Goal: Task Accomplishment & Management: Use online tool/utility

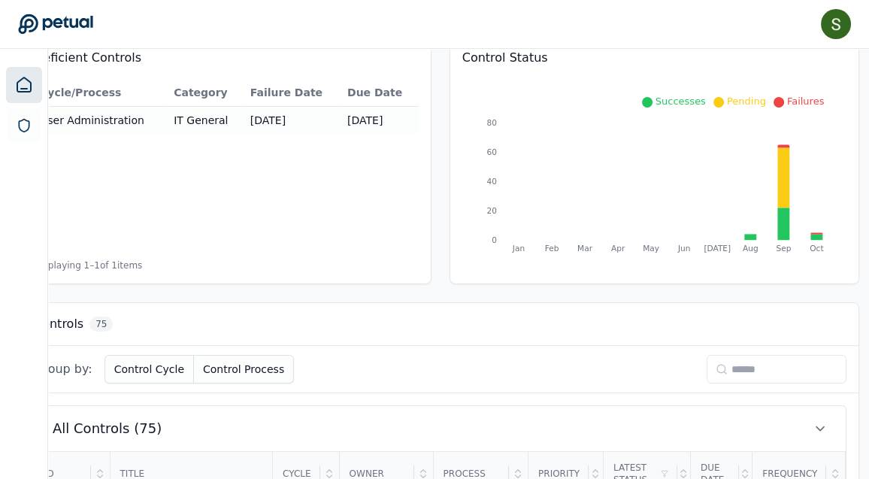
scroll to position [166, 61]
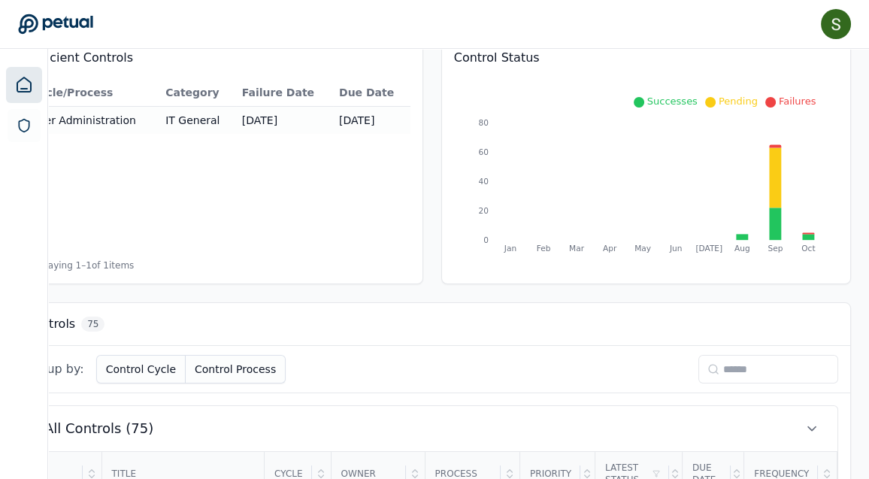
click at [838, 367] on input at bounding box center [768, 369] width 140 height 29
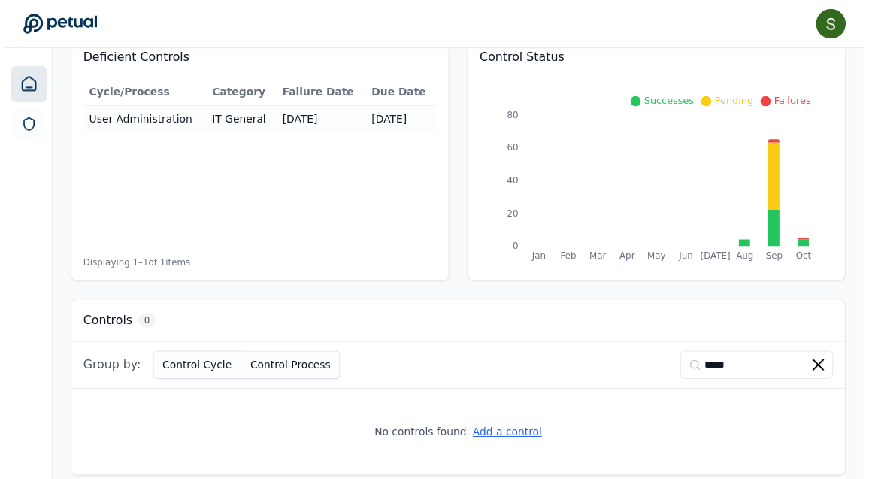
scroll to position [179, 0]
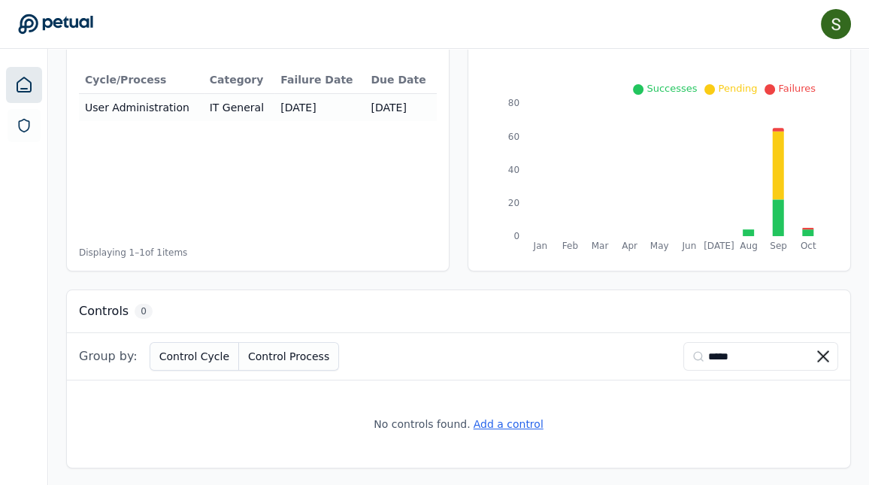
click at [737, 355] on input "*****" at bounding box center [760, 356] width 155 height 29
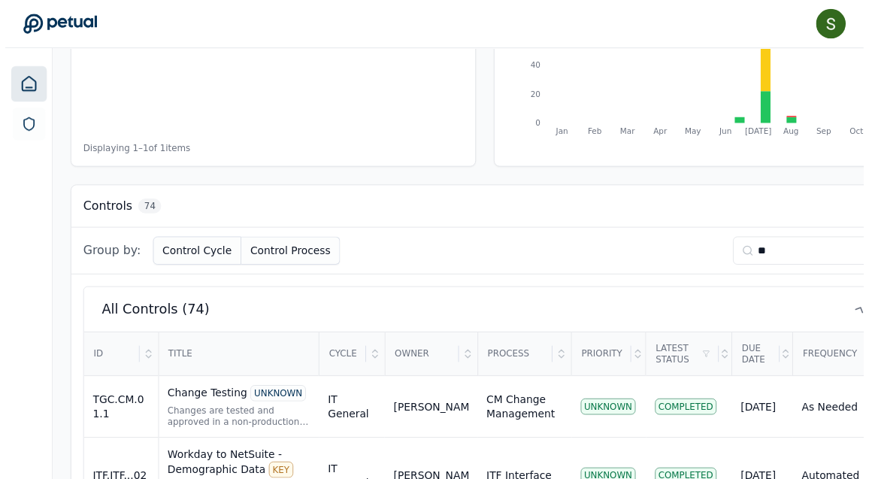
scroll to position [528, 0]
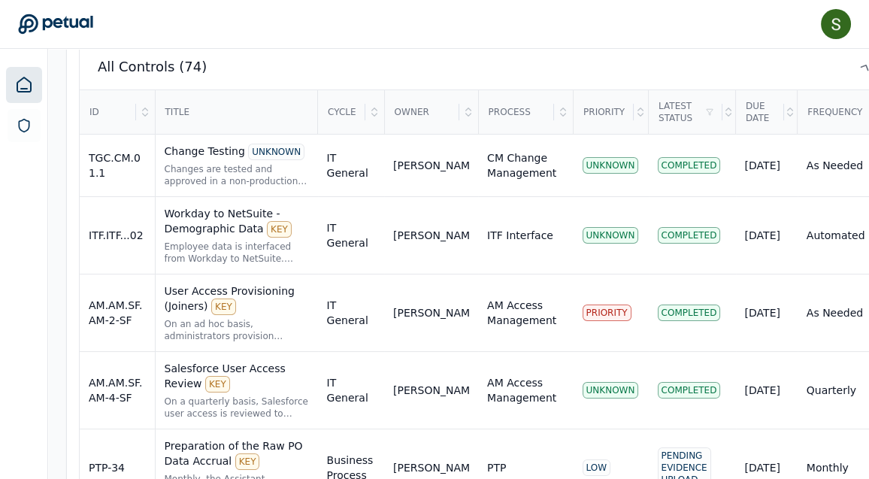
type input "*"
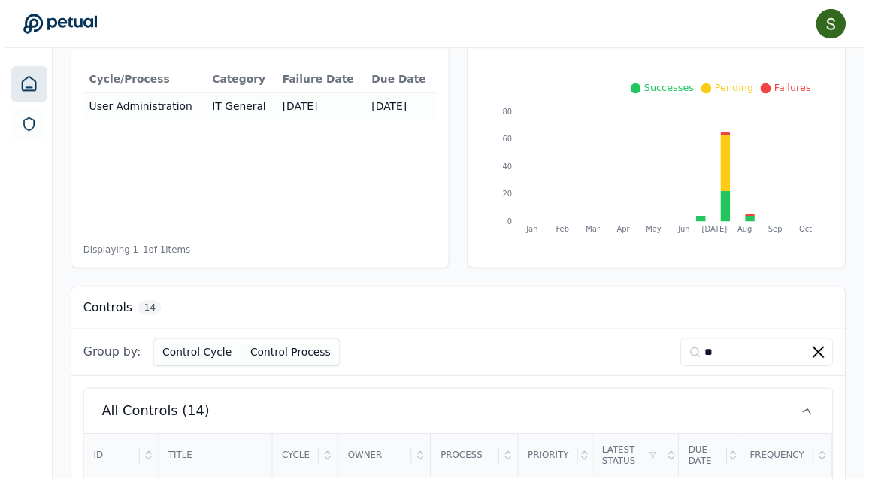
scroll to position [392, 0]
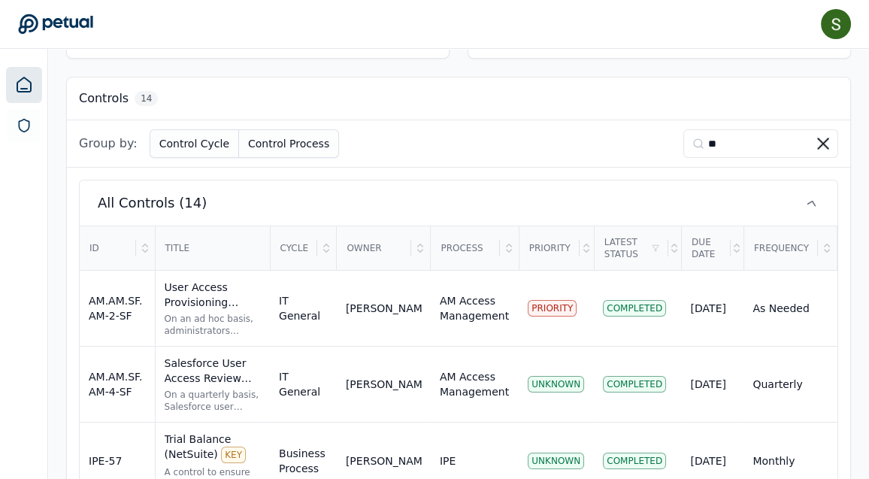
type input "*"
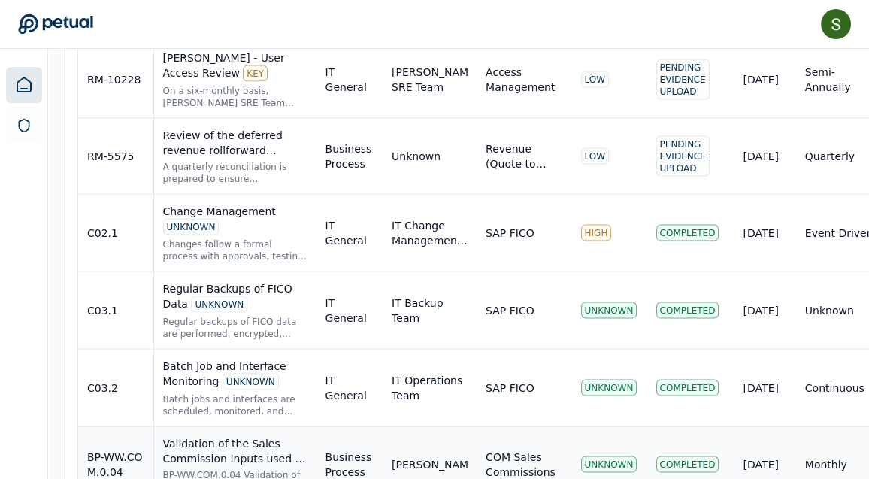
scroll to position [5384, 2]
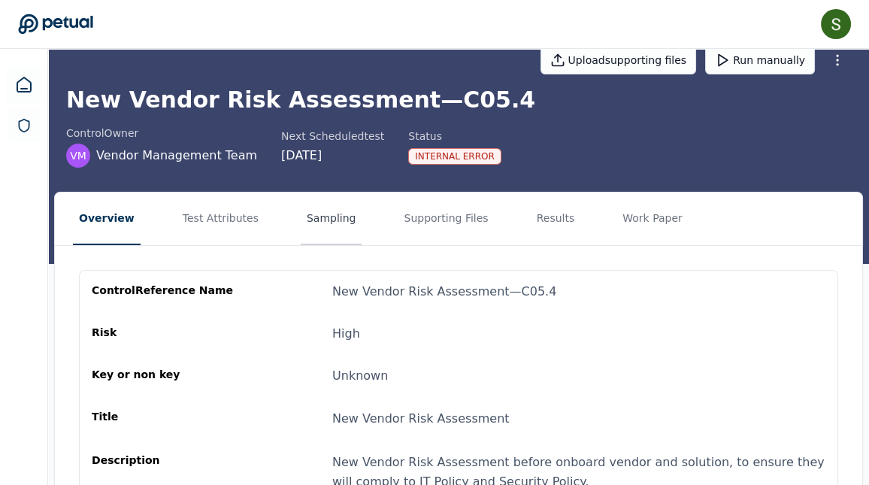
scroll to position [33, 0]
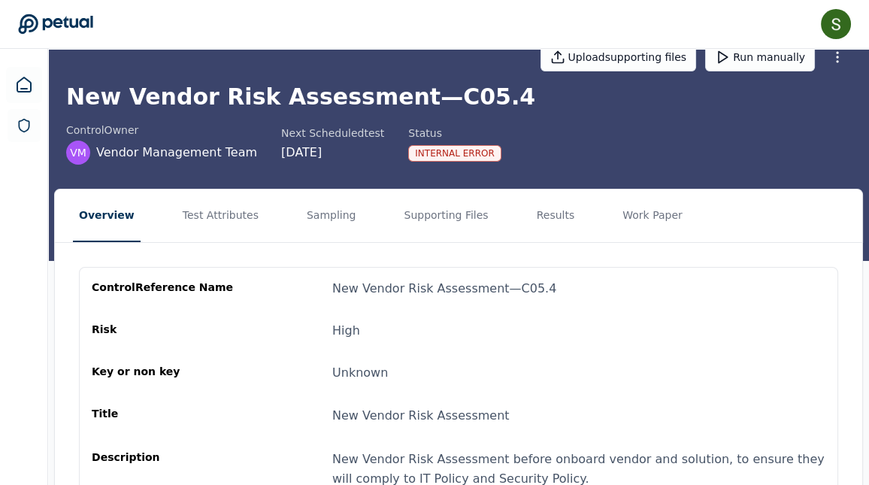
click at [430, 155] on div "Internal Error" at bounding box center [454, 153] width 93 height 17
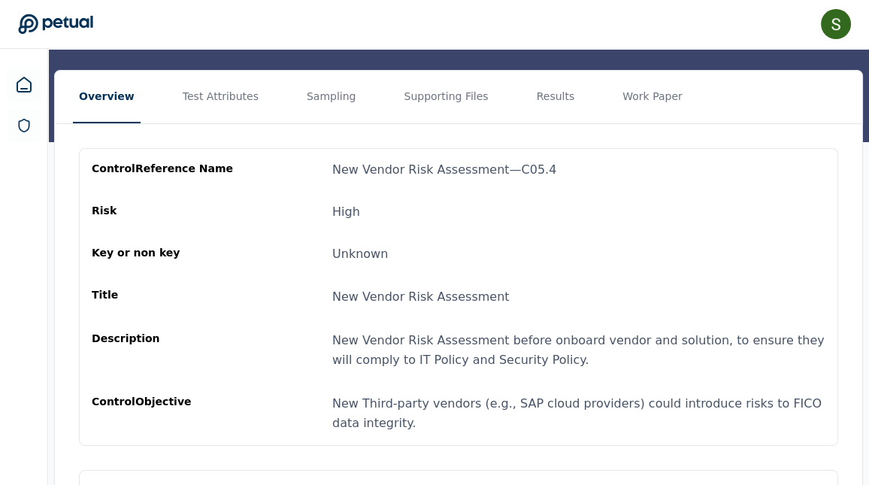
scroll to position [162, 0]
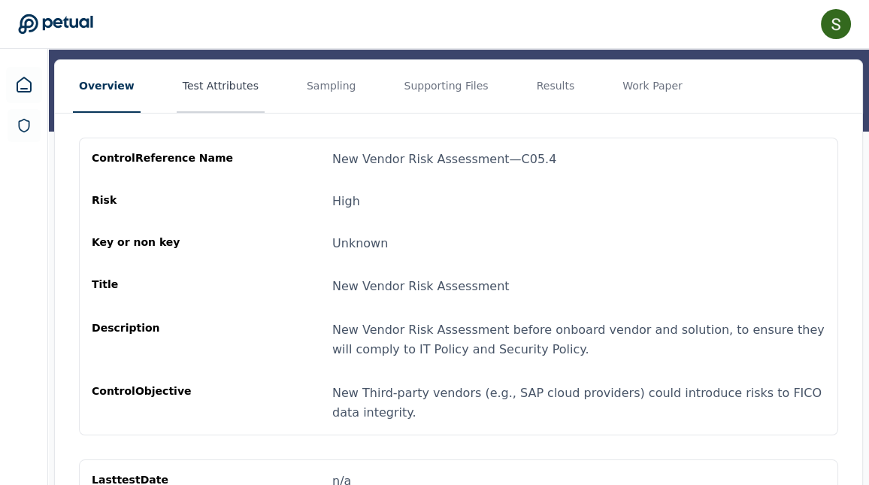
click at [222, 80] on button "Test Attributes" at bounding box center [221, 86] width 88 height 53
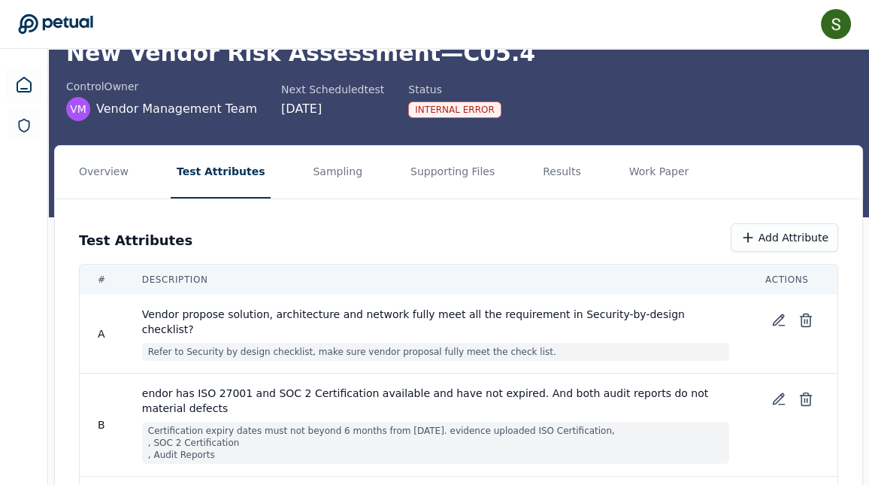
scroll to position [74, 0]
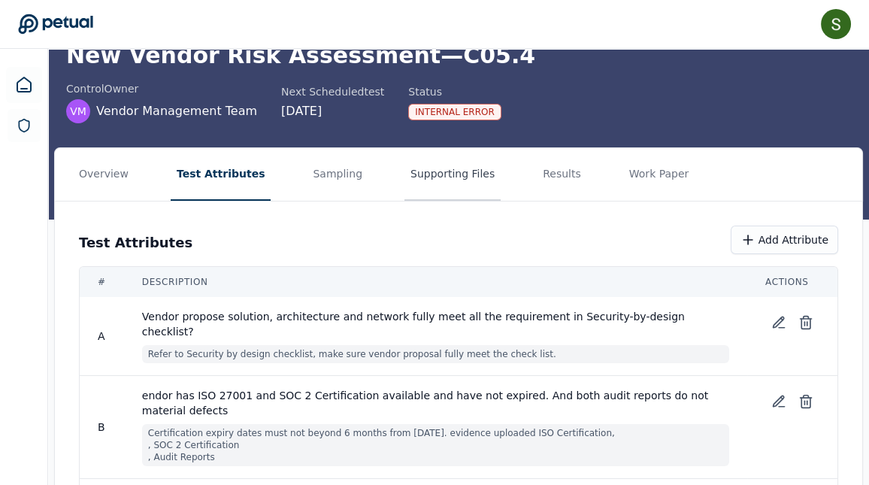
click at [430, 179] on button "Supporting Files" at bounding box center [452, 174] width 96 height 53
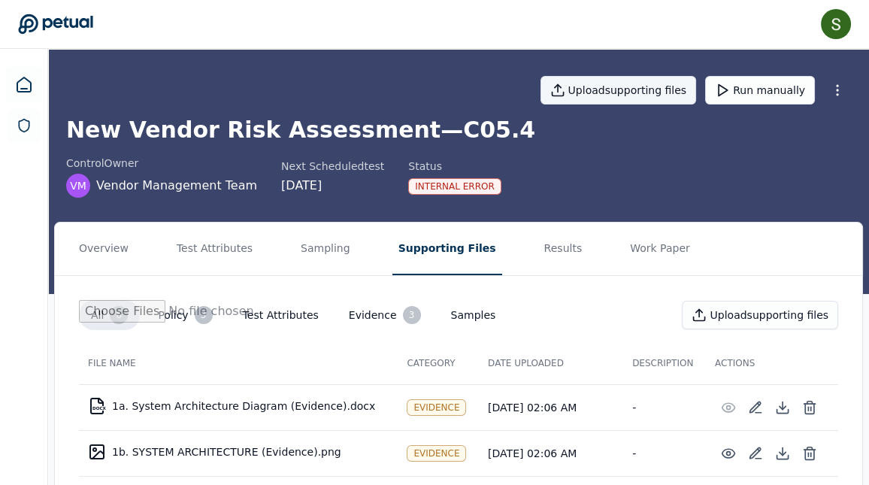
click at [646, 95] on button "Upload supporting files" at bounding box center [618, 90] width 156 height 29
type input "**********"
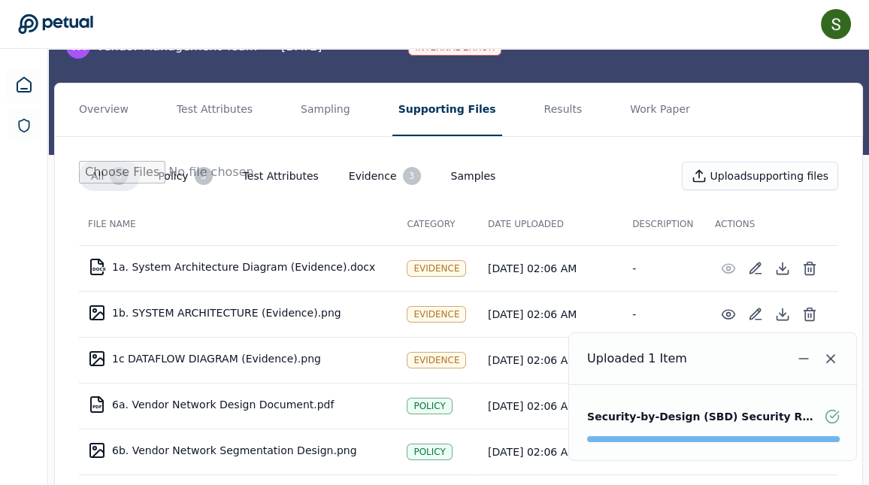
scroll to position [141, 0]
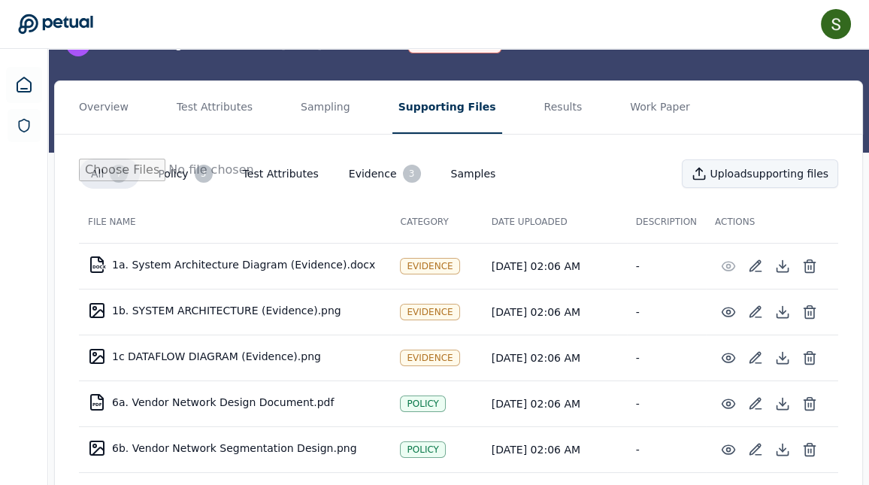
click at [727, 173] on button "Upload supporting files" at bounding box center [760, 173] width 156 height 29
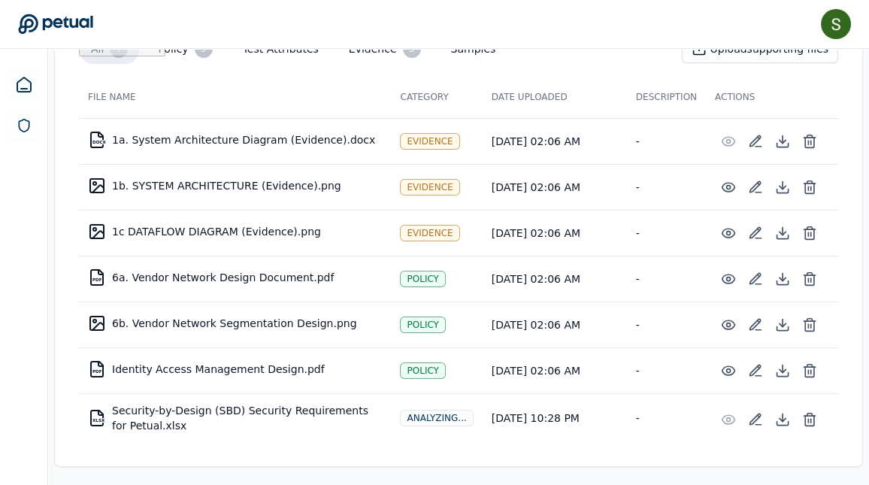
scroll to position [264, 0]
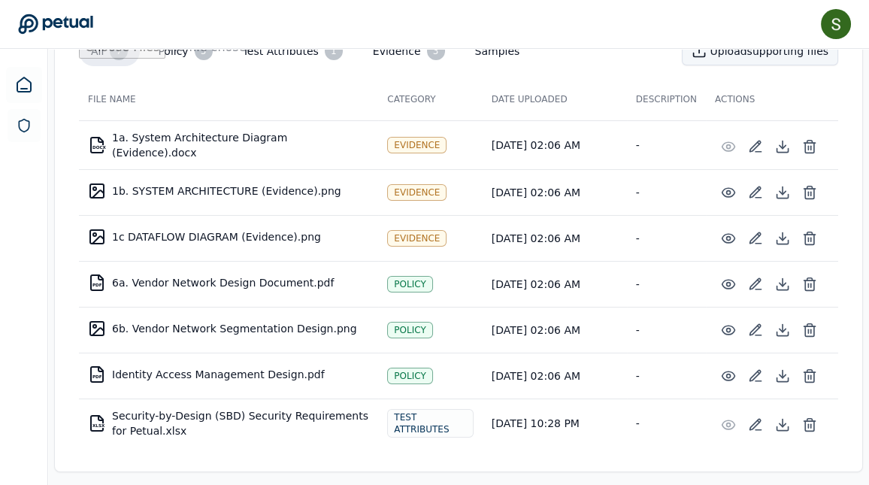
click at [744, 56] on button "Upload supporting files" at bounding box center [760, 51] width 156 height 29
type input "**********"
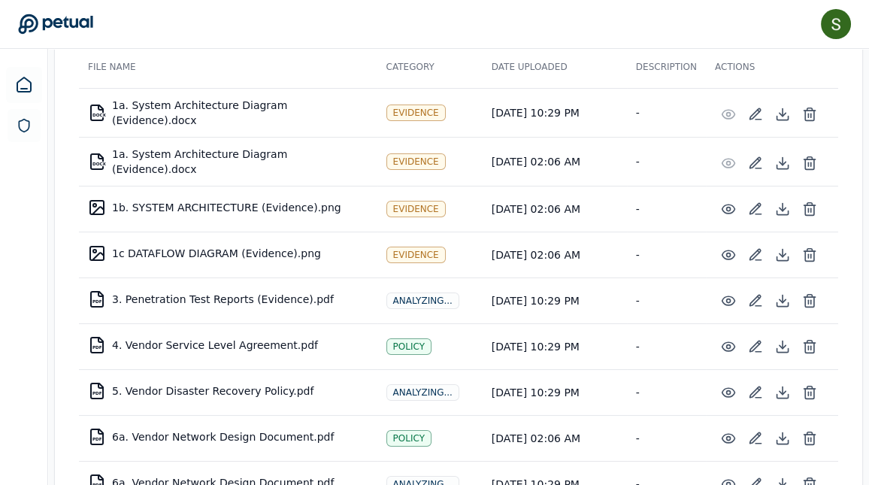
scroll to position [295, 0]
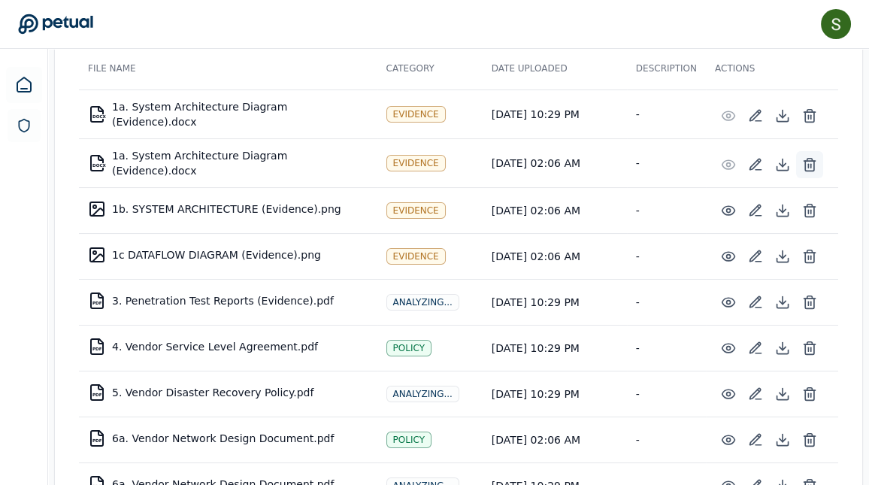
click at [809, 157] on icon at bounding box center [809, 164] width 15 height 15
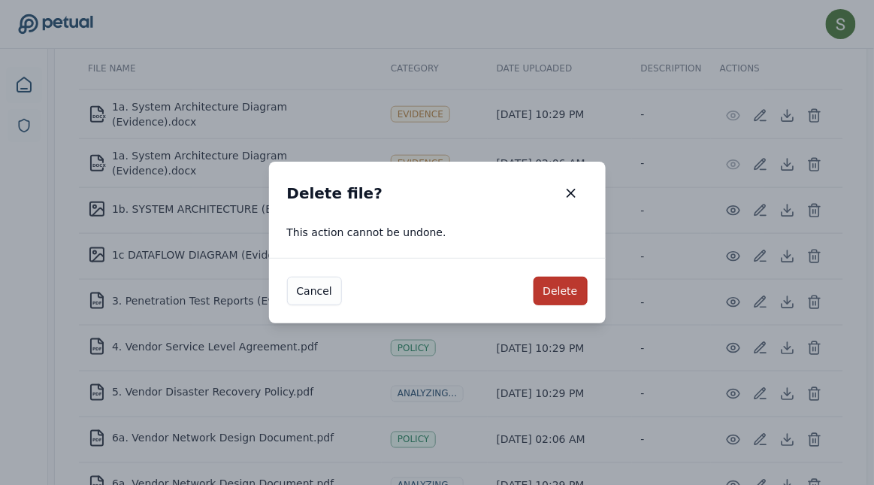
click at [571, 289] on button "Delete" at bounding box center [561, 291] width 54 height 29
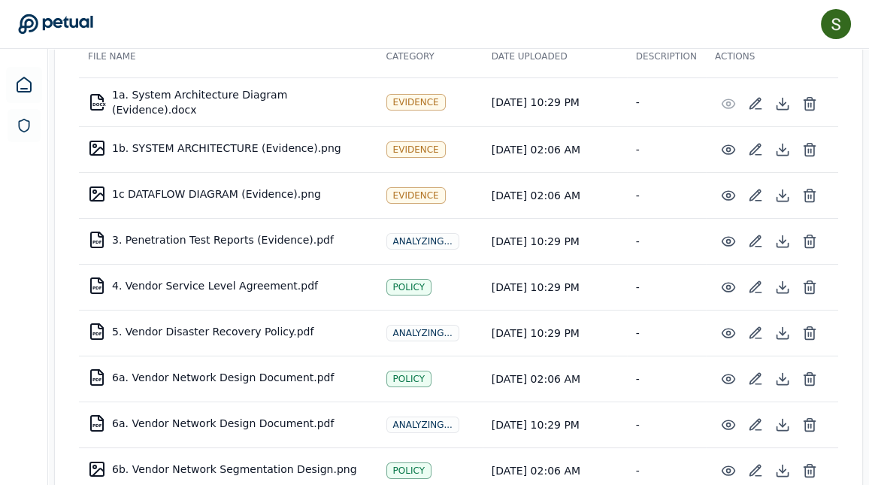
scroll to position [305, 0]
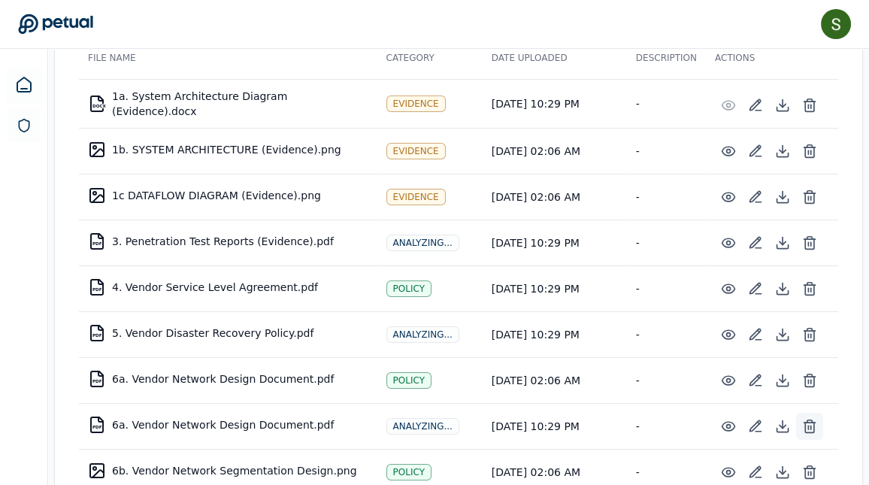
click at [806, 421] on icon at bounding box center [809, 426] width 15 height 15
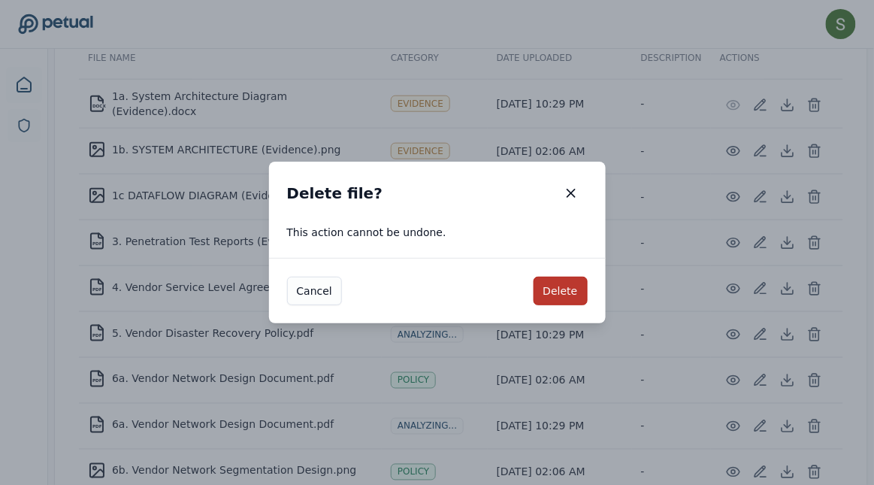
click at [575, 289] on button "Delete" at bounding box center [561, 291] width 54 height 29
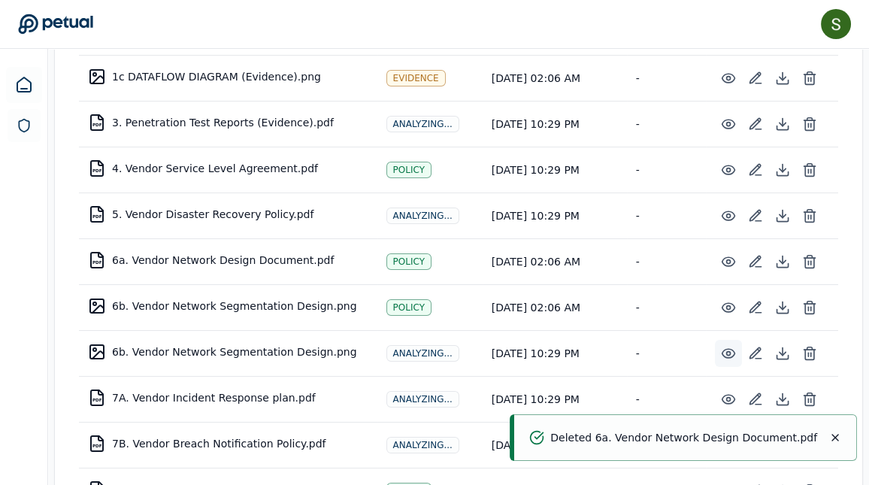
scroll to position [427, 0]
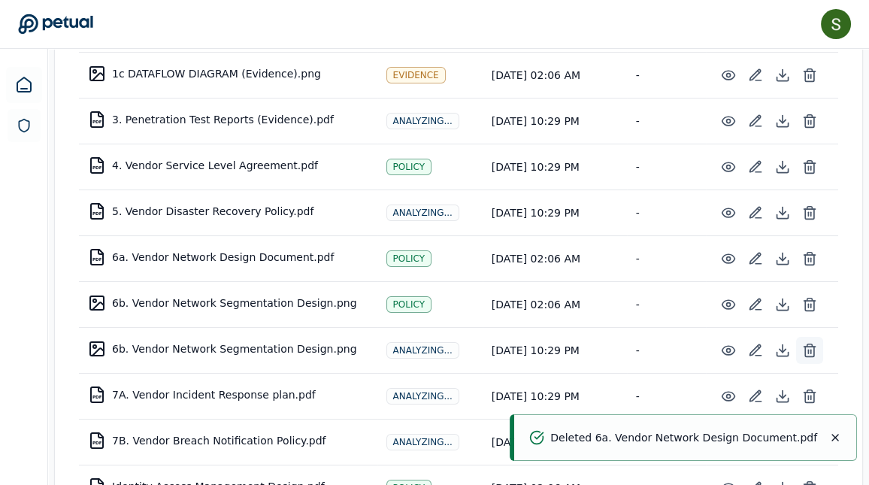
click at [811, 349] on line at bounding box center [811, 351] width 0 height 4
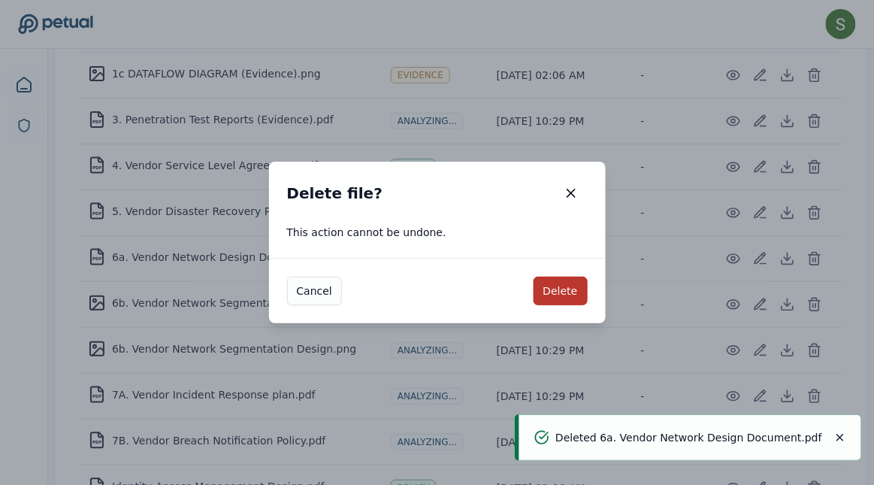
click at [569, 298] on button "Delete" at bounding box center [561, 291] width 54 height 29
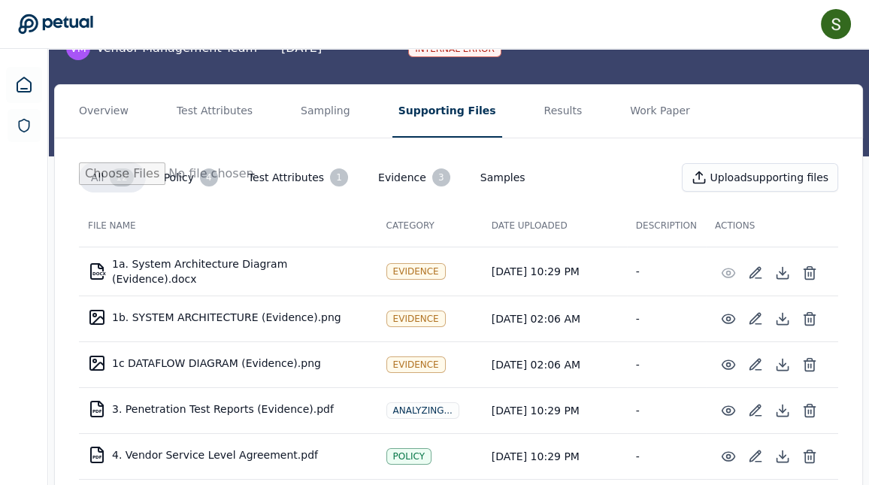
scroll to position [134, 0]
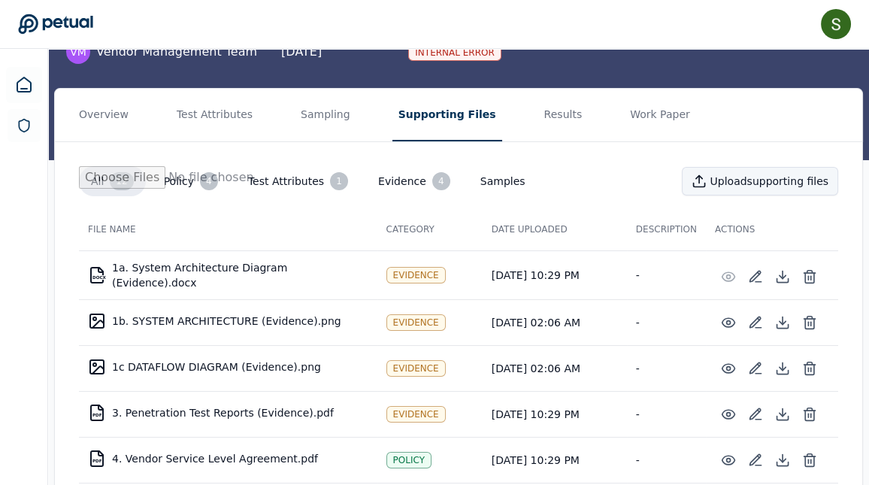
click at [735, 177] on button "Upload supporting files" at bounding box center [760, 181] width 156 height 29
type input "**********"
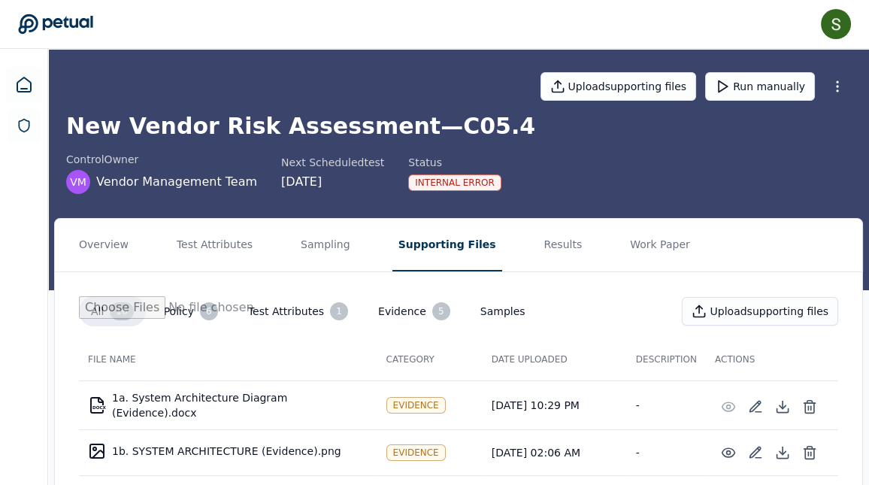
scroll to position [0, 0]
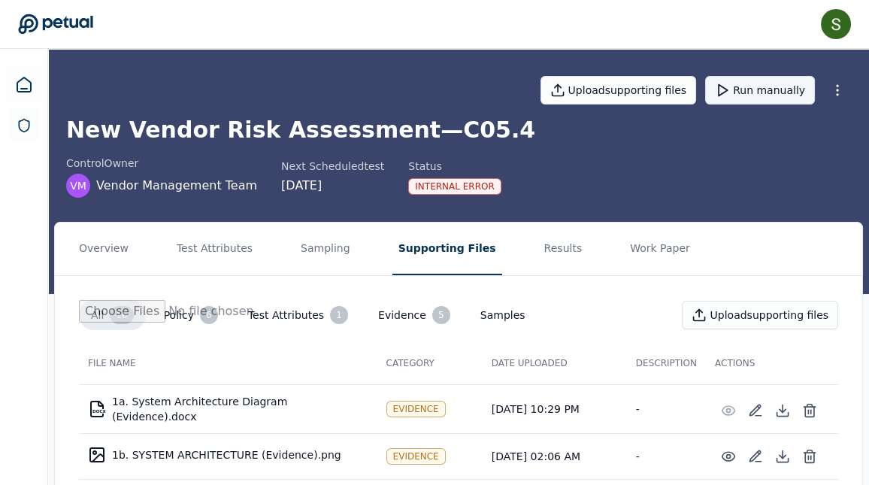
click at [758, 85] on button "Run manually" at bounding box center [760, 90] width 110 height 29
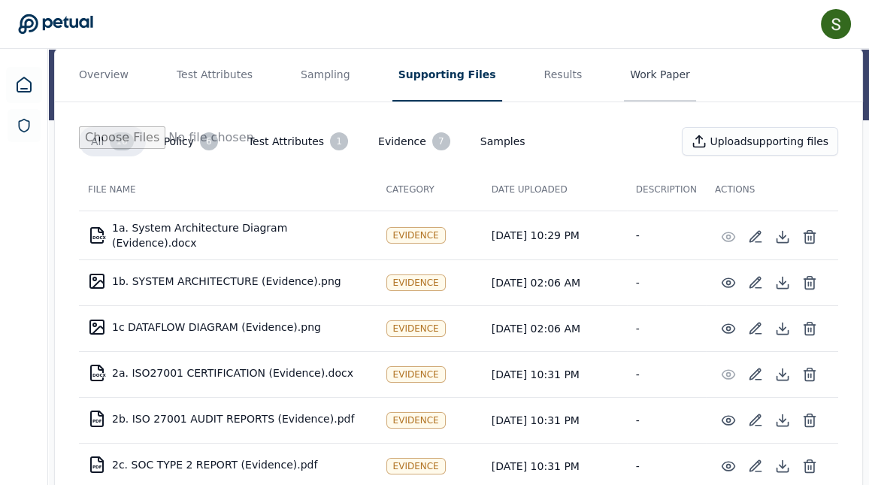
scroll to position [173, 0]
click at [289, 147] on button "Test Attributes 1" at bounding box center [298, 142] width 124 height 30
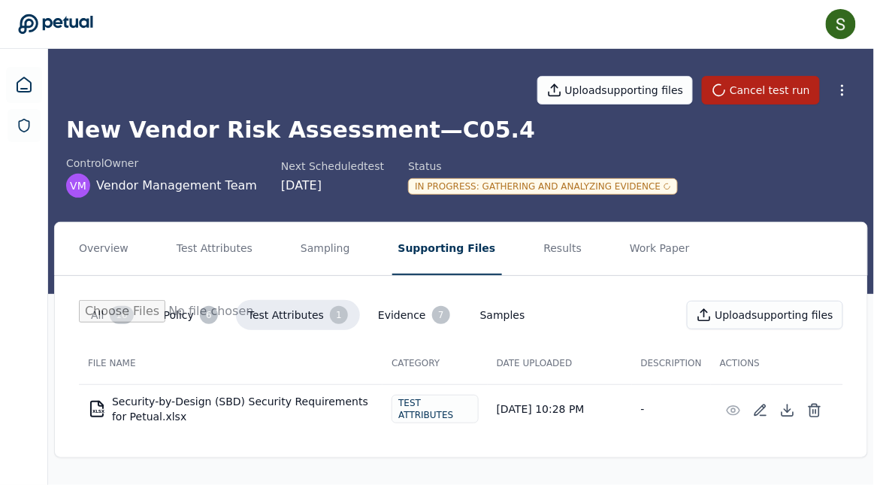
click at [266, 353] on th "File Name" at bounding box center [231, 363] width 304 height 42
click at [188, 250] on button "Test Attributes" at bounding box center [215, 248] width 88 height 53
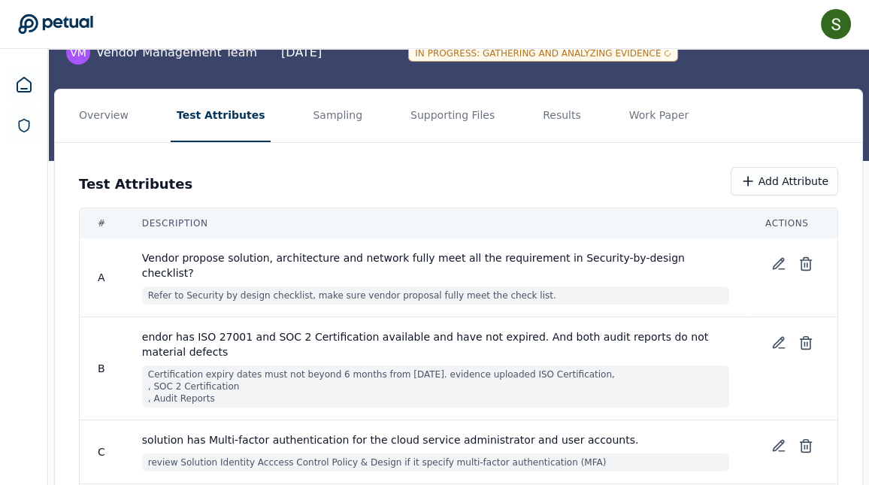
scroll to position [14, 0]
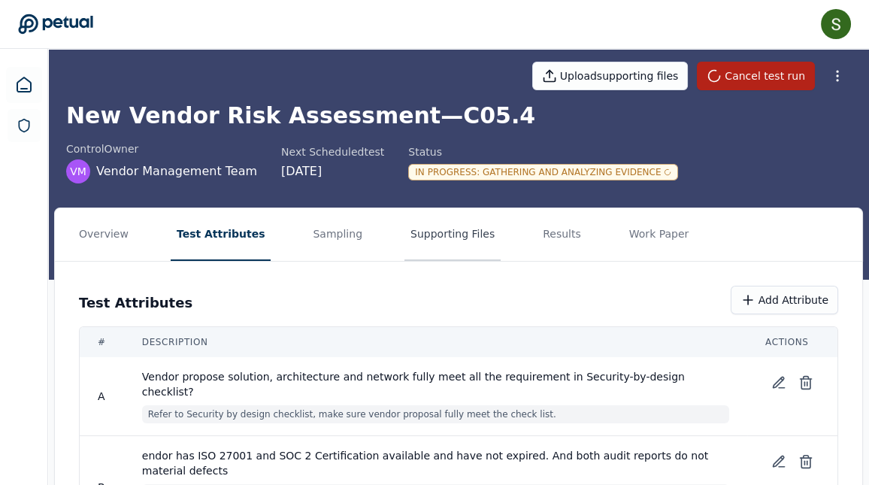
click at [426, 233] on button "Supporting Files" at bounding box center [452, 234] width 96 height 53
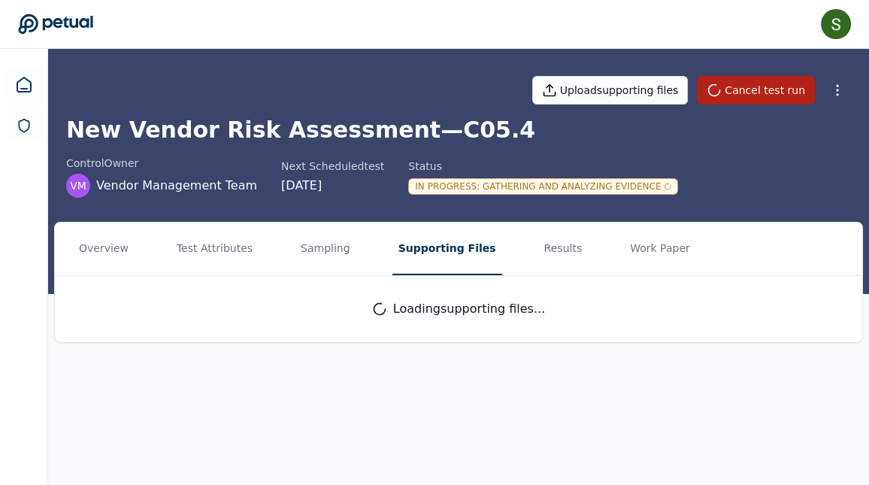
scroll to position [0, 0]
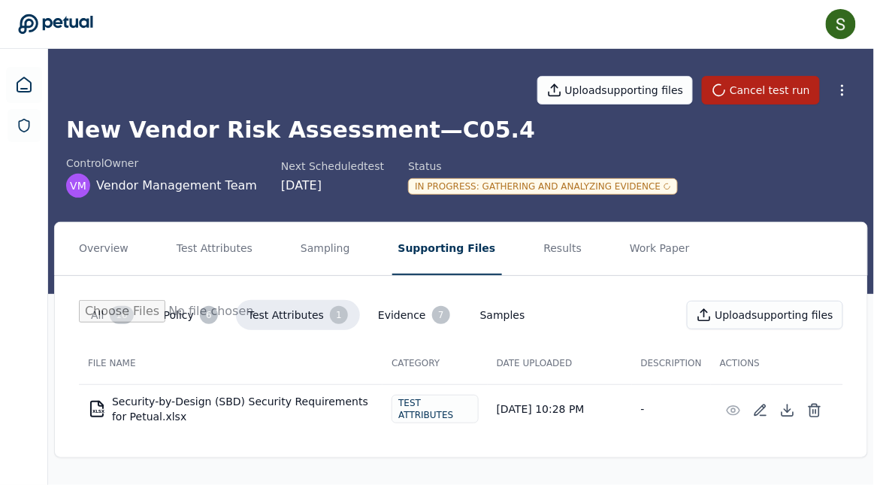
click at [115, 304] on button "All 16" at bounding box center [112, 315] width 67 height 30
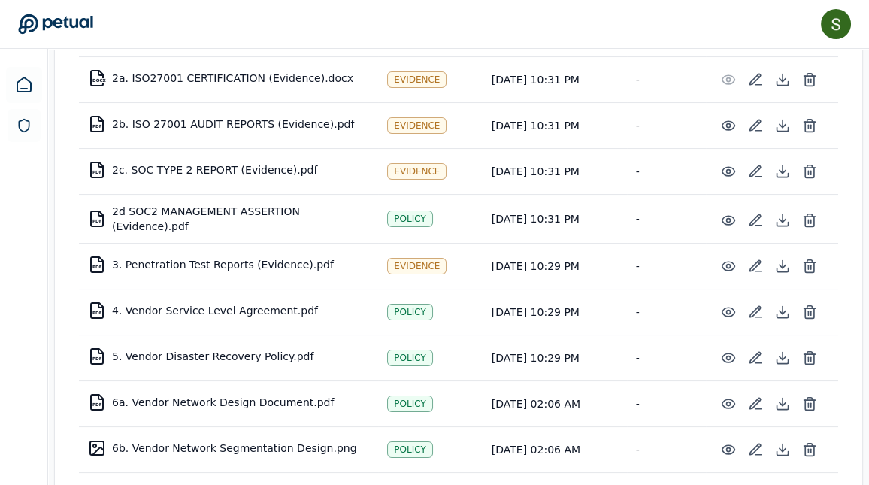
scroll to position [470, 0]
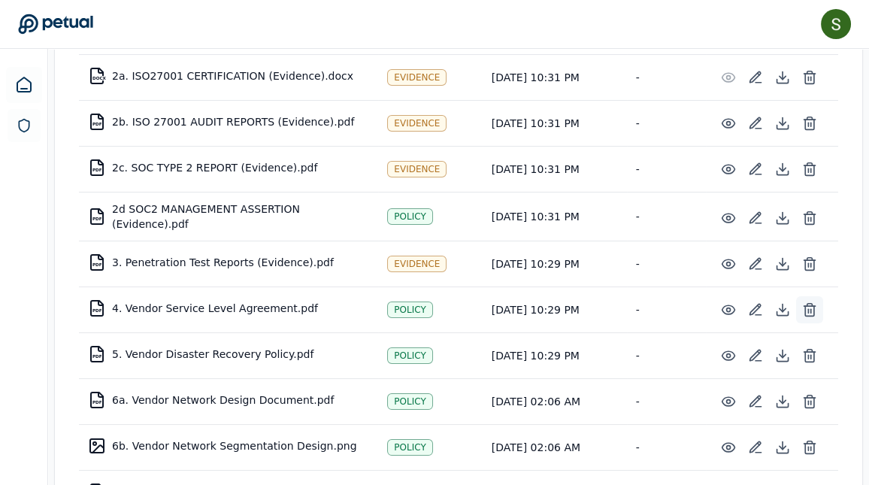
click at [805, 306] on icon at bounding box center [809, 311] width 9 height 10
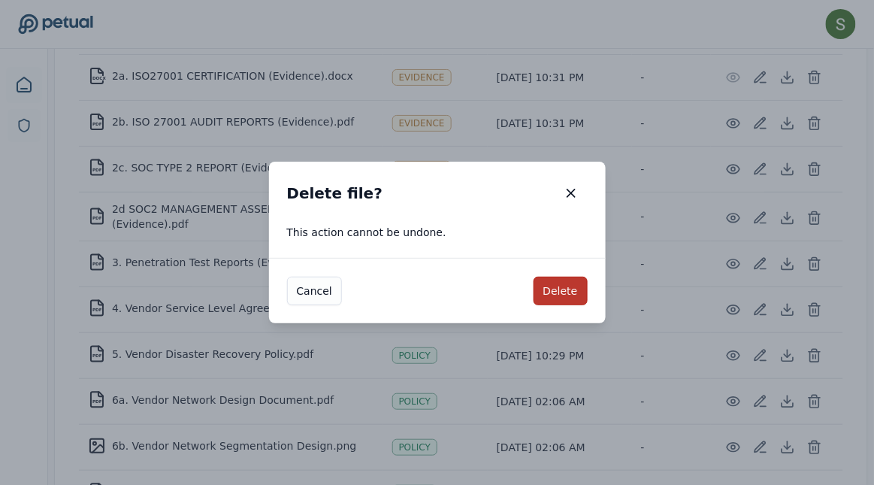
click at [567, 288] on button "Delete" at bounding box center [561, 291] width 54 height 29
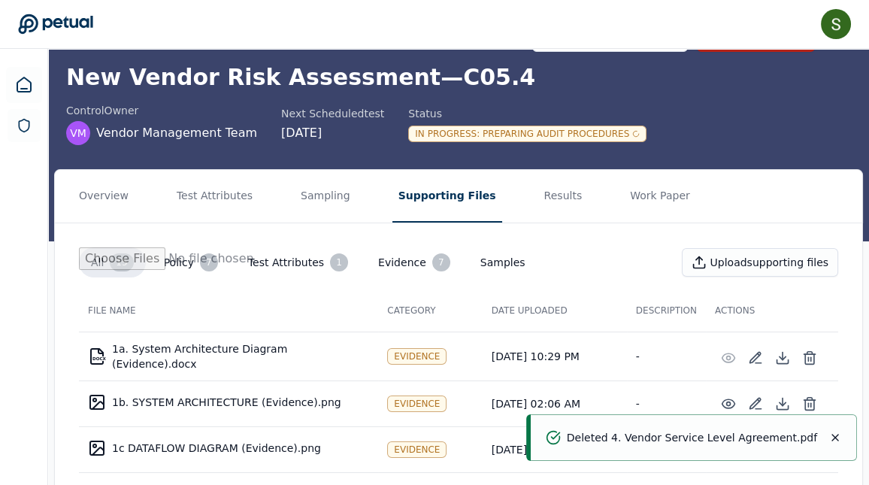
scroll to position [0, 0]
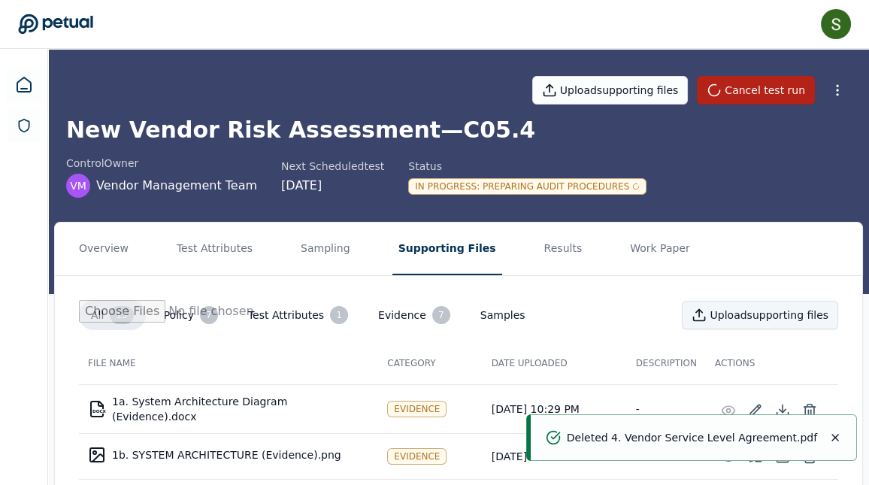
click at [724, 308] on button "Upload supporting files" at bounding box center [760, 315] width 156 height 29
type input "**********"
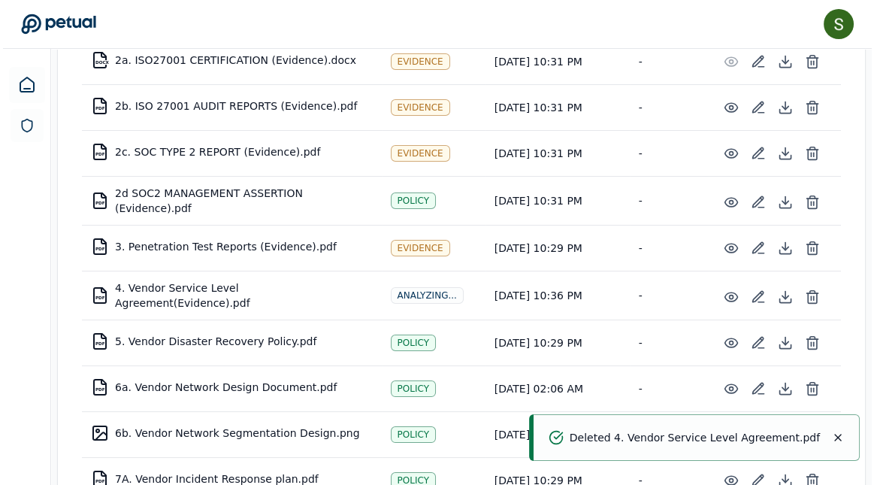
scroll to position [491, 0]
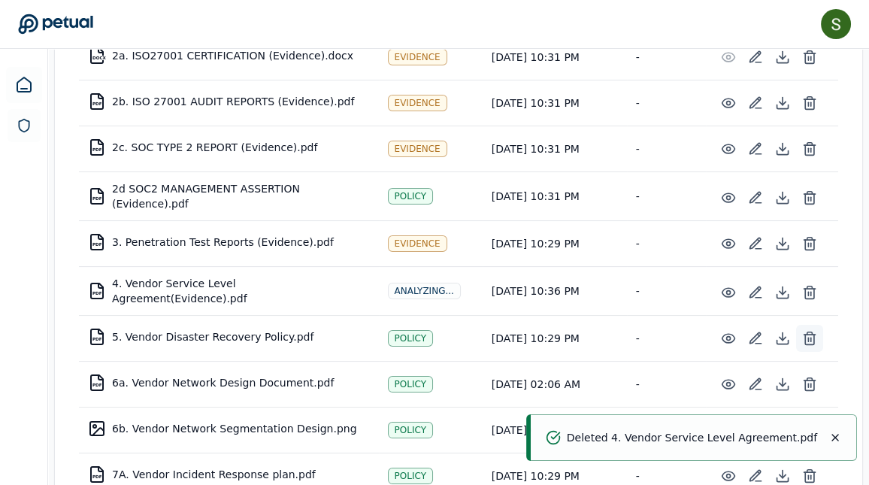
click at [806, 331] on icon at bounding box center [809, 338] width 15 height 15
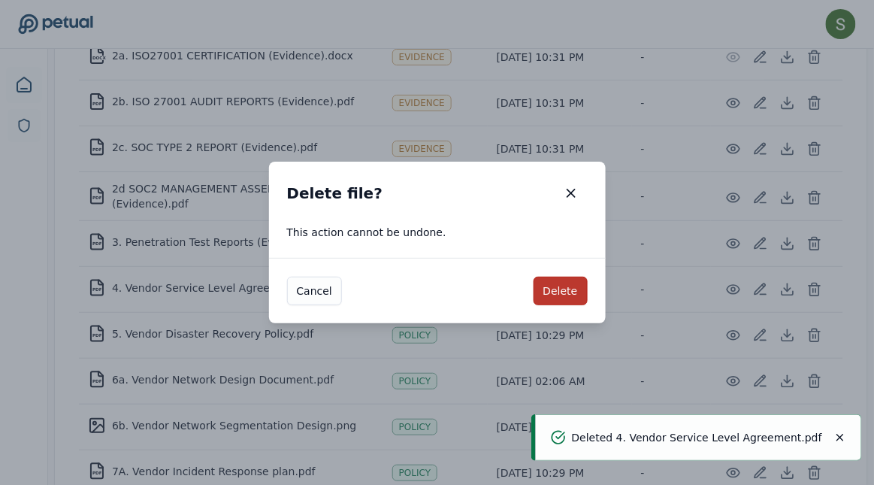
click at [571, 298] on button "Delete" at bounding box center [561, 291] width 54 height 29
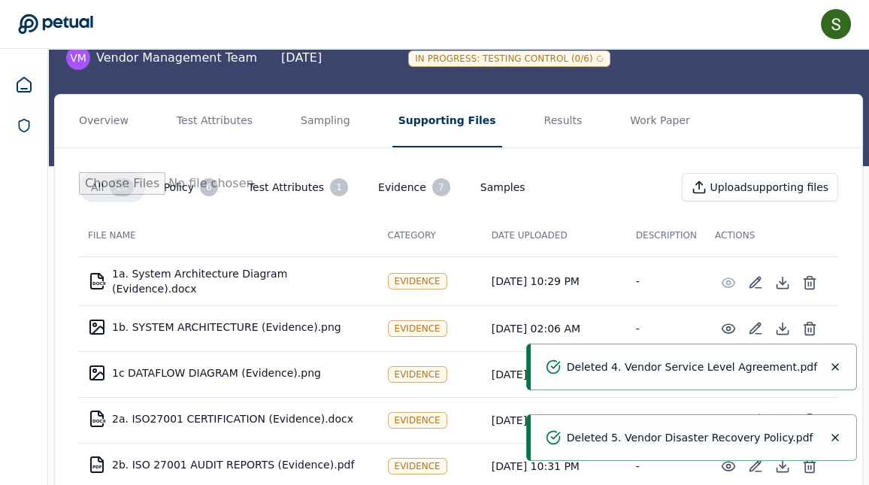
scroll to position [125, 0]
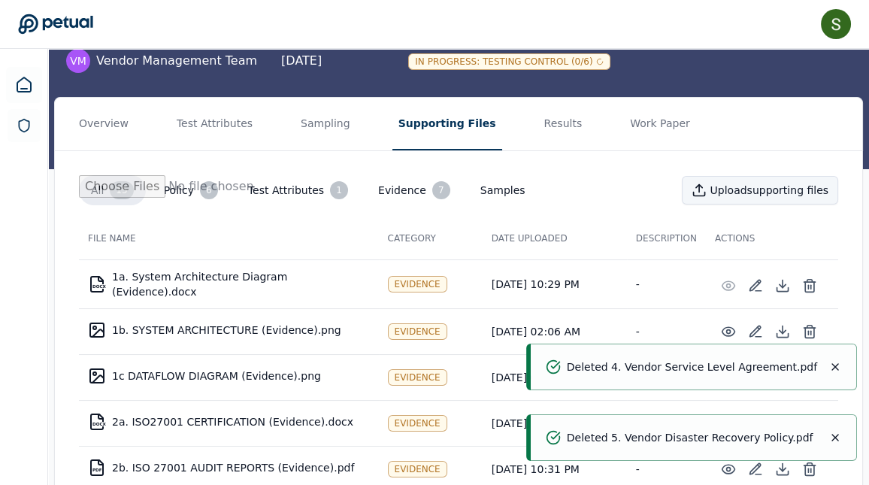
click at [729, 190] on button "Upload supporting files" at bounding box center [760, 190] width 156 height 29
type input "**********"
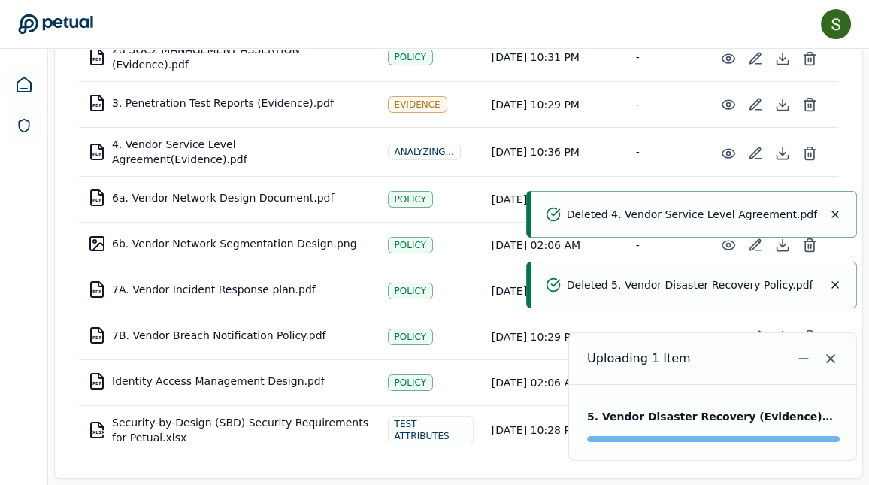
scroll to position [636, 0]
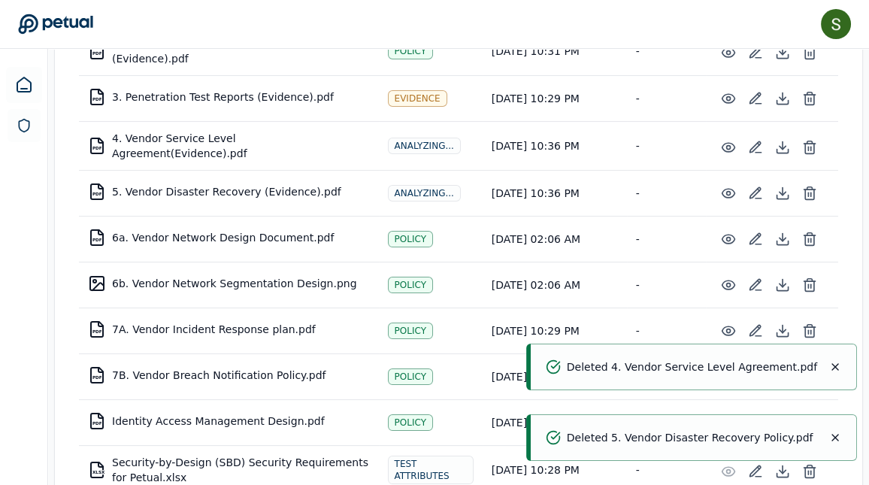
click at [834, 365] on icon "Notifications (F8)" at bounding box center [835, 367] width 12 height 12
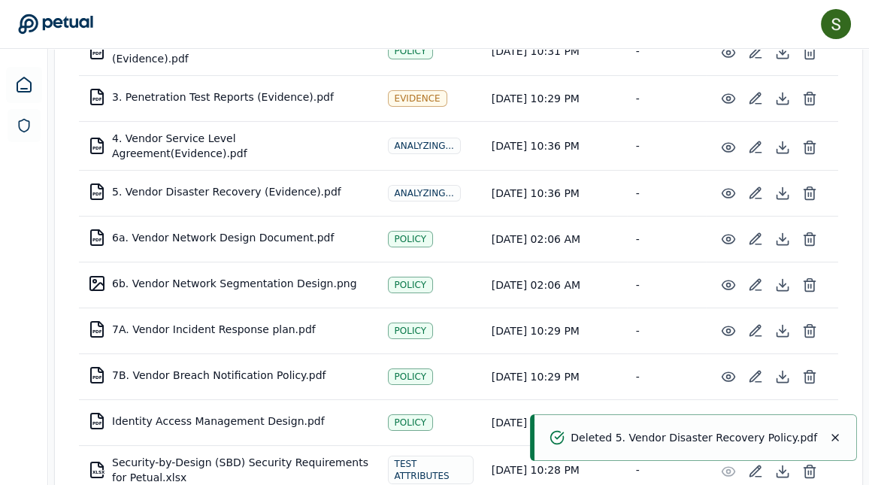
click at [834, 434] on icon "Notifications (F8)" at bounding box center [835, 437] width 12 height 12
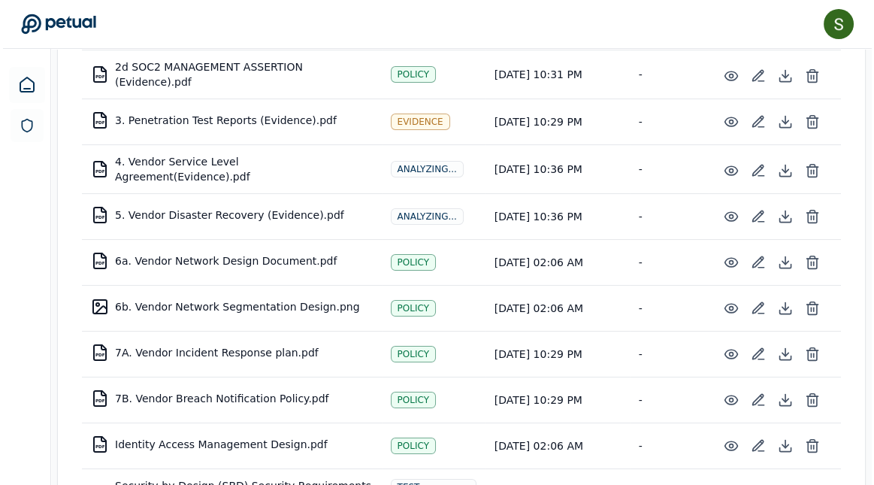
scroll to position [609, 0]
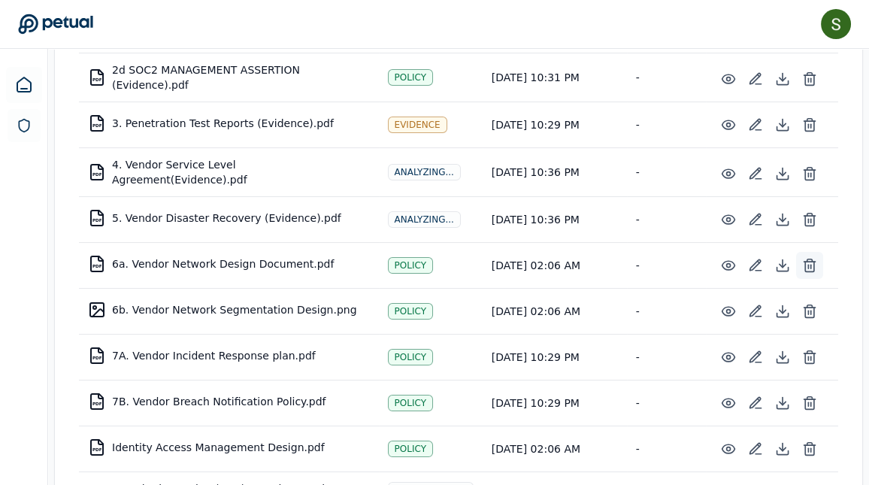
click at [815, 262] on icon at bounding box center [809, 262] width 11 height 0
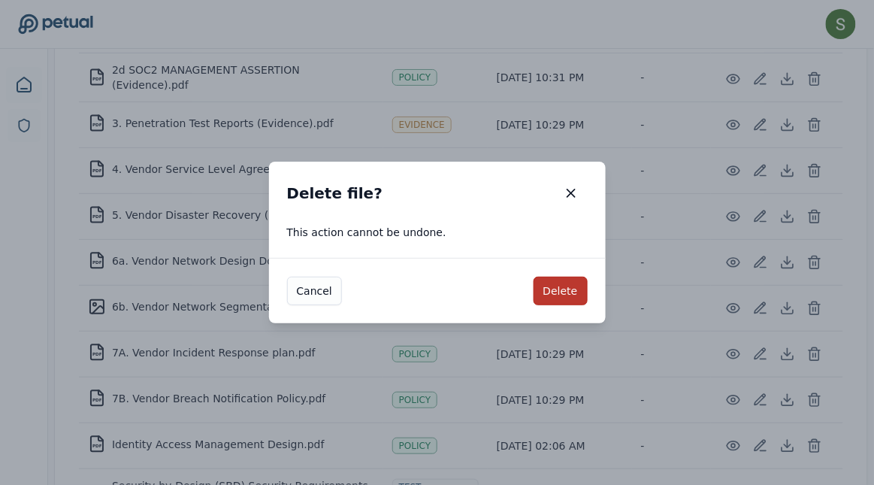
click at [559, 283] on button "Delete" at bounding box center [561, 291] width 54 height 29
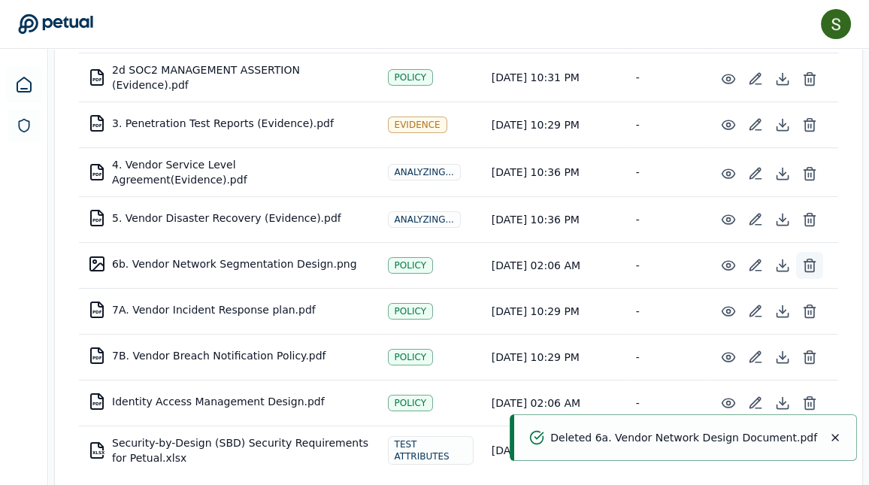
click at [811, 265] on line at bounding box center [811, 267] width 0 height 4
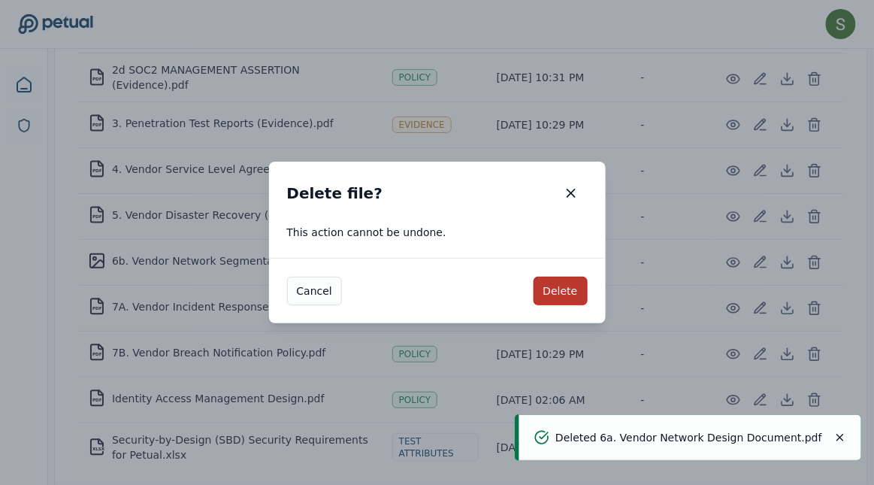
click at [557, 289] on button "Delete" at bounding box center [561, 291] width 54 height 29
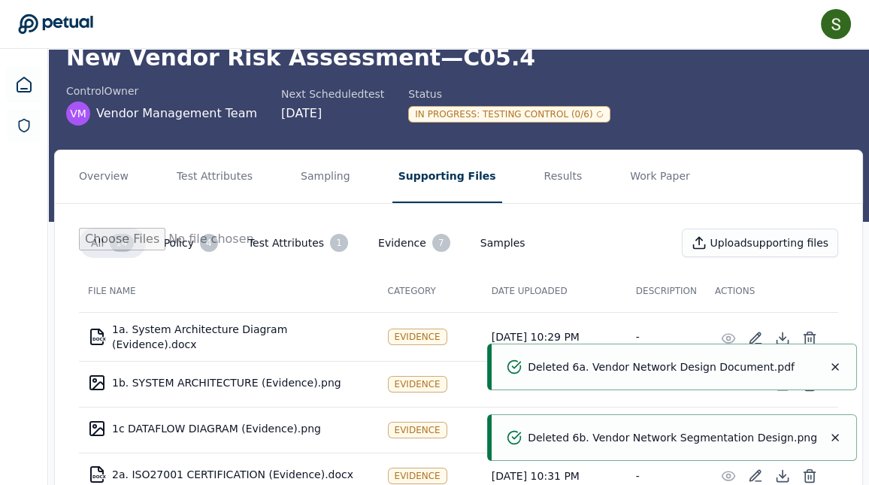
scroll to position [109, 0]
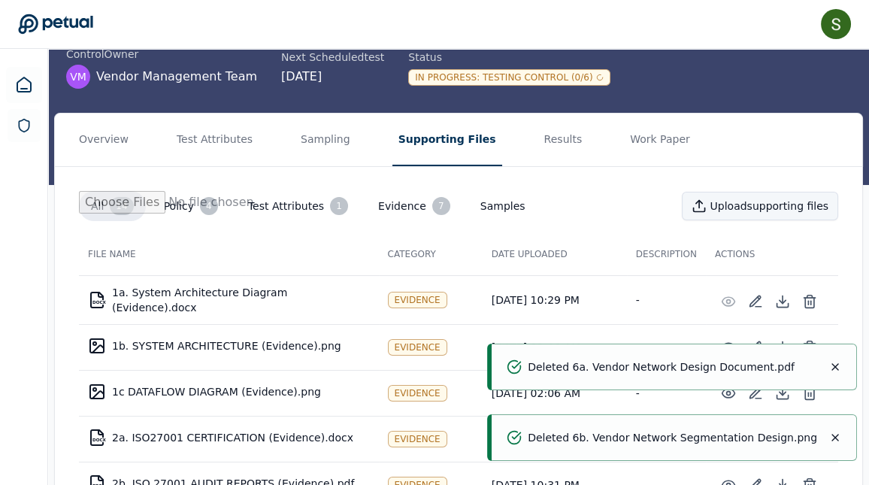
click at [716, 203] on button "Upload supporting files" at bounding box center [760, 206] width 156 height 29
type input "**********"
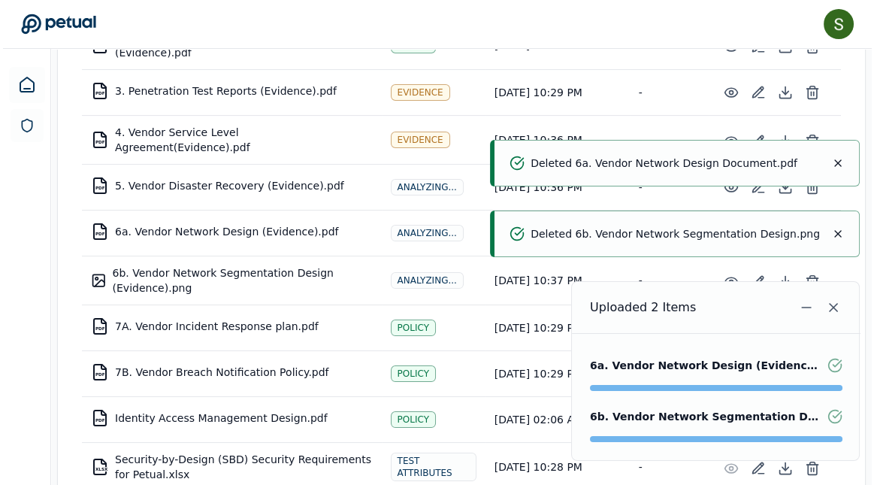
scroll to position [640, 0]
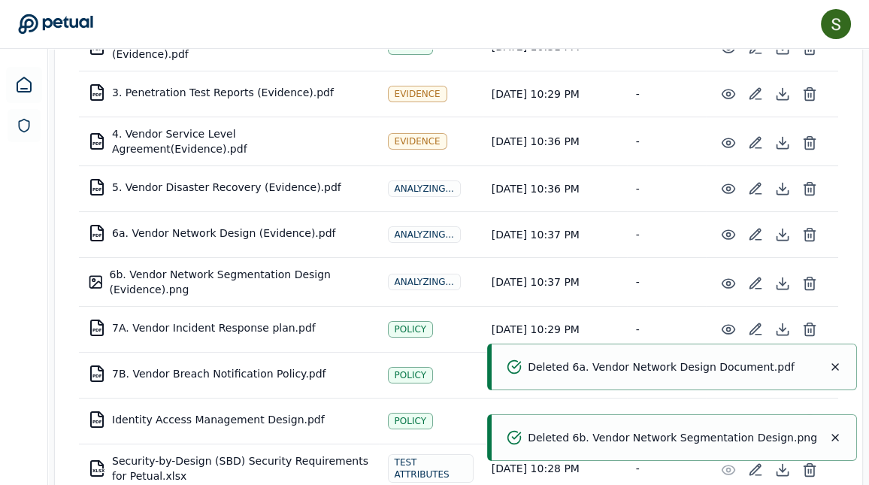
click at [833, 365] on icon "Notifications (F8)" at bounding box center [835, 367] width 6 height 6
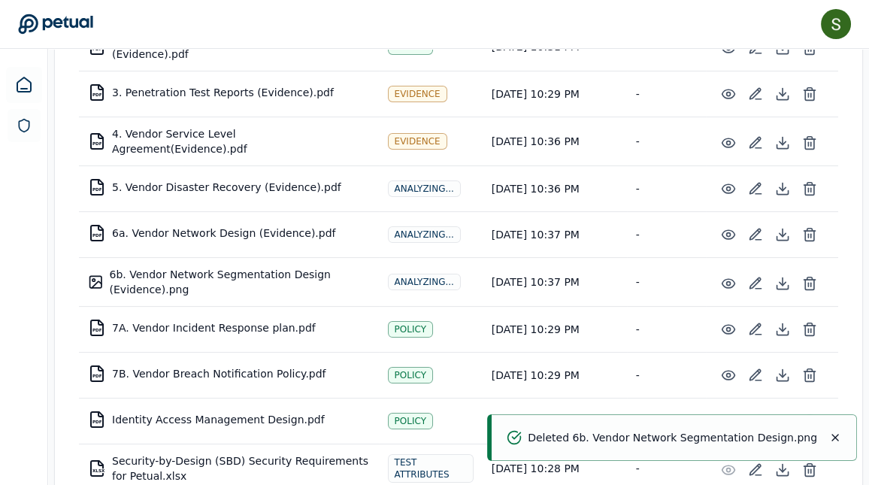
click at [834, 437] on icon "Notifications (F8)" at bounding box center [835, 437] width 6 height 6
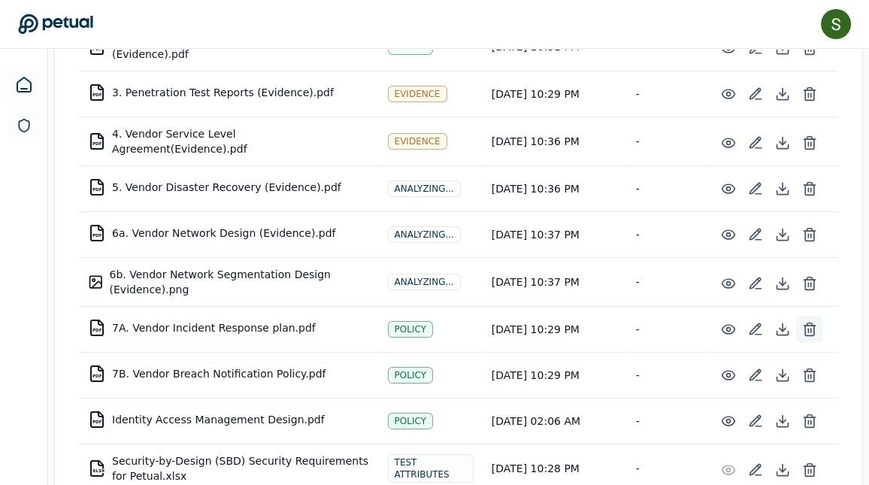
click at [812, 322] on icon at bounding box center [809, 329] width 15 height 15
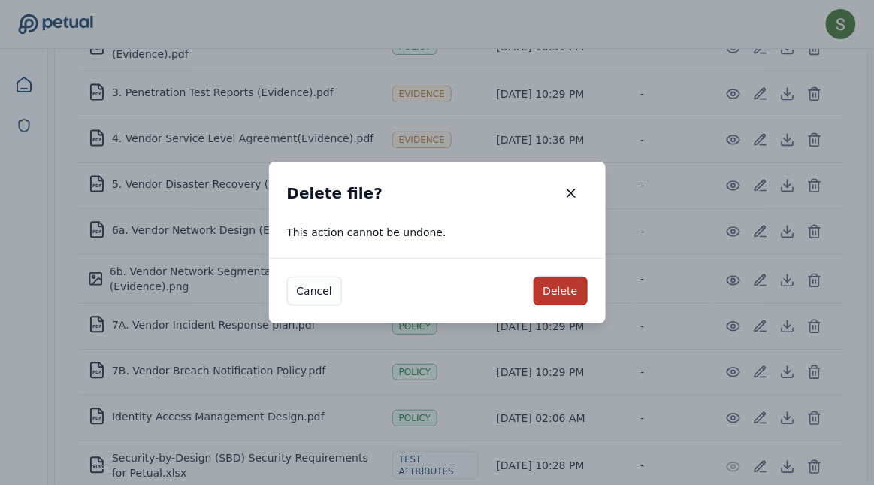
click at [558, 295] on button "Delete" at bounding box center [561, 291] width 54 height 29
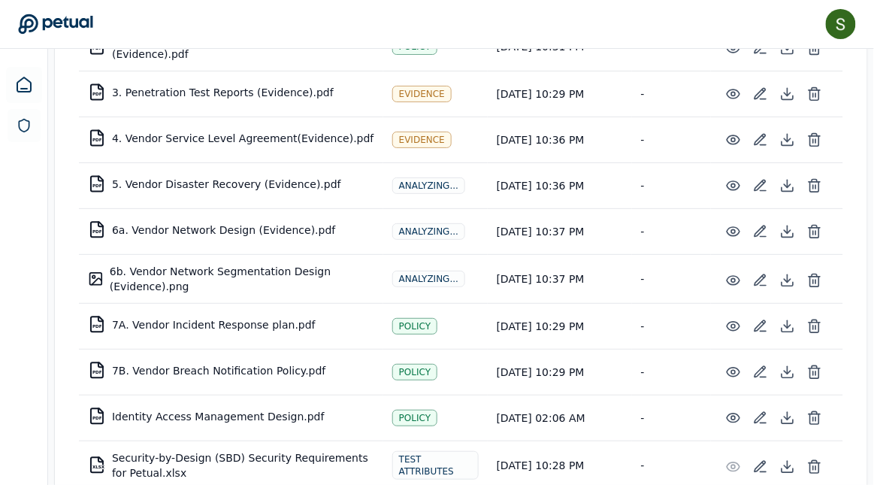
scroll to position [639, 0]
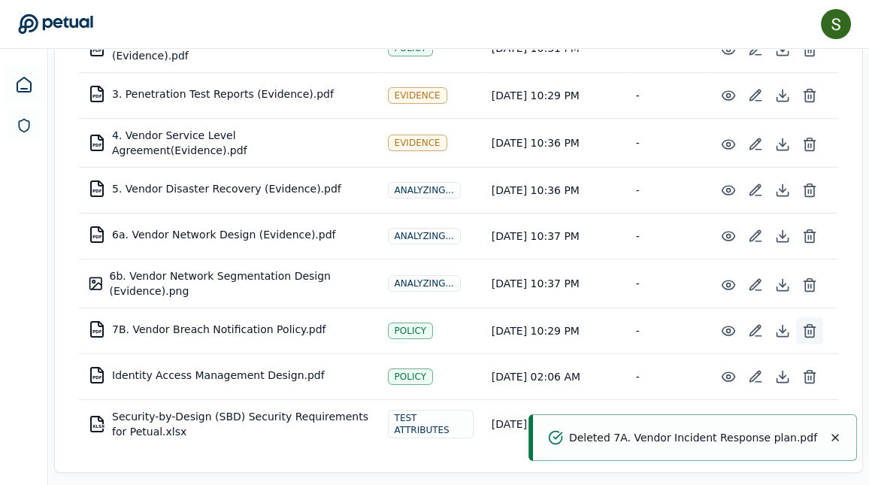
click at [809, 327] on icon at bounding box center [809, 327] width 11 height 0
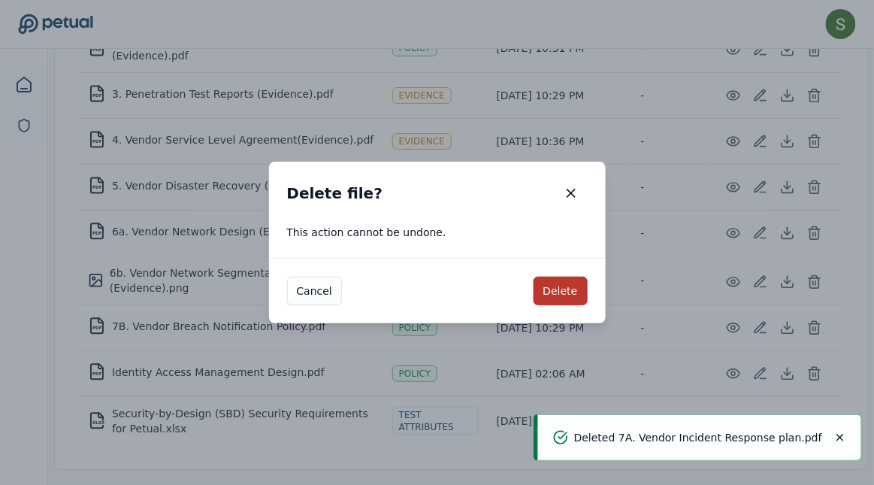
click at [570, 283] on button "Delete" at bounding box center [561, 291] width 54 height 29
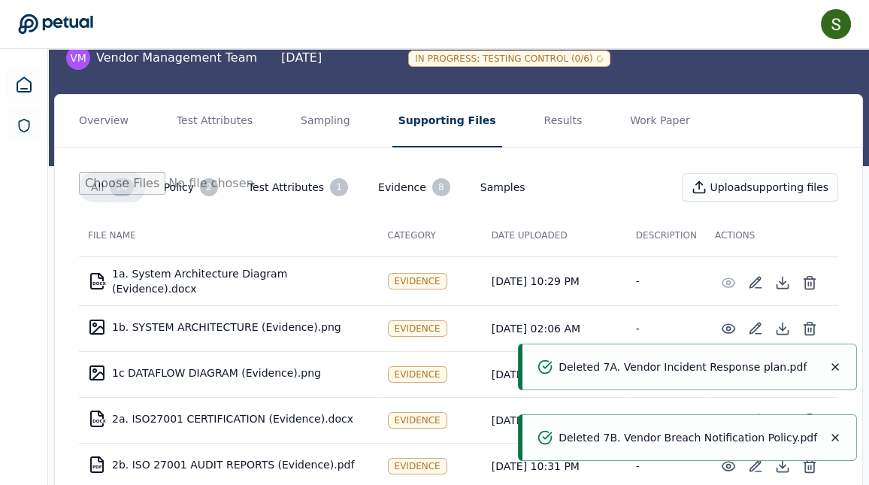
scroll to position [0, 0]
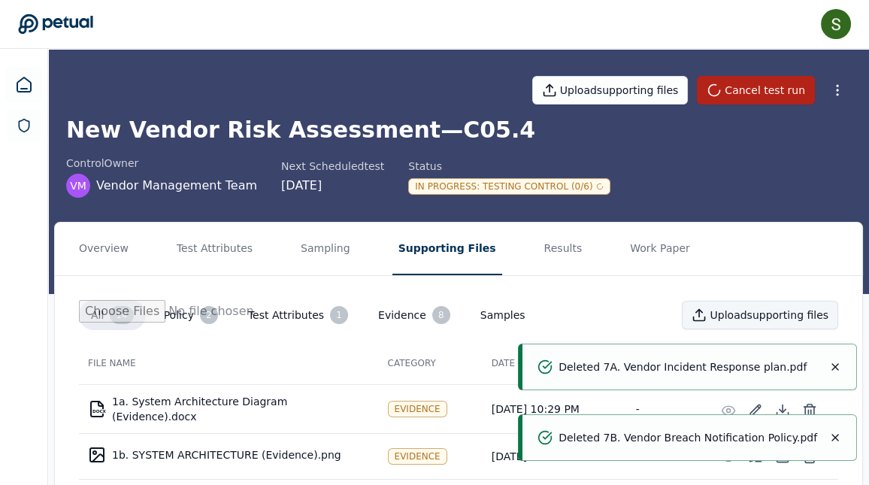
click at [745, 313] on button "Upload supporting files" at bounding box center [760, 315] width 156 height 29
type input "**********"
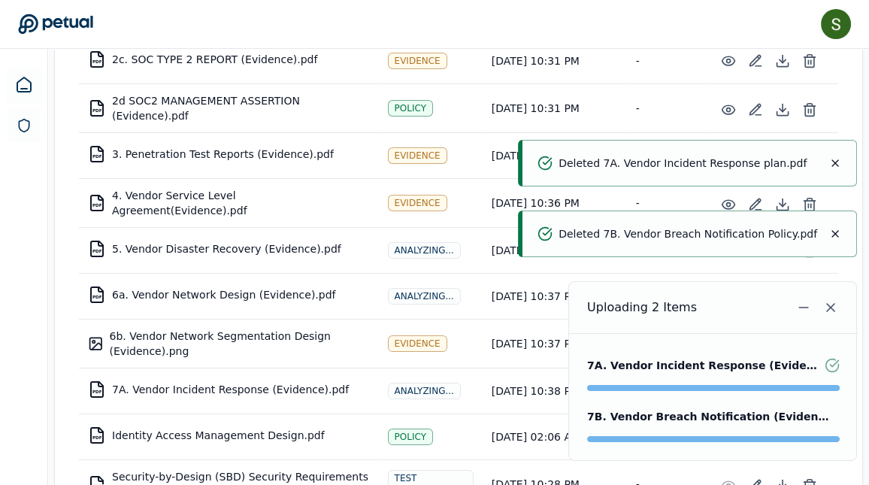
scroll to position [584, 0]
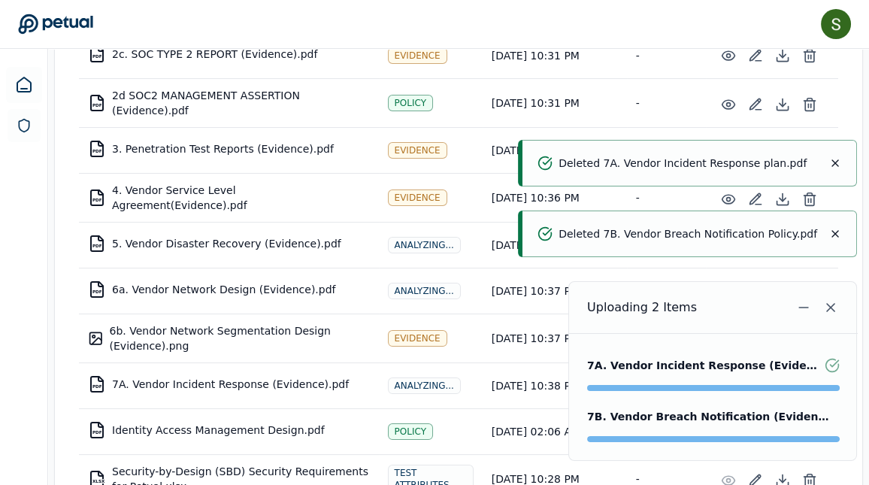
click at [833, 165] on icon "Notifications (F8)" at bounding box center [835, 163] width 6 height 6
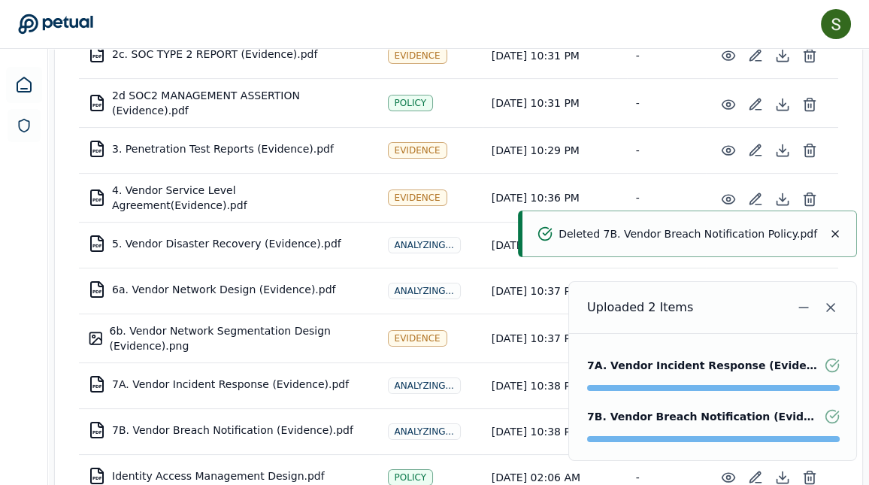
click at [832, 239] on icon "Notifications (F8)" at bounding box center [835, 234] width 12 height 12
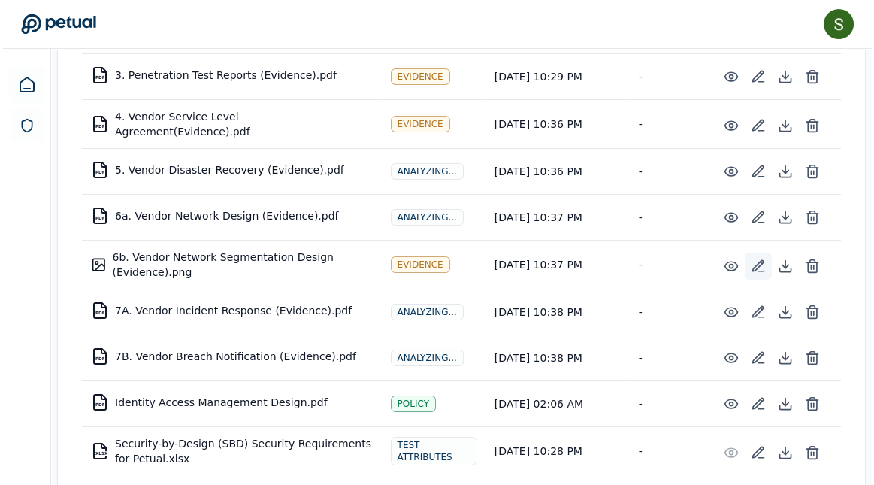
scroll to position [685, 0]
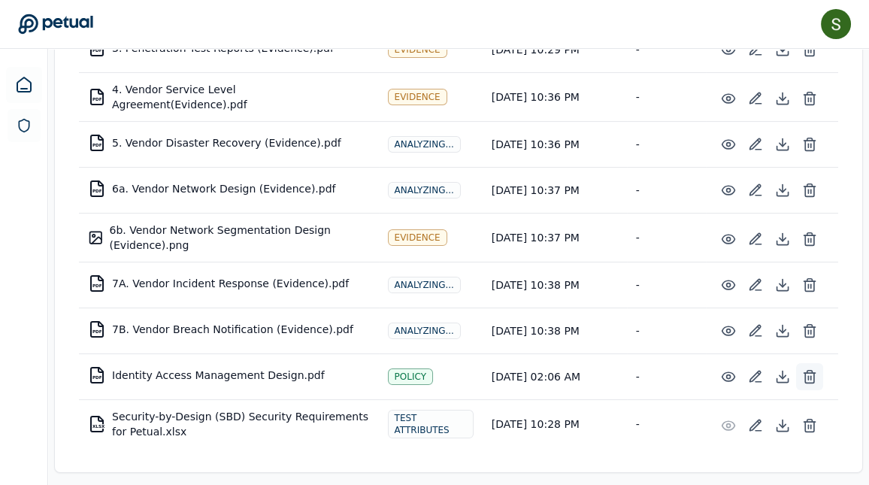
click at [811, 376] on line at bounding box center [811, 378] width 0 height 4
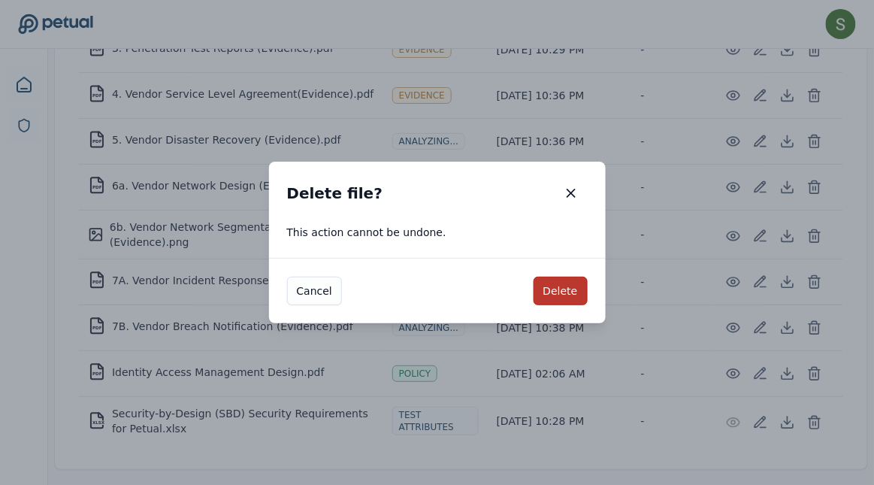
click at [577, 295] on button "Delete" at bounding box center [561, 291] width 54 height 29
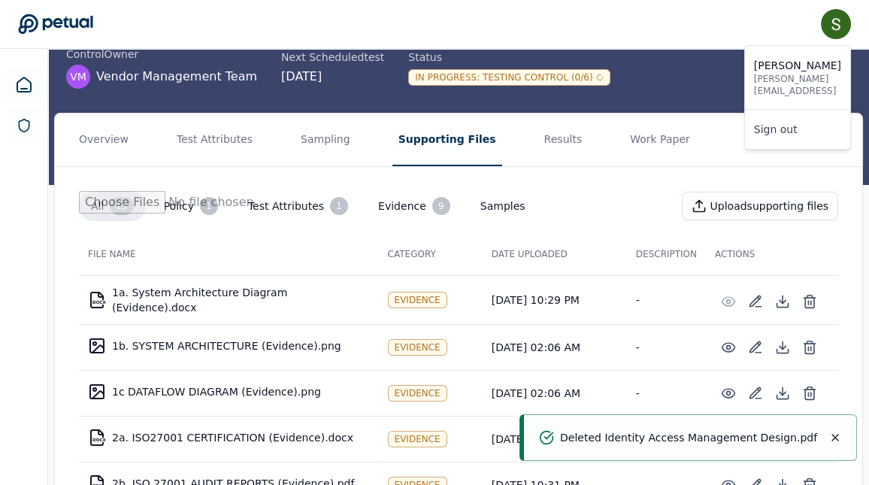
scroll to position [0, 0]
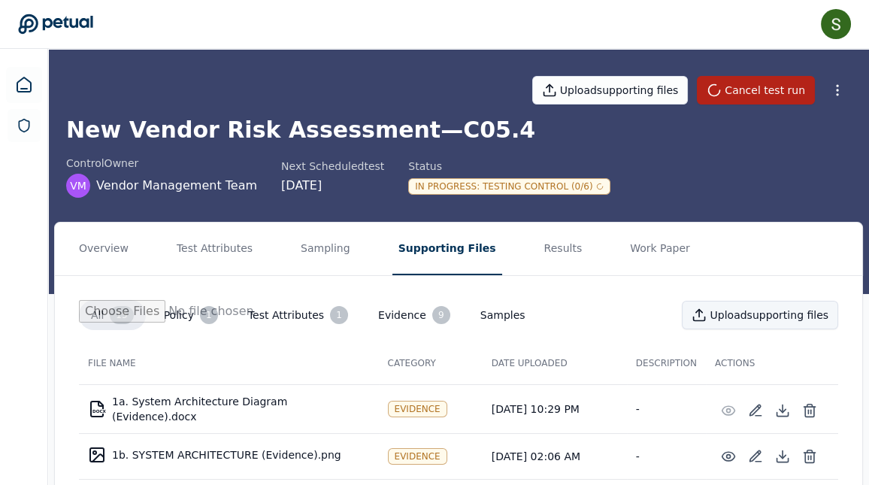
click at [762, 319] on button "Upload supporting files" at bounding box center [760, 315] width 156 height 29
type input "**********"
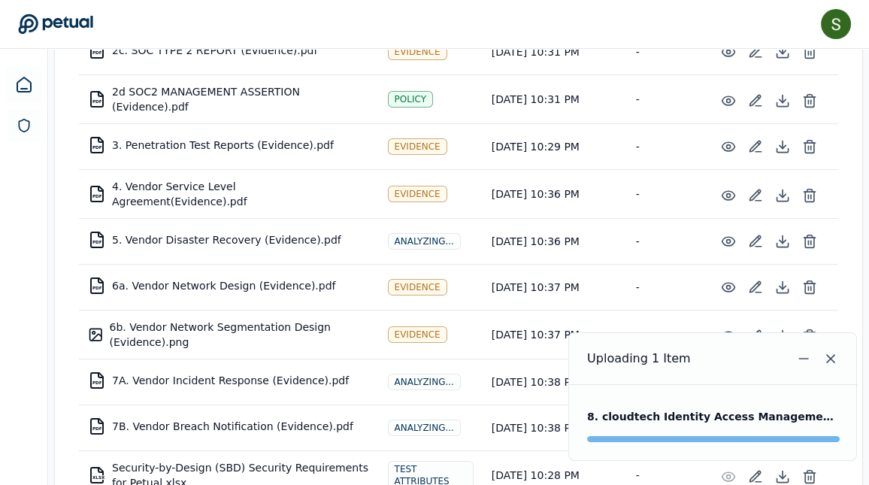
scroll to position [586, 0]
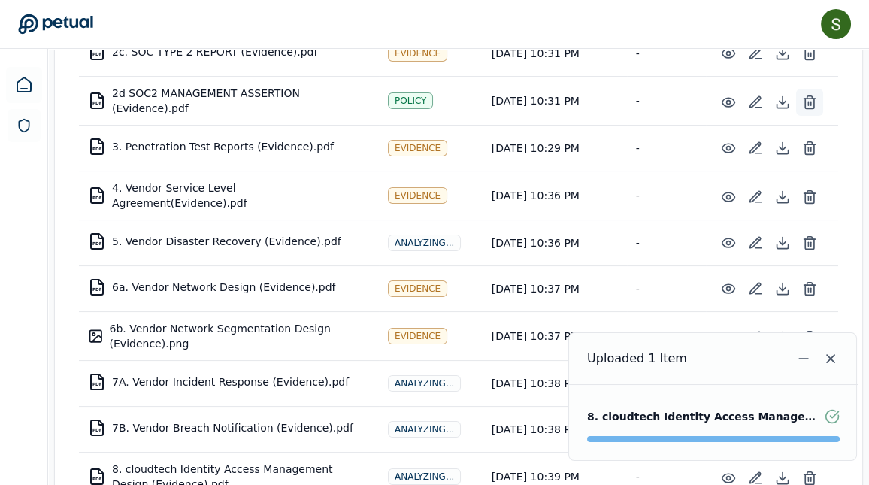
click at [809, 95] on icon at bounding box center [809, 102] width 15 height 15
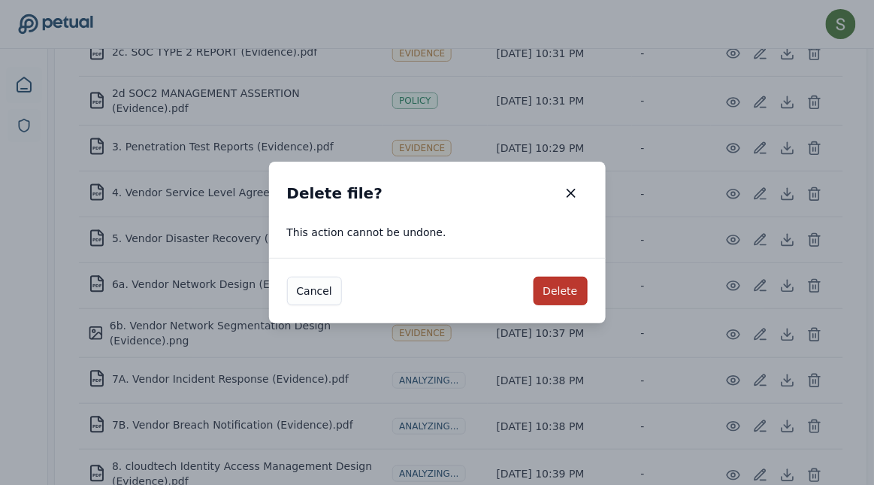
click at [558, 286] on button "Delete" at bounding box center [561, 291] width 54 height 29
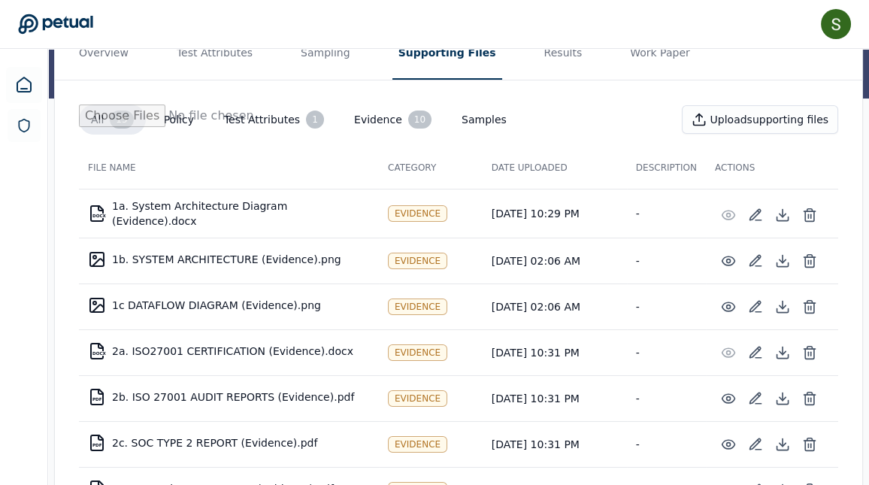
scroll to position [192, 0]
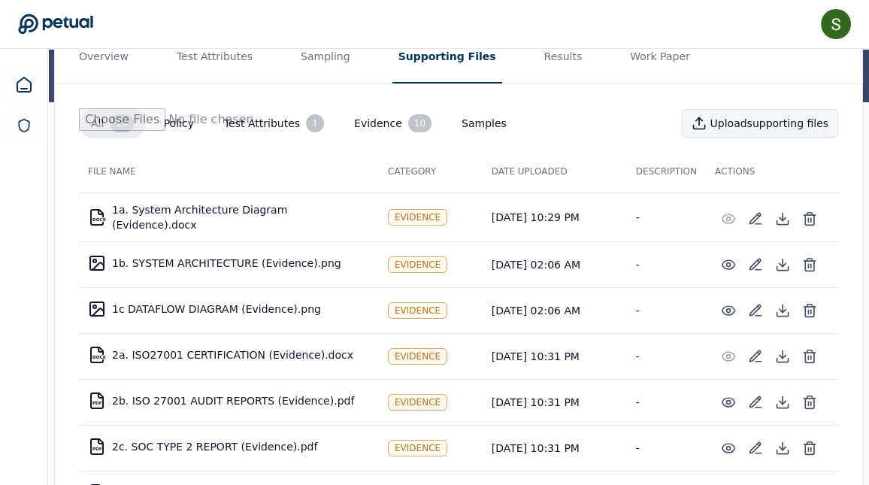
click at [763, 122] on button "Upload supporting files" at bounding box center [760, 123] width 156 height 29
type input "**********"
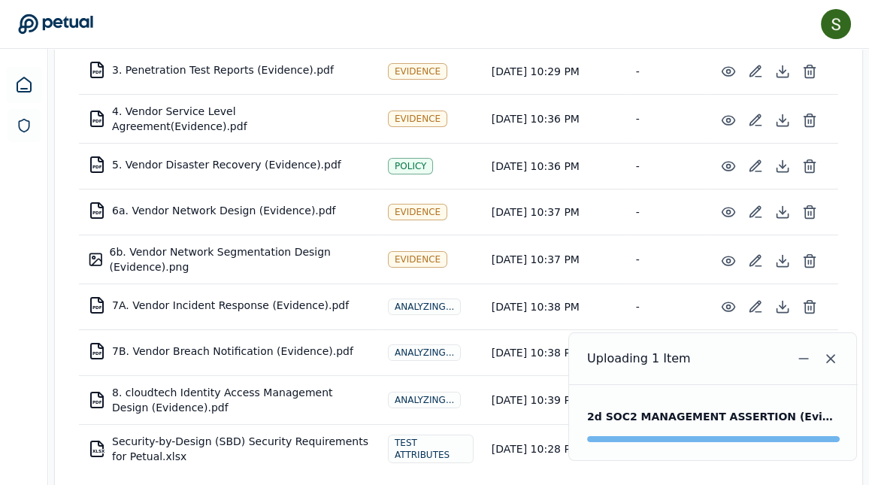
scroll to position [643, 0]
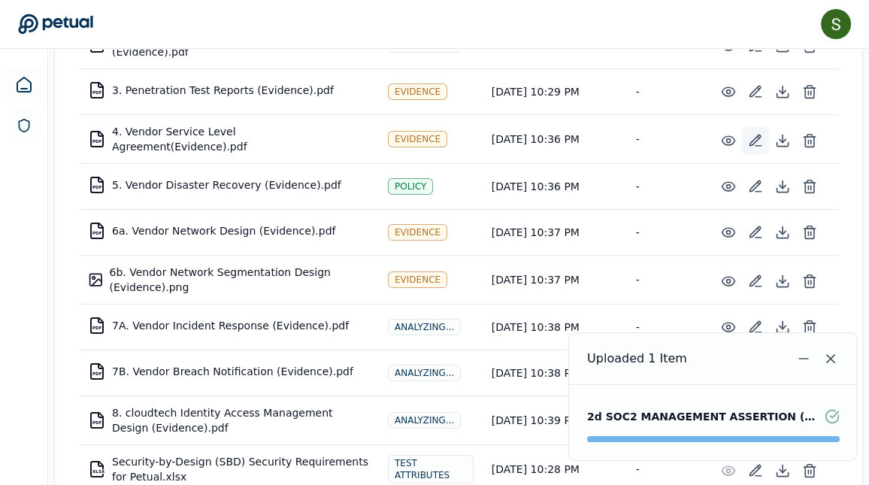
click at [754, 135] on icon at bounding box center [755, 140] width 11 height 11
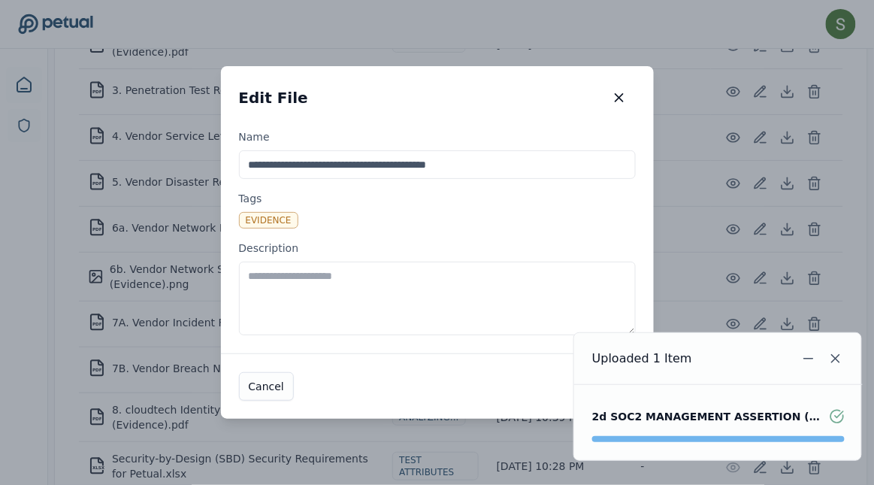
click at [282, 221] on div "Evidence" at bounding box center [268, 220] width 59 height 17
click at [282, 262] on textarea "Description" at bounding box center [437, 299] width 397 height 74
click at [282, 221] on div "Evidence" at bounding box center [268, 220] width 59 height 17
click at [282, 262] on textarea "Description" at bounding box center [437, 299] width 397 height 74
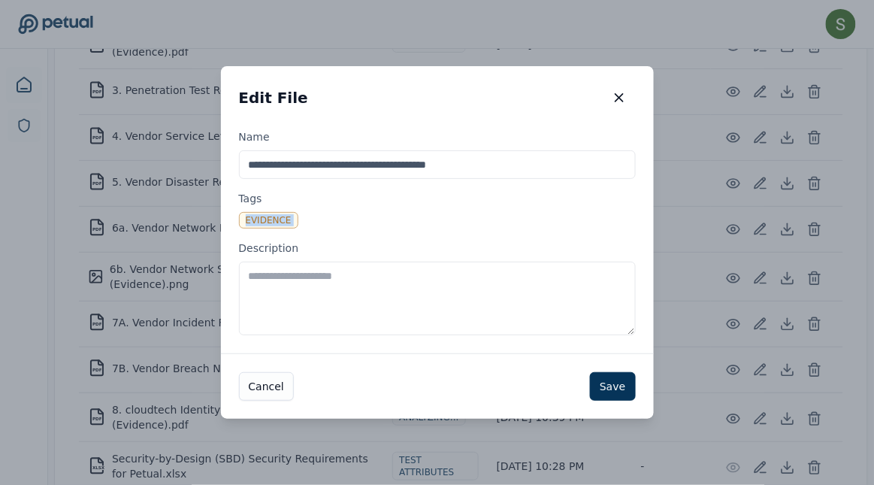
click at [282, 221] on div "Evidence" at bounding box center [268, 220] width 59 height 17
click at [282, 262] on textarea "Description" at bounding box center [437, 299] width 397 height 74
click at [282, 221] on div "Evidence" at bounding box center [268, 220] width 59 height 17
click at [282, 262] on textarea "Description" at bounding box center [437, 299] width 397 height 74
click at [282, 221] on div "Evidence" at bounding box center [268, 220] width 59 height 17
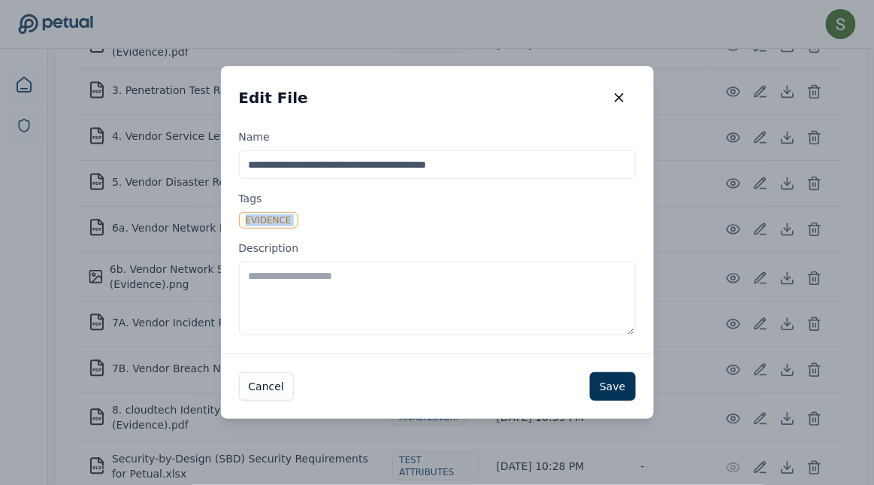
click at [282, 262] on textarea "Description" at bounding box center [437, 299] width 397 height 74
click at [621, 92] on icon "button" at bounding box center [619, 97] width 15 height 15
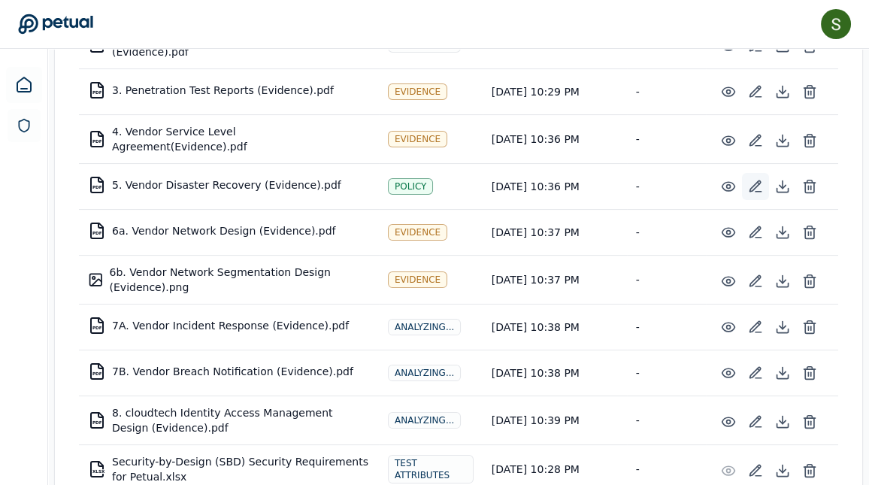
click at [758, 182] on icon at bounding box center [759, 183] width 2 height 2
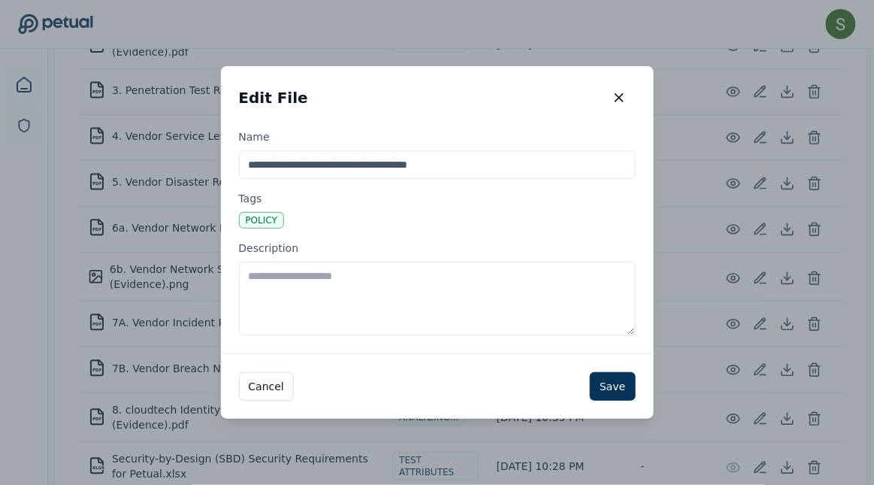
click at [266, 222] on div "Policy" at bounding box center [261, 220] width 45 height 17
click at [266, 262] on textarea "Description" at bounding box center [437, 299] width 397 height 74
click at [266, 222] on div "Policy" at bounding box center [261, 220] width 45 height 17
click at [266, 262] on textarea "Description" at bounding box center [437, 299] width 397 height 74
click at [266, 222] on div "Policy" at bounding box center [261, 220] width 45 height 17
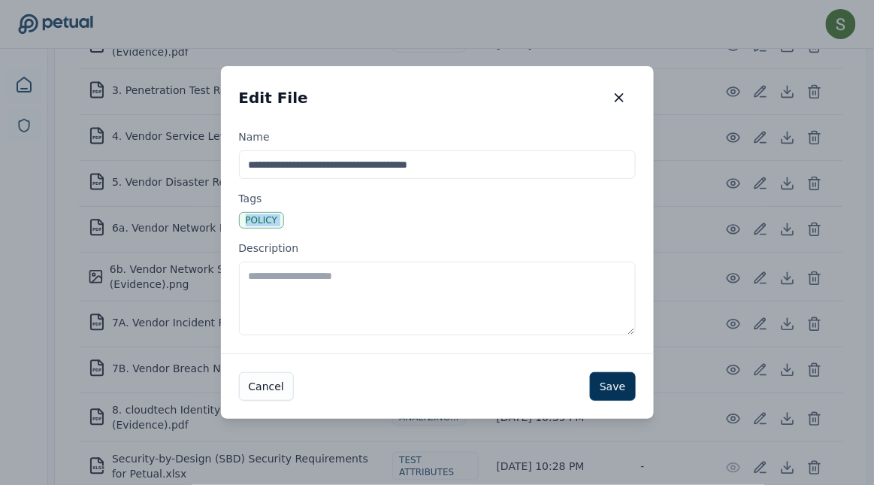
click at [266, 262] on textarea "Description" at bounding box center [437, 299] width 397 height 74
click at [266, 222] on div "Policy" at bounding box center [261, 220] width 45 height 17
click at [266, 262] on textarea "Description" at bounding box center [437, 299] width 397 height 74
click at [266, 222] on div "Policy" at bounding box center [261, 220] width 45 height 17
click at [266, 262] on textarea "Description" at bounding box center [437, 299] width 397 height 74
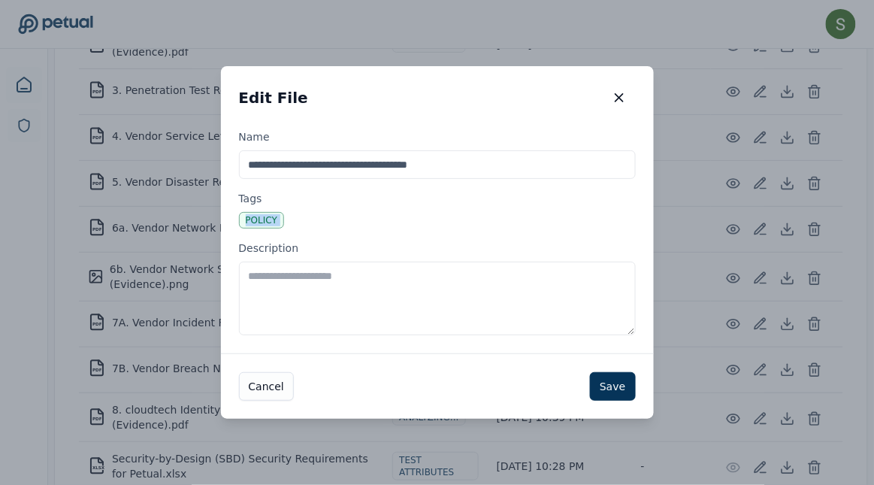
click at [266, 222] on div "Policy" at bounding box center [261, 220] width 45 height 17
click at [266, 262] on textarea "Description" at bounding box center [437, 299] width 397 height 74
click at [266, 222] on div "Policy" at bounding box center [261, 220] width 45 height 17
click at [266, 262] on textarea "Description" at bounding box center [437, 299] width 397 height 74
click at [274, 279] on textarea "Description" at bounding box center [437, 299] width 397 height 74
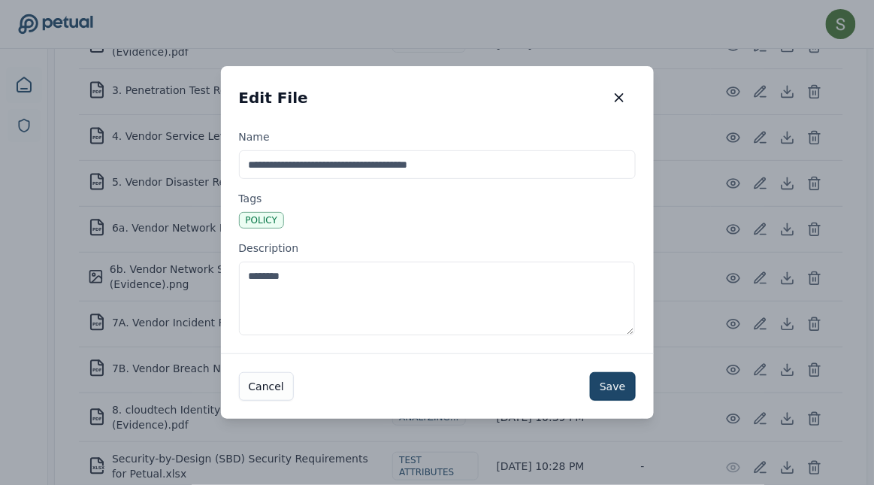
type textarea "********"
click at [602, 386] on button "Save" at bounding box center [612, 386] width 45 height 29
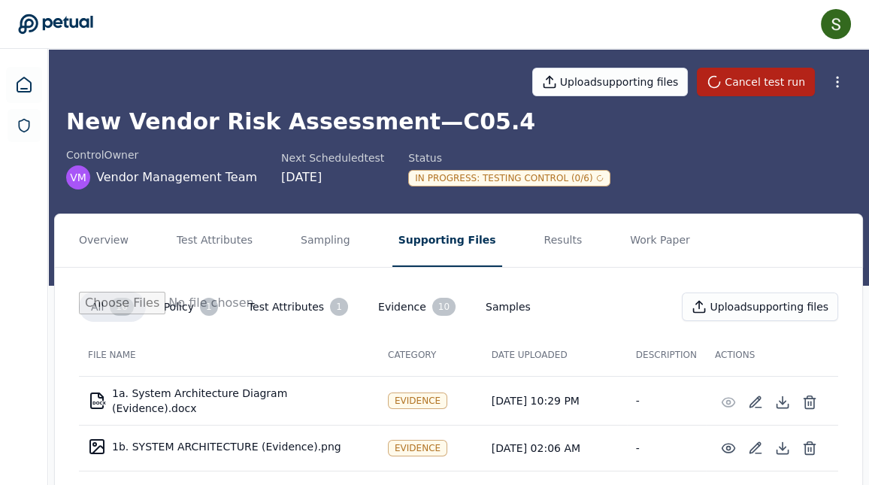
scroll to position [0, 0]
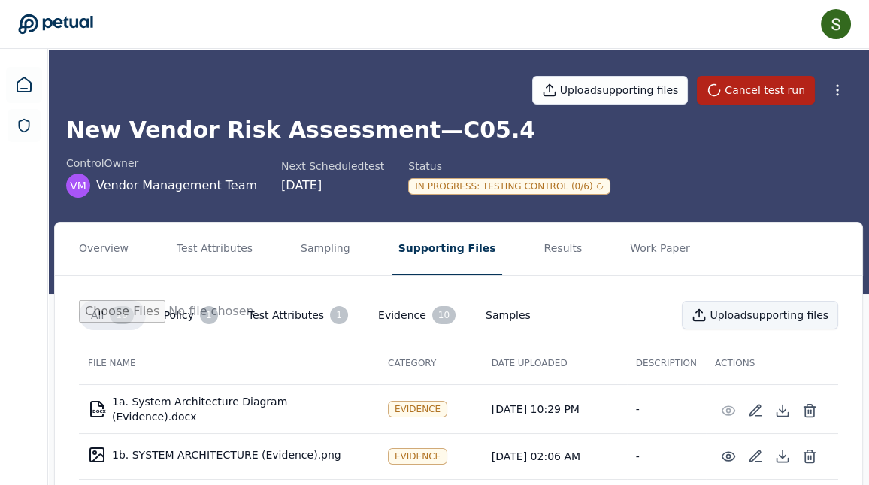
click at [732, 316] on button "Upload supporting files" at bounding box center [760, 315] width 156 height 29
type input "**********"
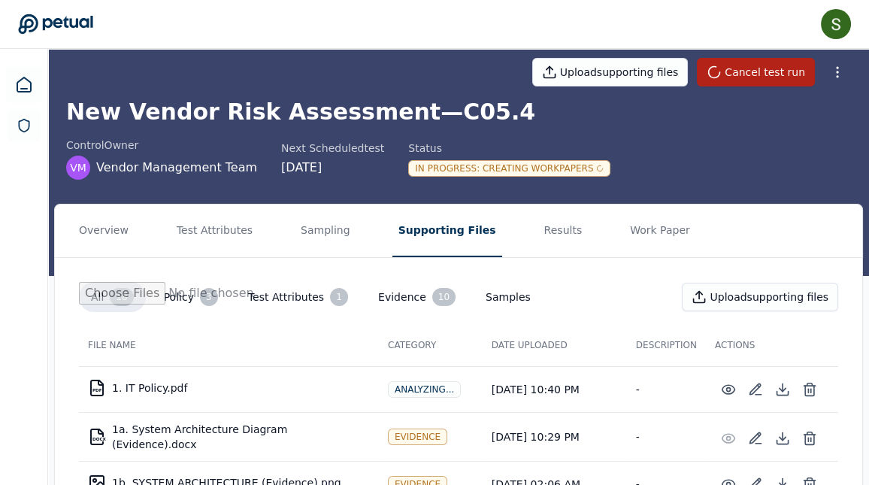
scroll to position [22, 0]
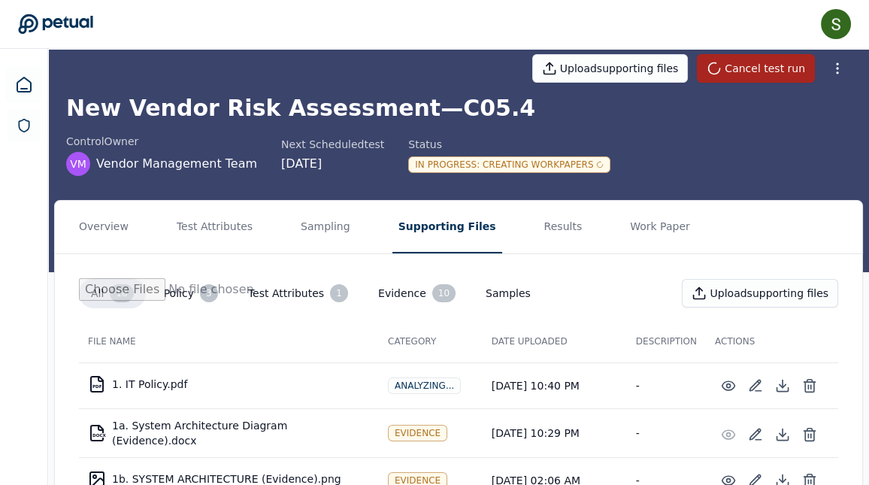
click at [739, 64] on button "Cancel test run" at bounding box center [756, 68] width 118 height 29
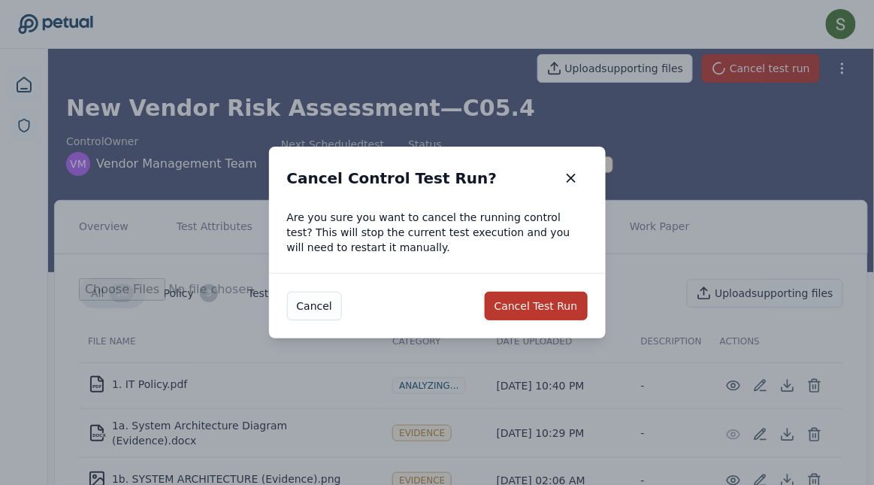
click at [535, 307] on button "Cancel Test Run" at bounding box center [536, 306] width 103 height 29
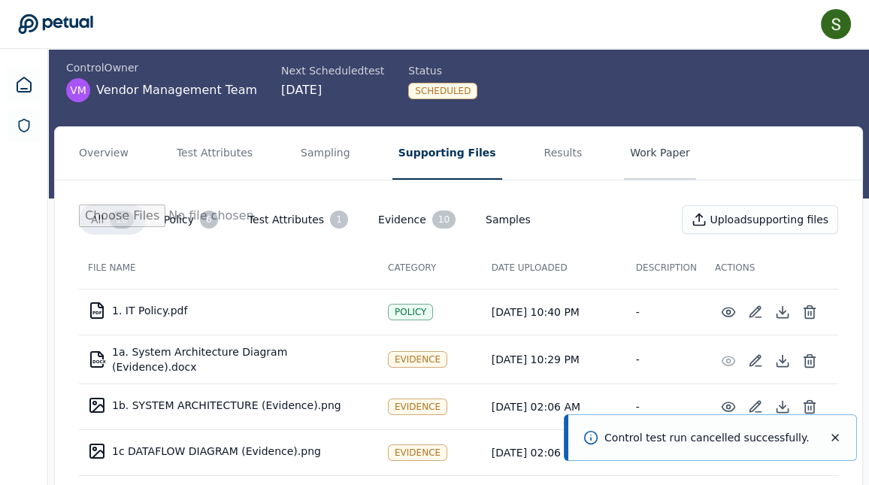
scroll to position [0, 0]
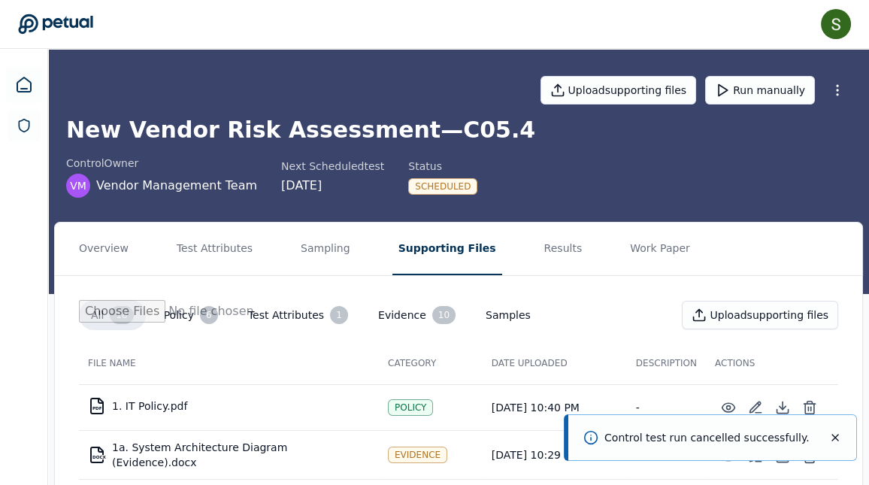
click at [832, 434] on icon "Notifications (F8)" at bounding box center [835, 437] width 6 height 6
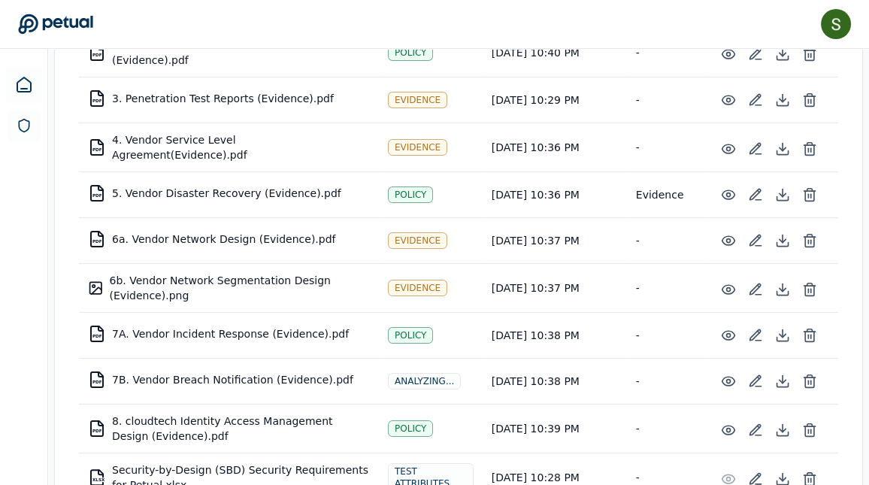
scroll to position [779, 0]
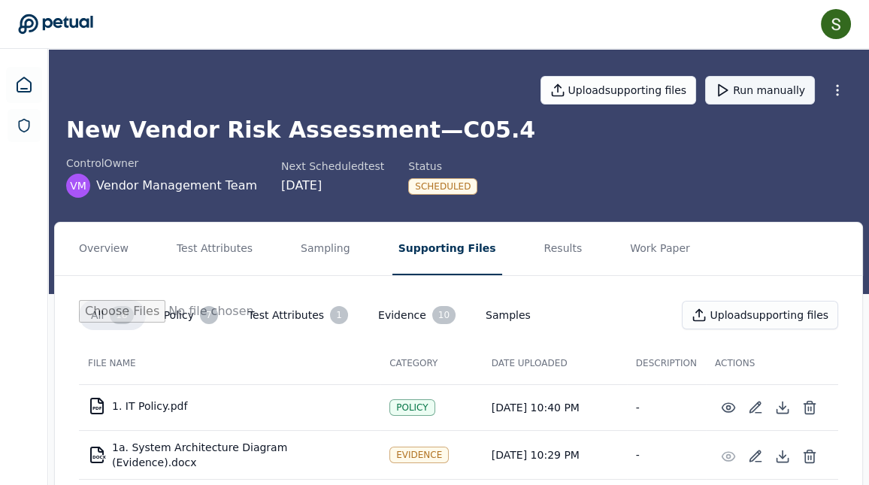
click at [785, 88] on button "Run manually" at bounding box center [760, 90] width 110 height 29
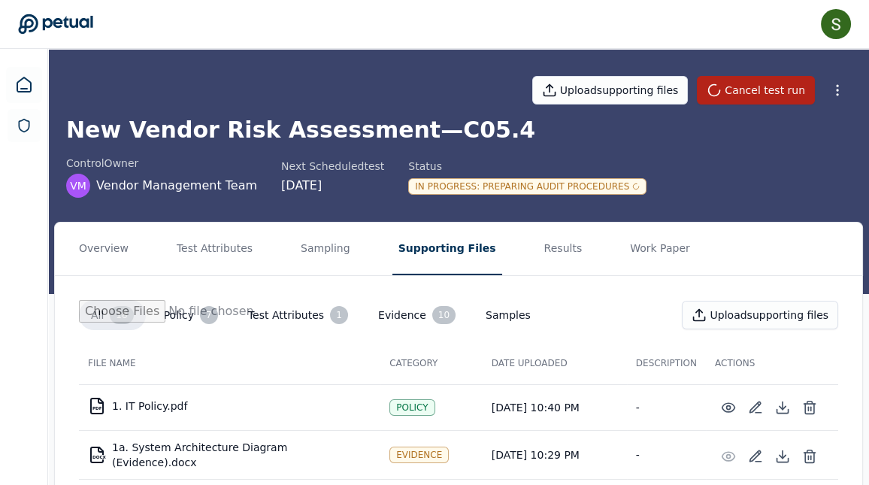
click at [43, 31] on icon at bounding box center [55, 24] width 75 height 21
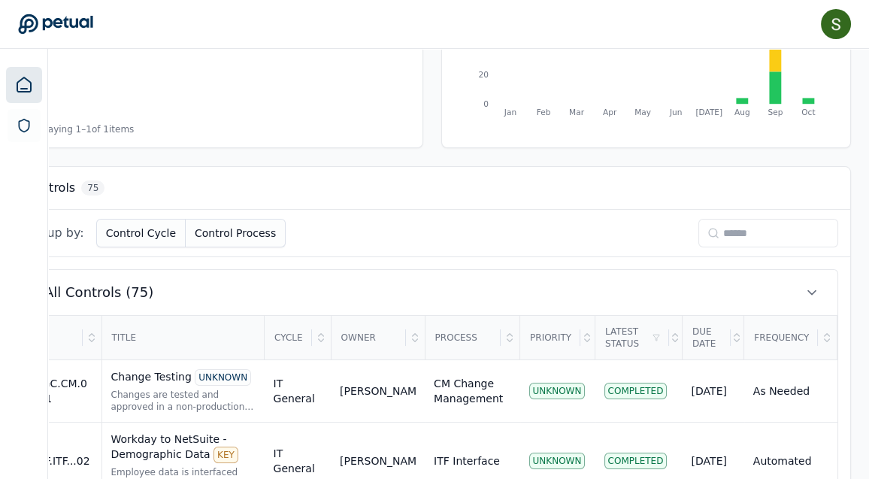
scroll to position [305, 156]
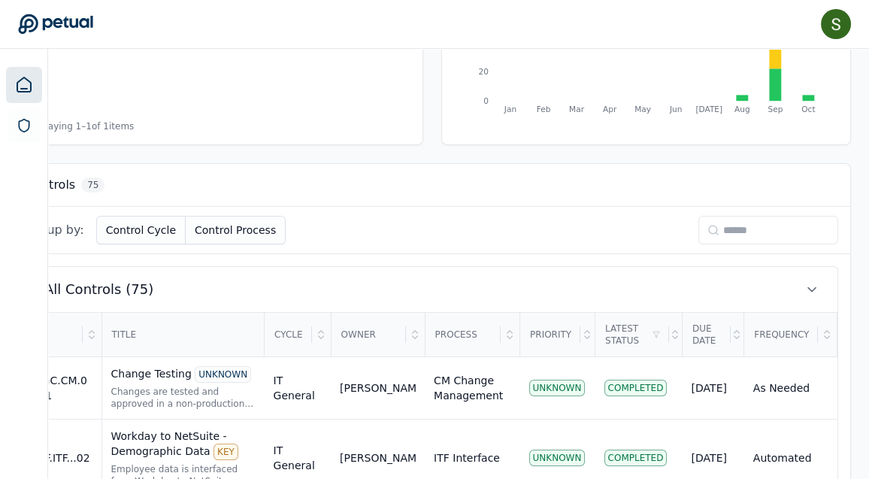
click at [707, 231] on icon at bounding box center [713, 230] width 12 height 12
click at [726, 230] on input at bounding box center [768, 230] width 140 height 29
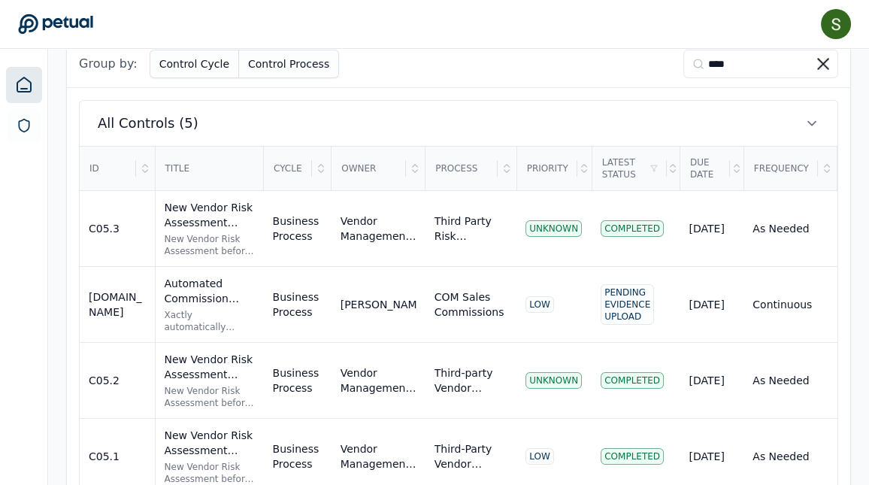
scroll to position [469, 0]
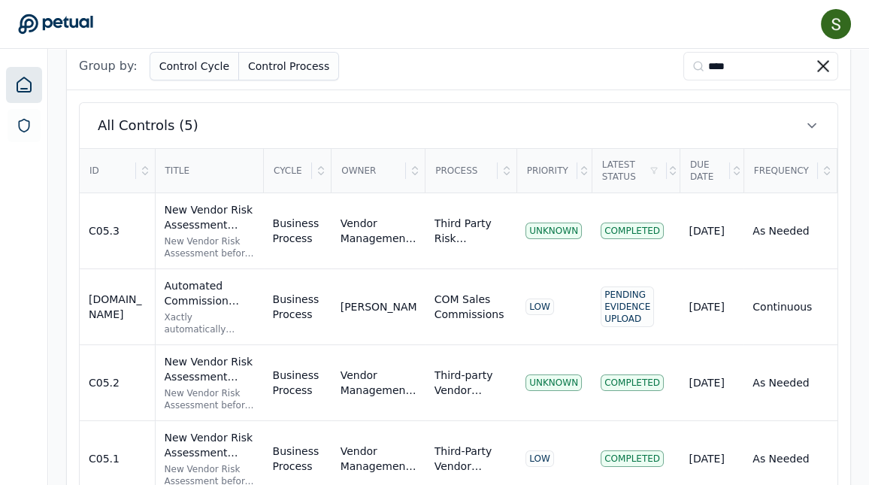
click at [717, 65] on input "****" at bounding box center [760, 66] width 155 height 29
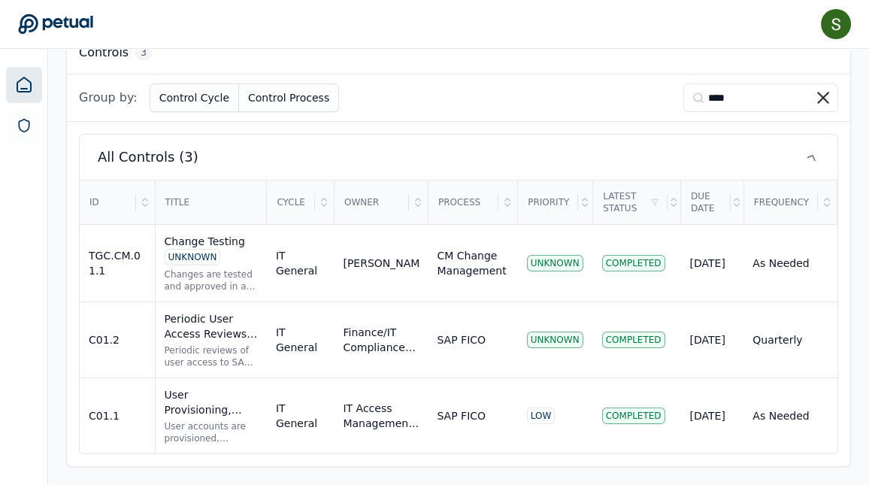
scroll to position [436, 0]
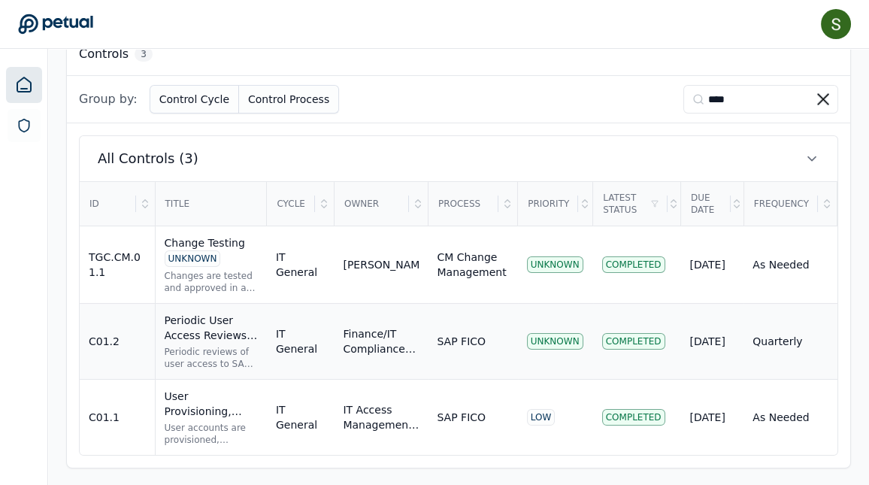
type input "****"
click at [222, 337] on div "Periodic User Access Reviews - SAP FICO UNKNOWN" at bounding box center [211, 328] width 93 height 30
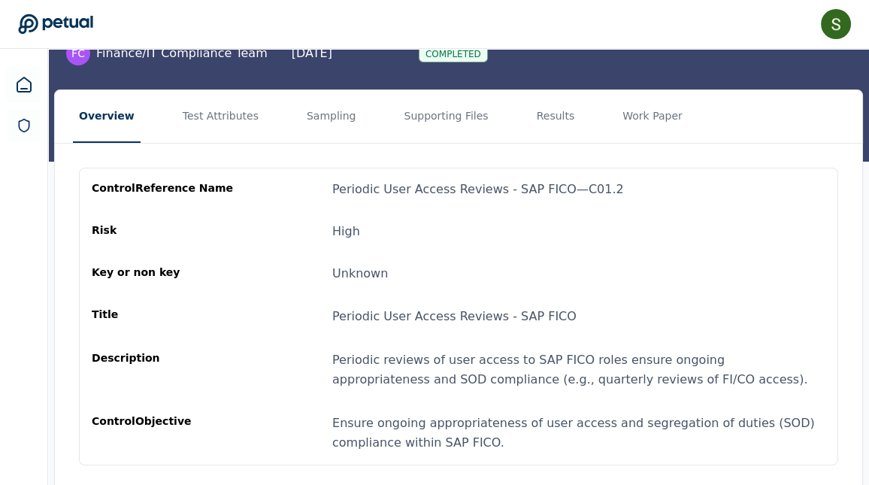
scroll to position [131, 0]
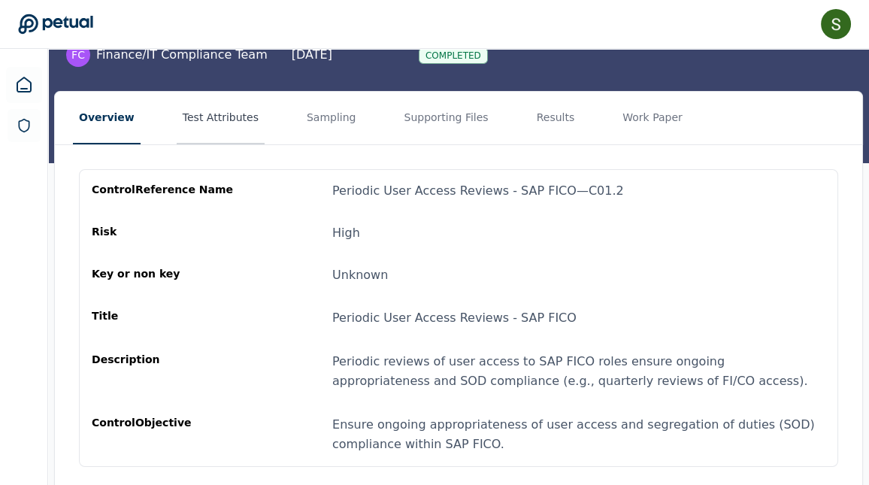
click at [228, 110] on button "Test Attributes" at bounding box center [221, 118] width 88 height 53
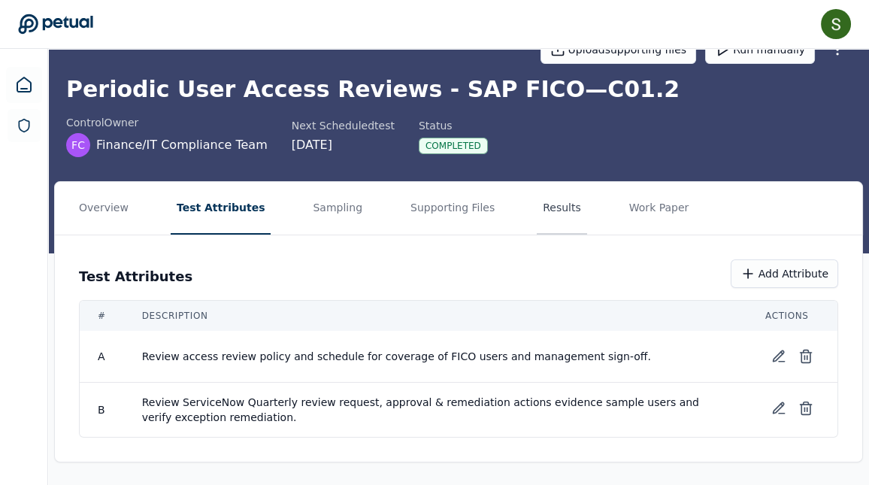
click at [555, 202] on button "Results" at bounding box center [562, 208] width 50 height 53
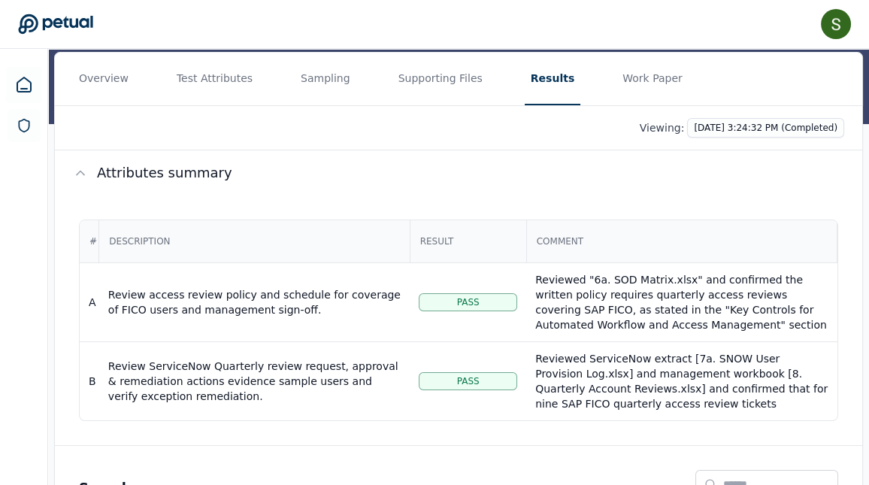
scroll to position [172, 0]
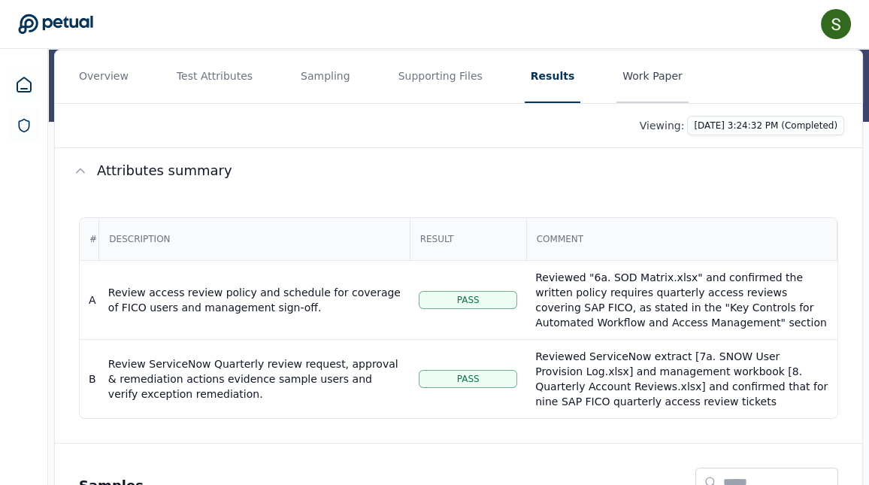
click at [656, 74] on button "Work Paper" at bounding box center [652, 76] width 72 height 53
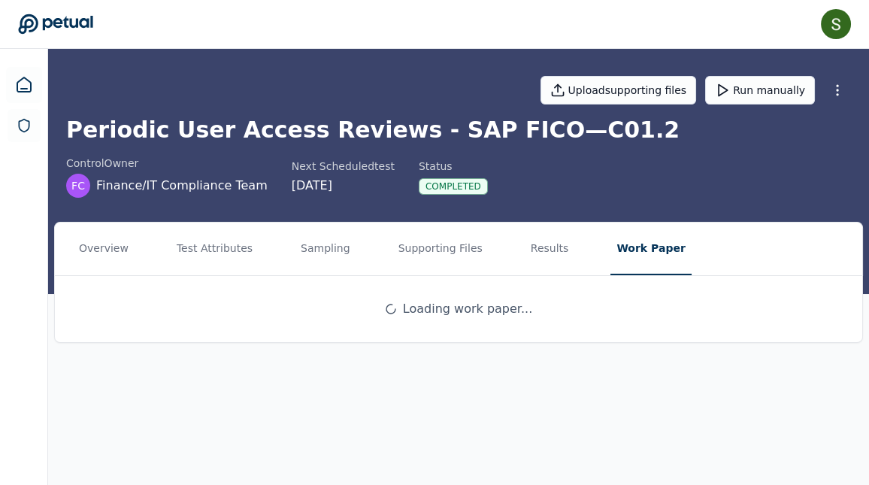
scroll to position [0, 0]
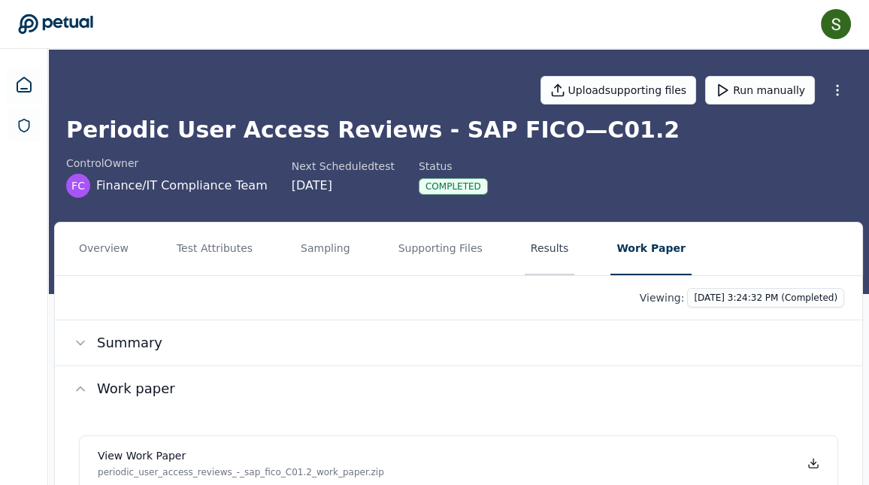
click at [528, 242] on button "Results" at bounding box center [550, 248] width 50 height 53
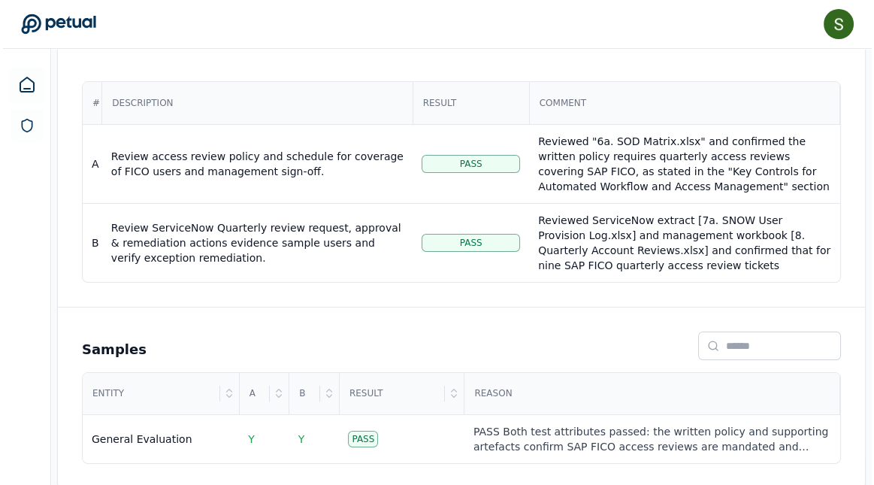
scroll to position [334, 0]
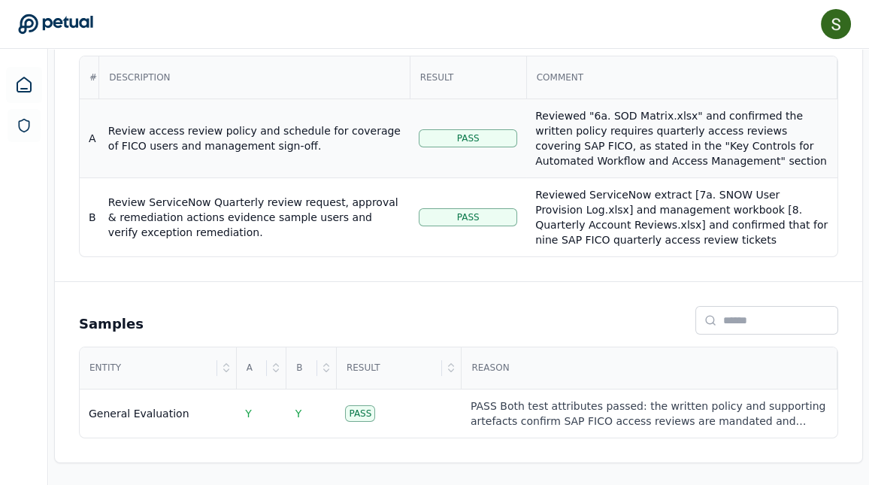
click at [618, 140] on div "Reviewed "6a. SOD Matrix.xlsx" and confirmed the written policy requires quarte…" at bounding box center [681, 243] width 292 height 271
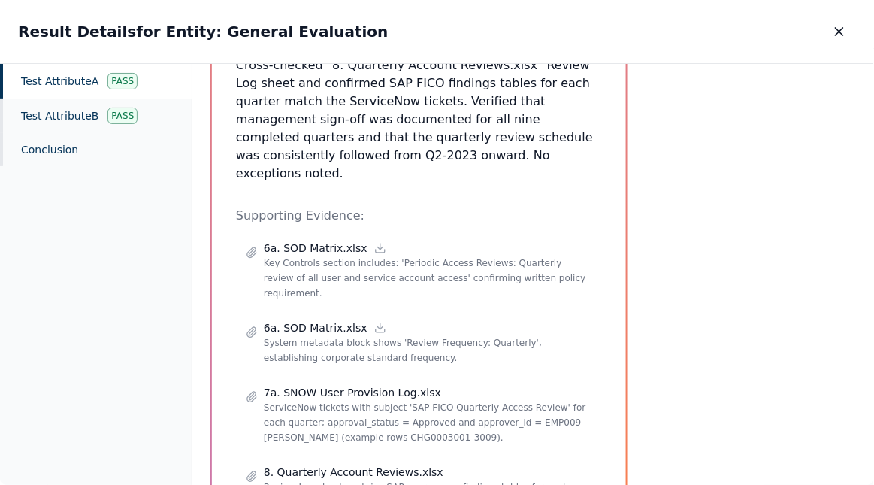
scroll to position [559, 0]
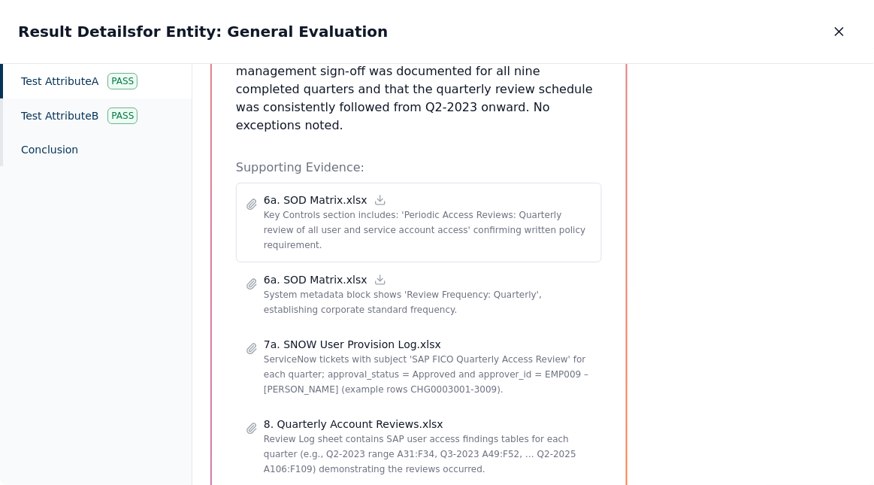
click at [491, 207] on p "Key Controls section includes: 'Periodic Access Reviews: Quarterly review of al…" at bounding box center [428, 229] width 328 height 45
click at [446, 207] on p "Key Controls section includes: 'Periodic Access Reviews: Quarterly review of al…" at bounding box center [428, 229] width 328 height 45
click at [298, 207] on p "Key Controls section includes: 'Periodic Access Reviews: Quarterly review of al…" at bounding box center [428, 229] width 328 height 45
click at [325, 283] on div "6a. SOD Matrix.xlsx System metadata block shows 'Review Frequency: Quarterly', …" at bounding box center [419, 294] width 366 height 65
click at [328, 352] on p "ServiceNow tickets with subject 'SAP FICO Quarterly Access Review' for each qua…" at bounding box center [428, 374] width 328 height 45
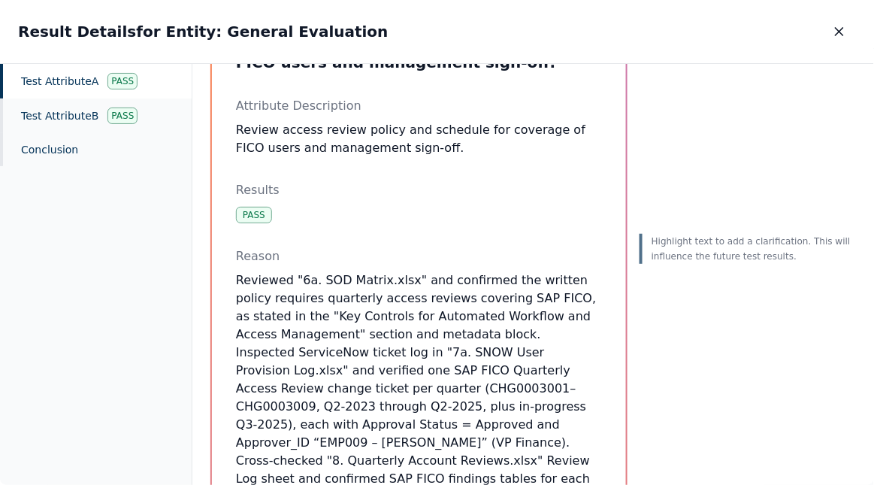
scroll to position [0, 0]
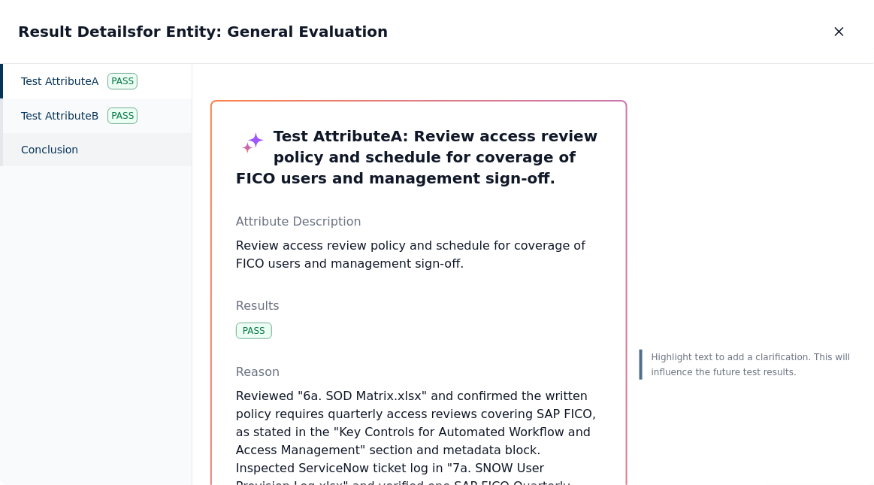
click at [89, 149] on div "Conclusion" at bounding box center [96, 149] width 192 height 33
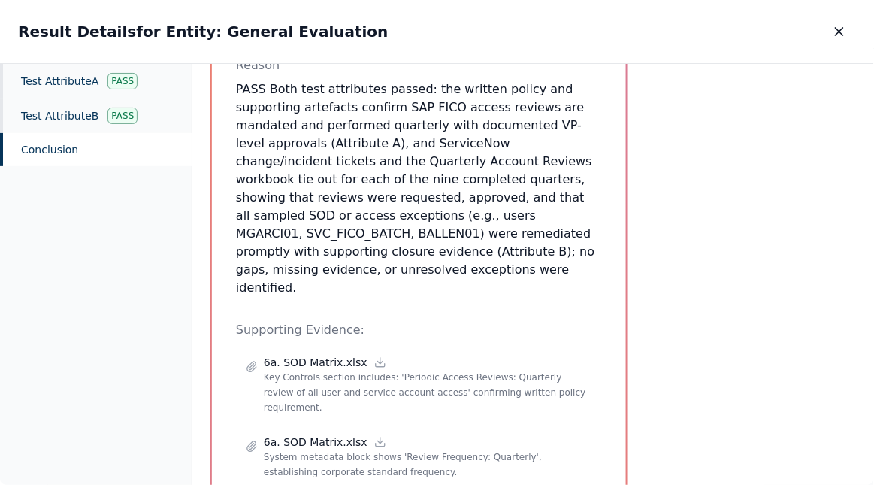
scroll to position [650, 0]
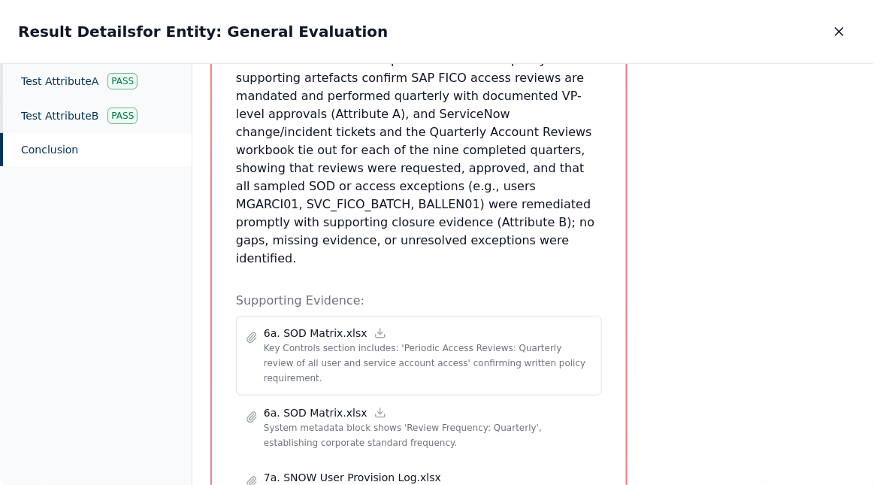
click at [289, 340] on p "Key Controls section includes: 'Periodic Access Reviews: Quarterly review of al…" at bounding box center [428, 362] width 328 height 45
click at [257, 331] on icon at bounding box center [252, 337] width 12 height 12
click at [287, 420] on p "System metadata block shows 'Review Frequency: Quarterly', establishing corpora…" at bounding box center [428, 435] width 328 height 30
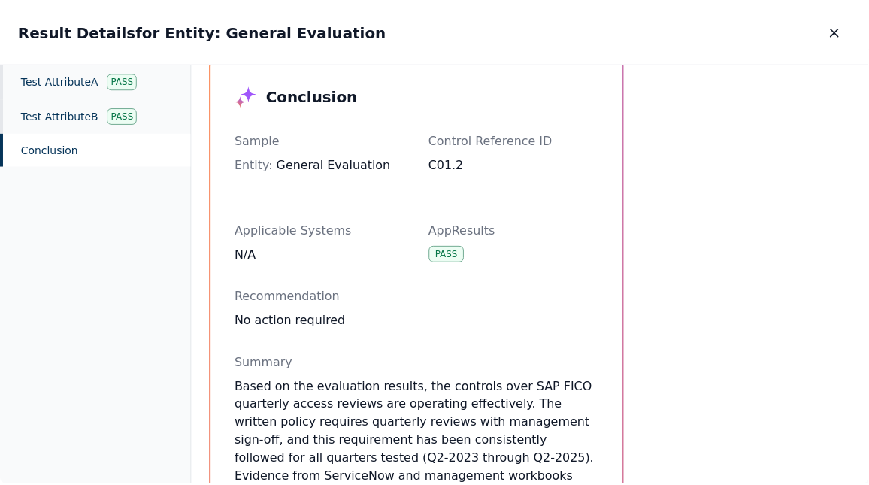
scroll to position [0, 0]
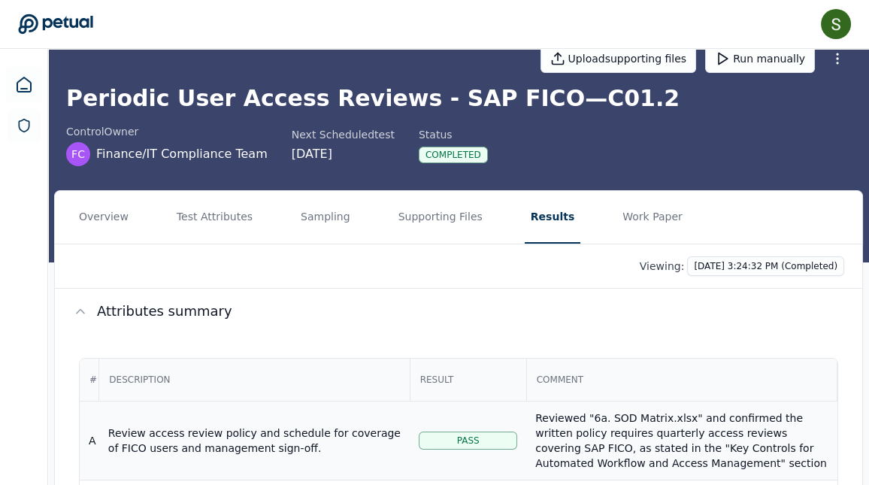
scroll to position [30, 0]
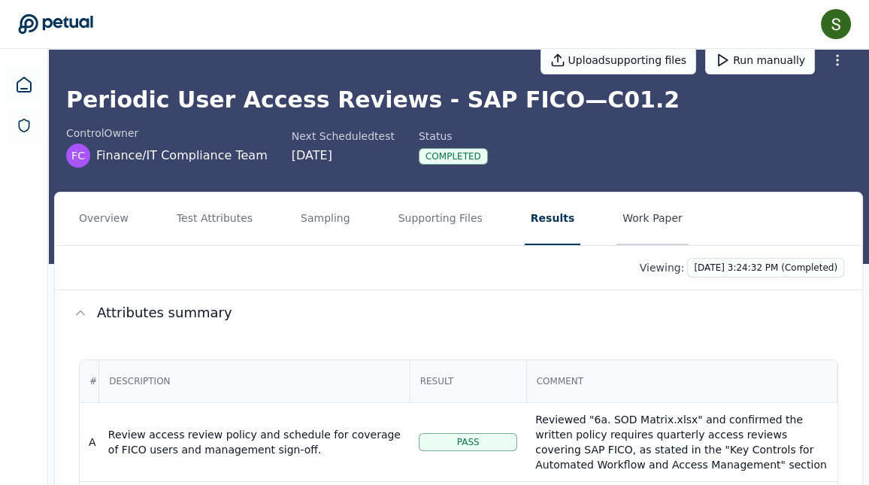
click at [640, 225] on button "Work Paper" at bounding box center [652, 218] width 72 height 53
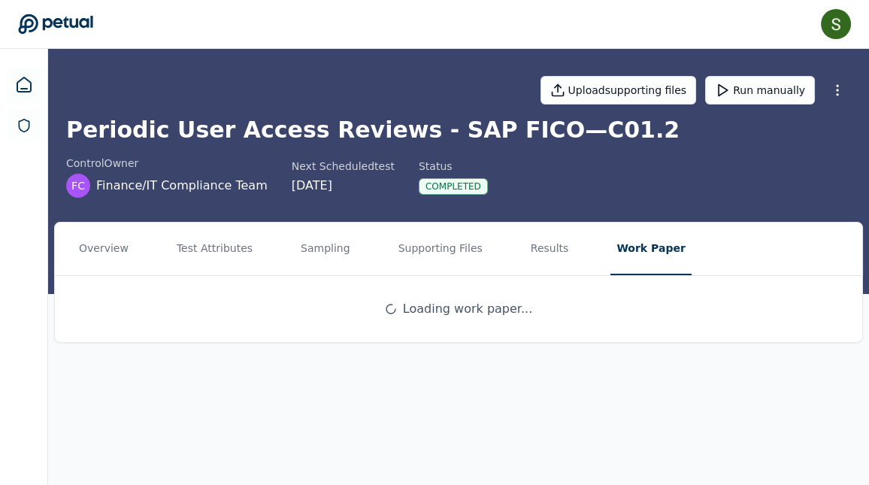
scroll to position [0, 0]
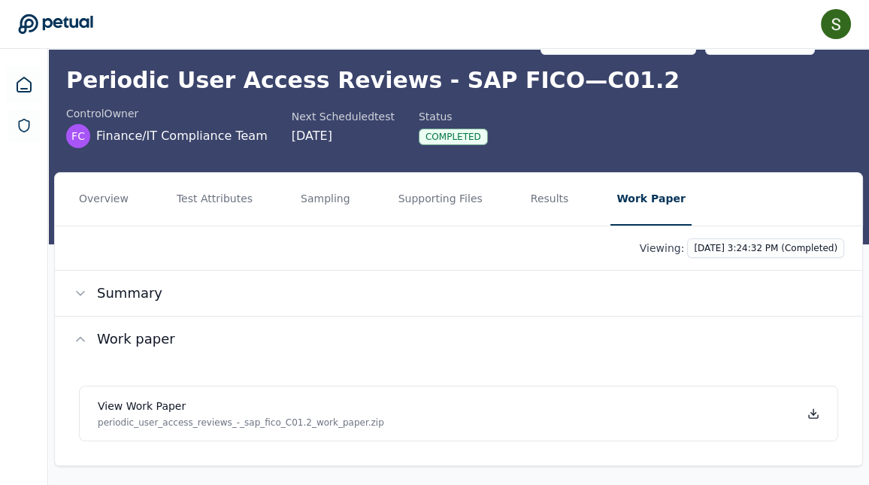
scroll to position [54, 0]
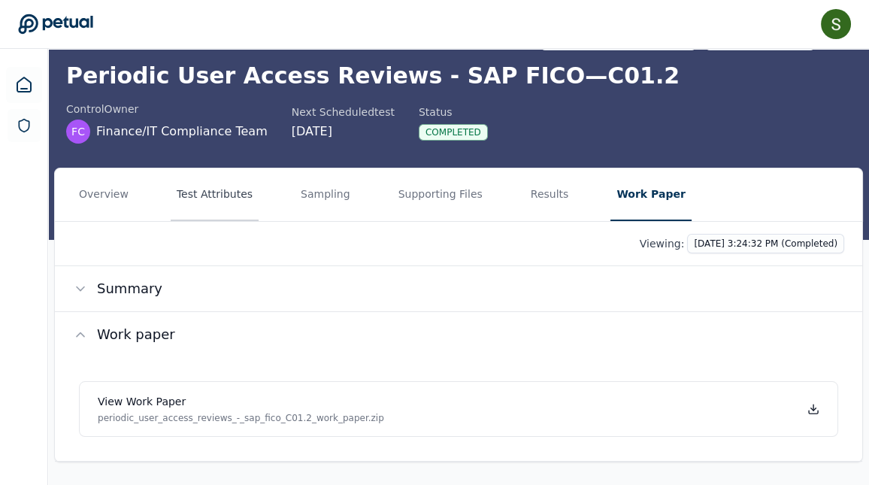
click at [229, 196] on button "Test Attributes" at bounding box center [215, 194] width 88 height 53
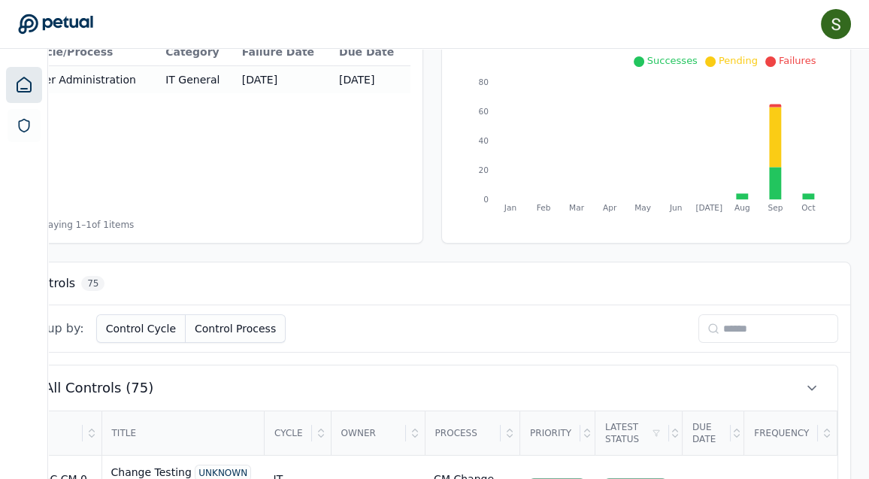
scroll to position [207, 156]
click at [793, 331] on input at bounding box center [768, 328] width 140 height 29
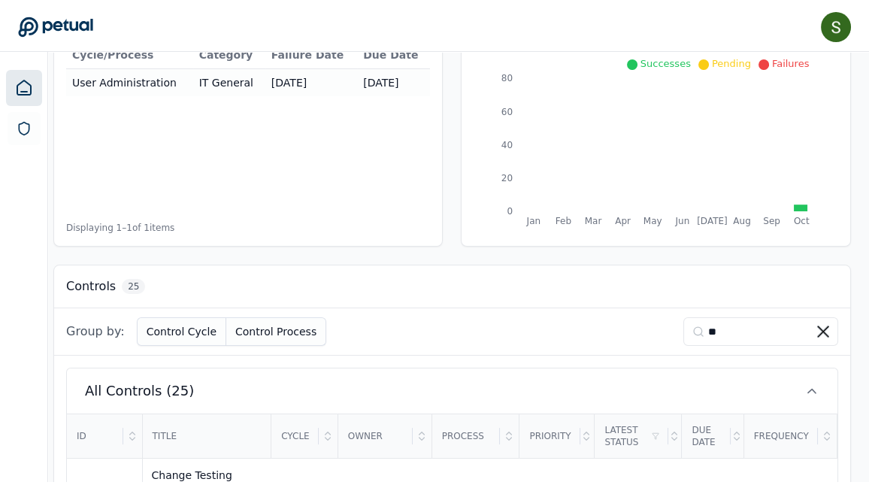
scroll to position [207, 0]
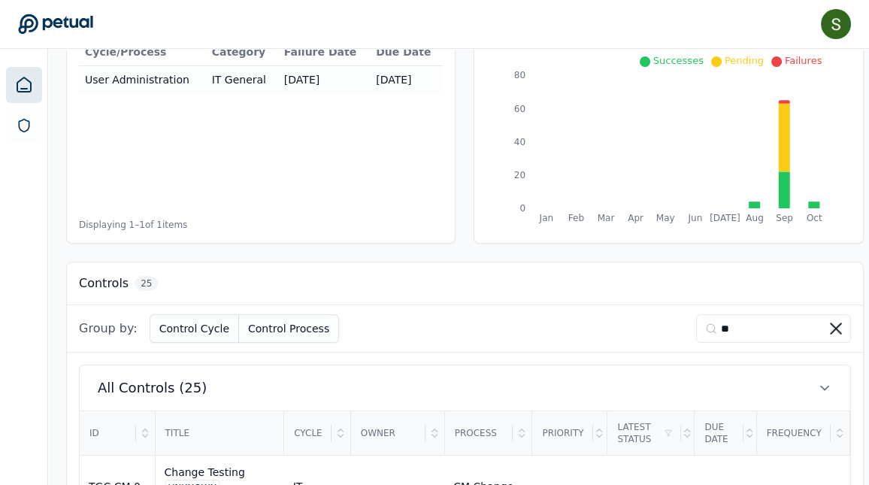
type input "**"
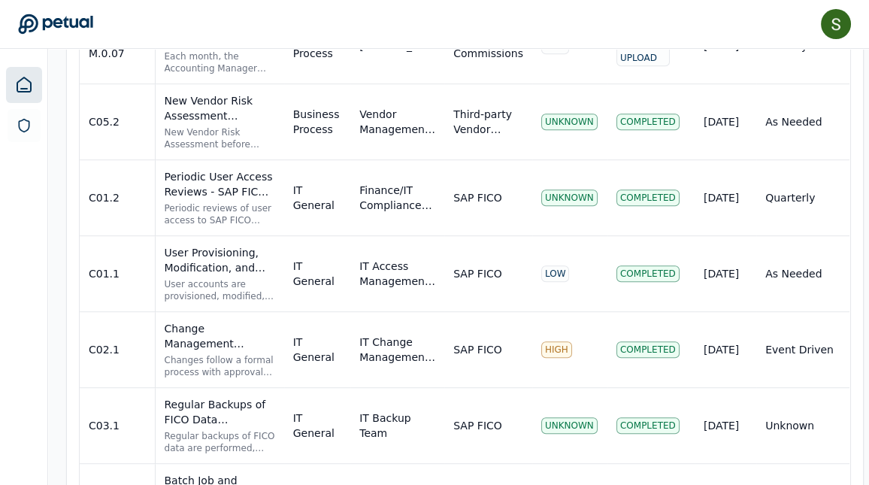
scroll to position [1708, 0]
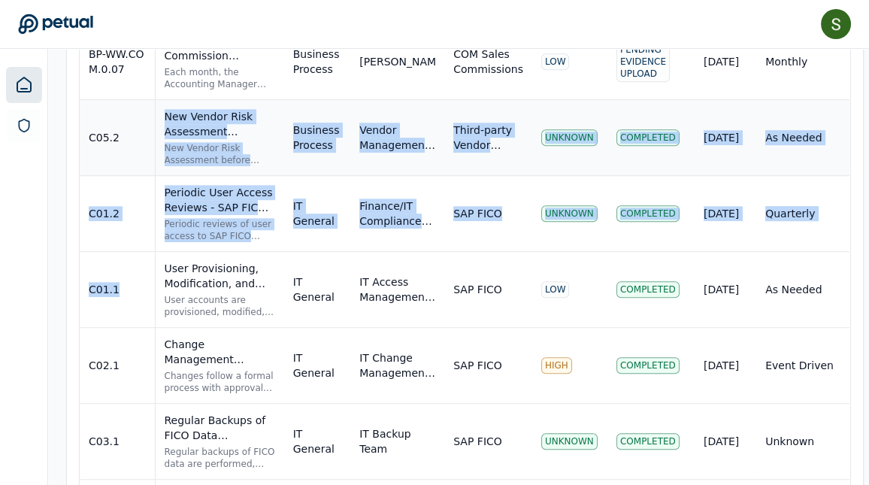
drag, startPoint x: 126, startPoint y: 294, endPoint x: 123, endPoint y: 139, distance: 154.8
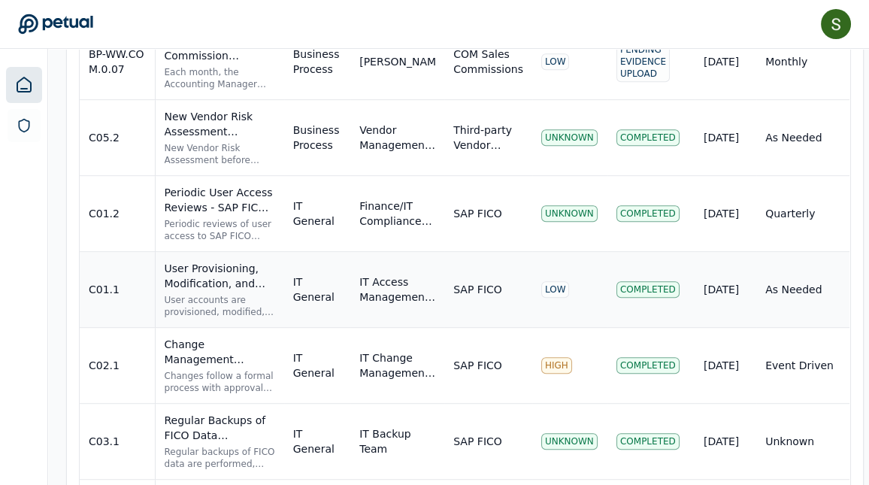
click at [129, 286] on div "C01.1" at bounding box center [117, 289] width 57 height 15
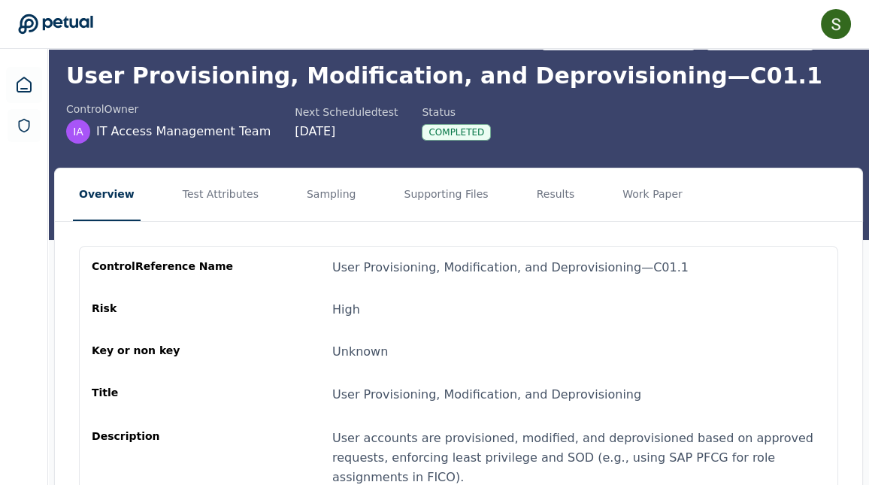
scroll to position [53, 0]
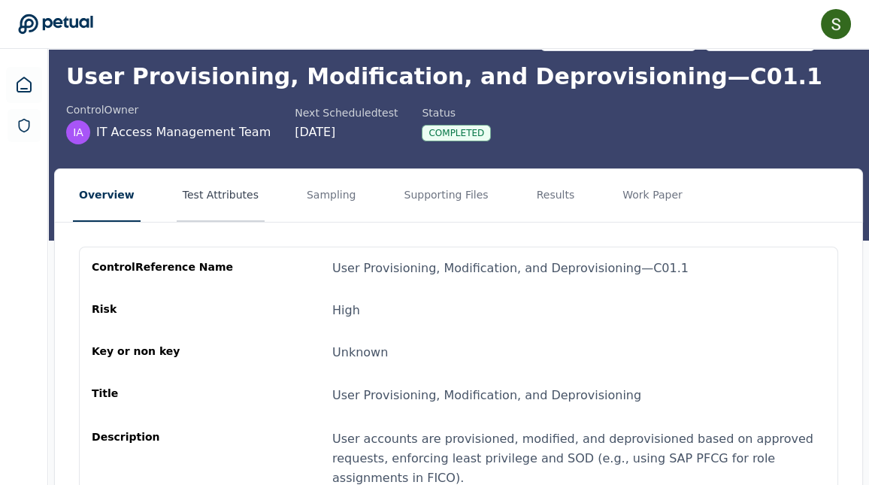
click at [210, 199] on button "Test Attributes" at bounding box center [221, 195] width 88 height 53
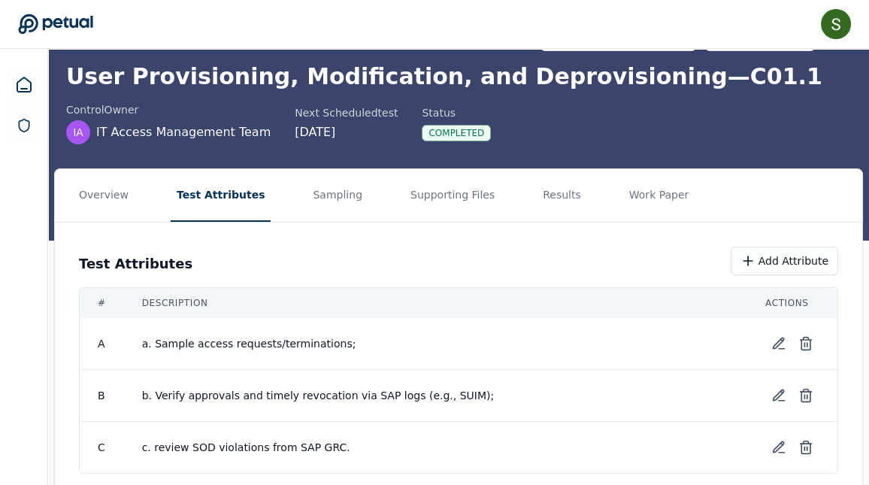
scroll to position [89, 0]
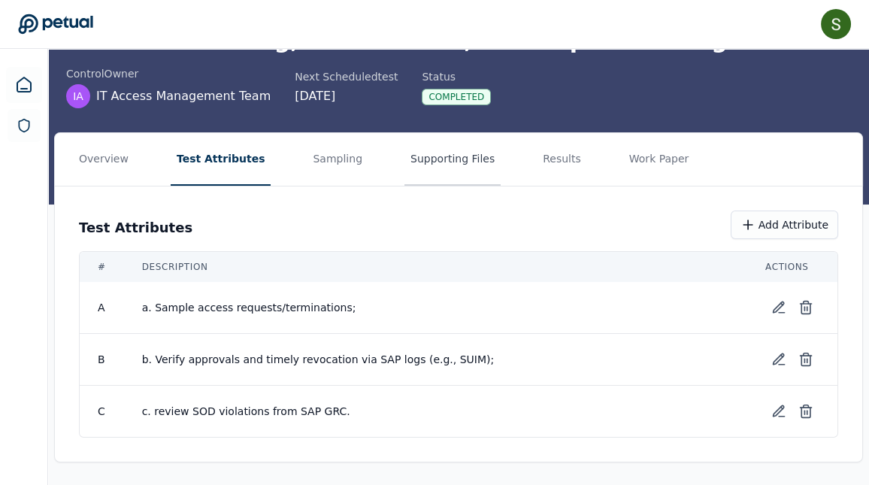
click at [441, 141] on button "Supporting Files" at bounding box center [452, 159] width 96 height 53
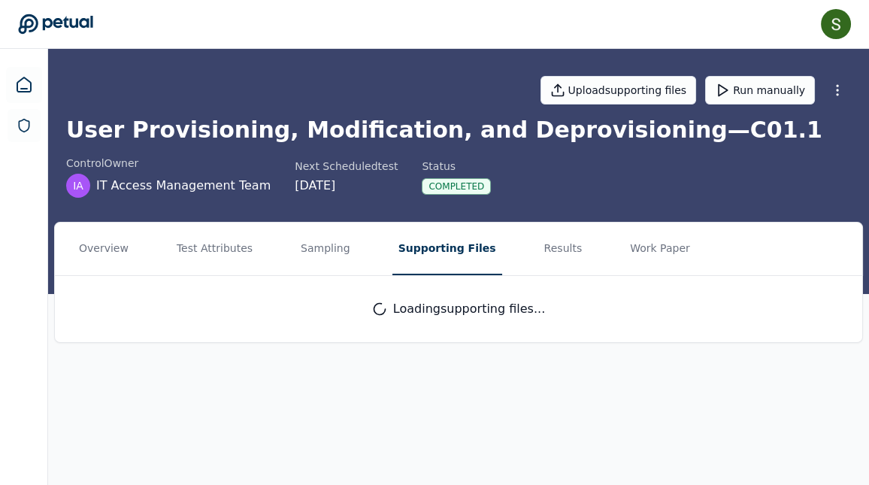
scroll to position [0, 0]
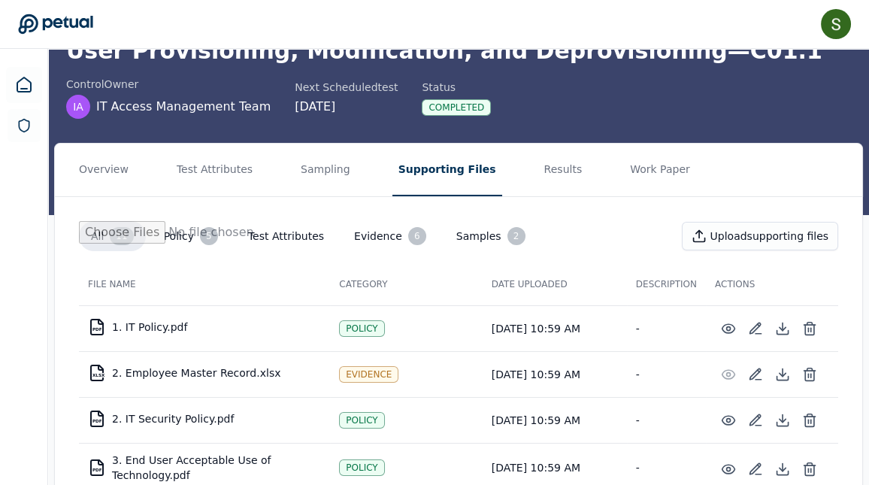
scroll to position [80, 0]
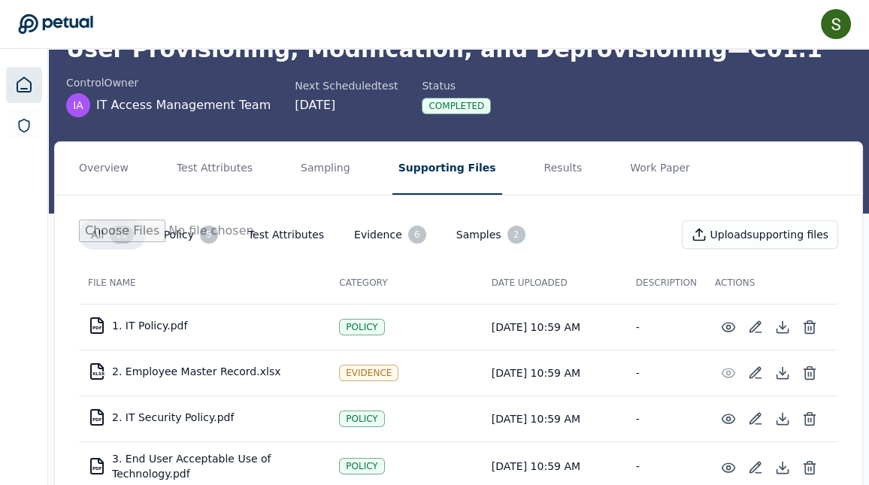
click at [28, 89] on icon at bounding box center [24, 85] width 18 height 18
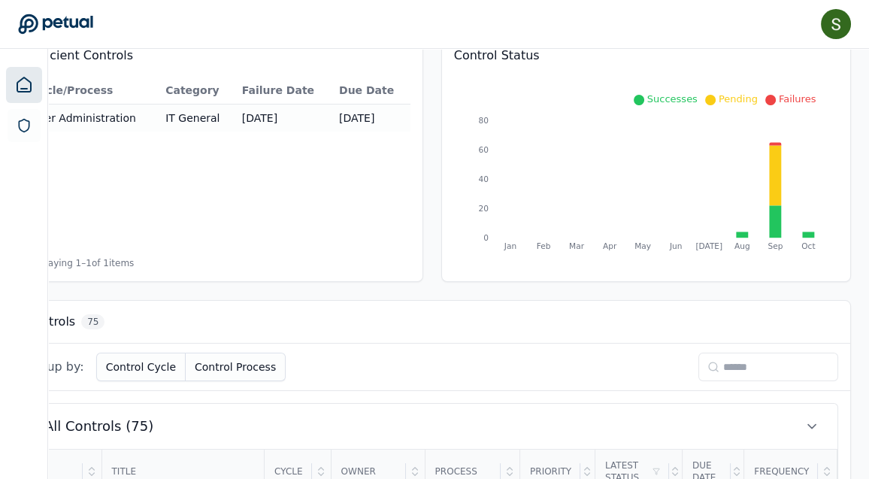
scroll to position [218, 156]
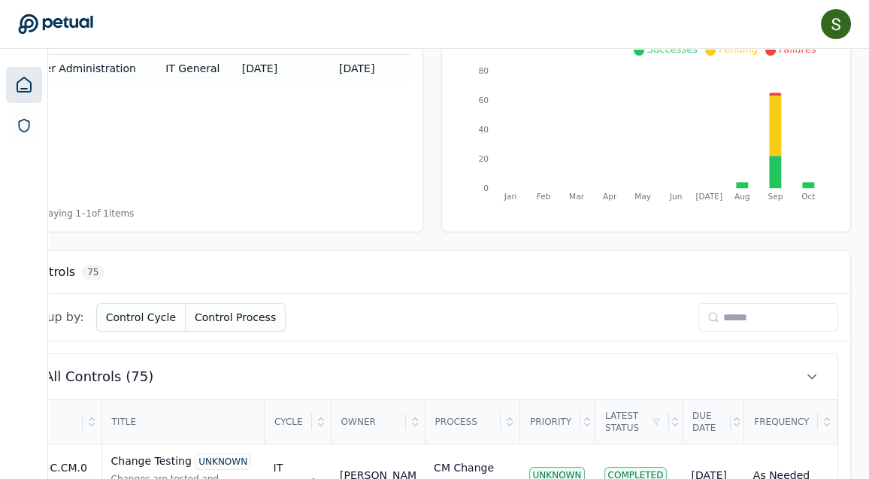
click at [758, 319] on input at bounding box center [768, 317] width 140 height 29
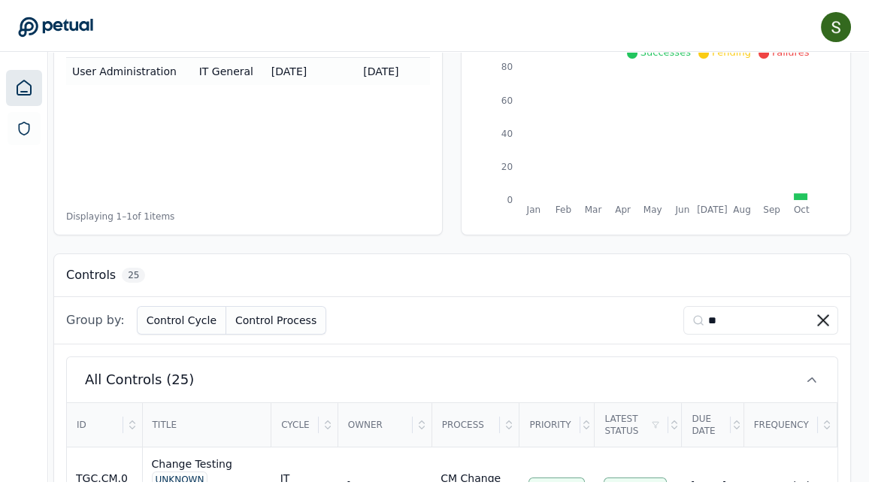
scroll to position [218, 0]
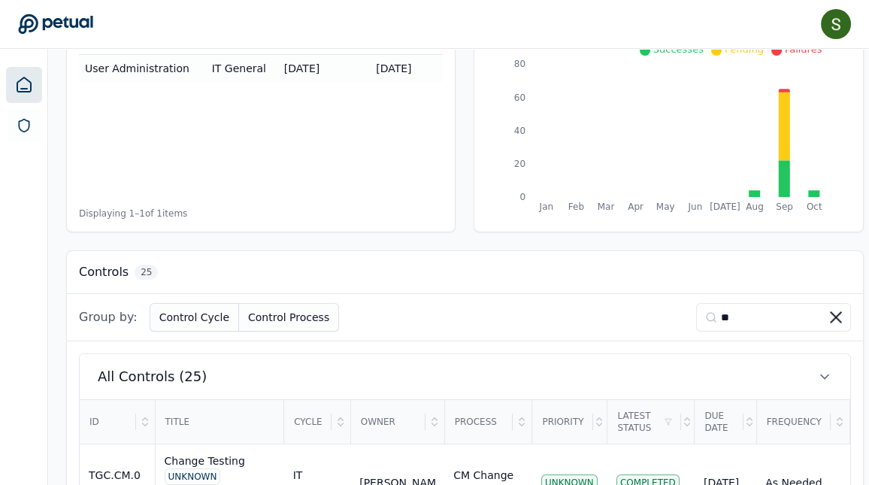
type input "**"
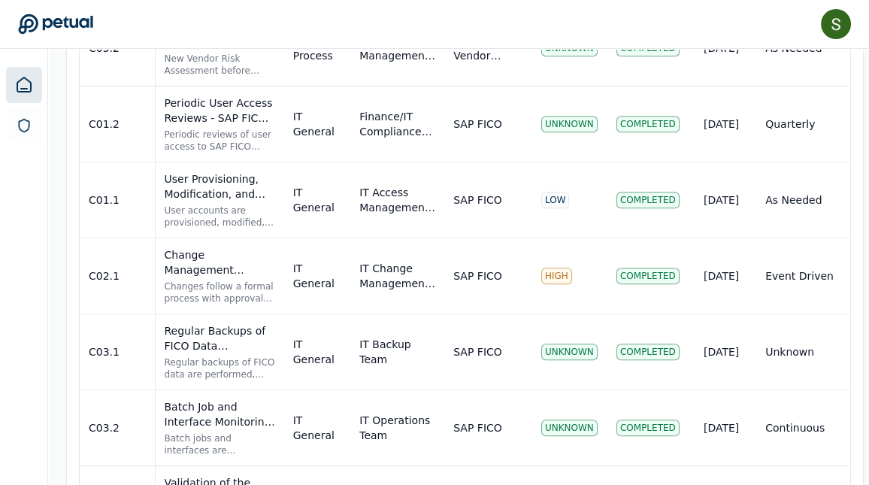
scroll to position [2108, 0]
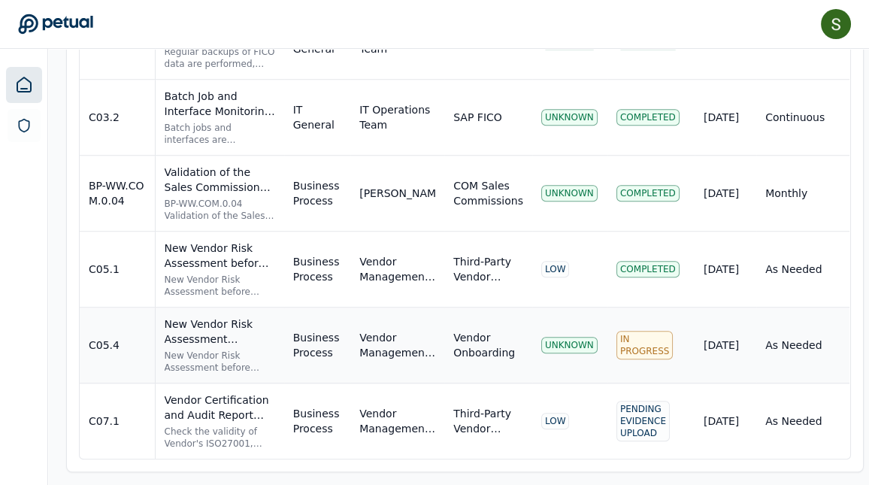
click at [624, 340] on div "In Progress" at bounding box center [644, 345] width 56 height 29
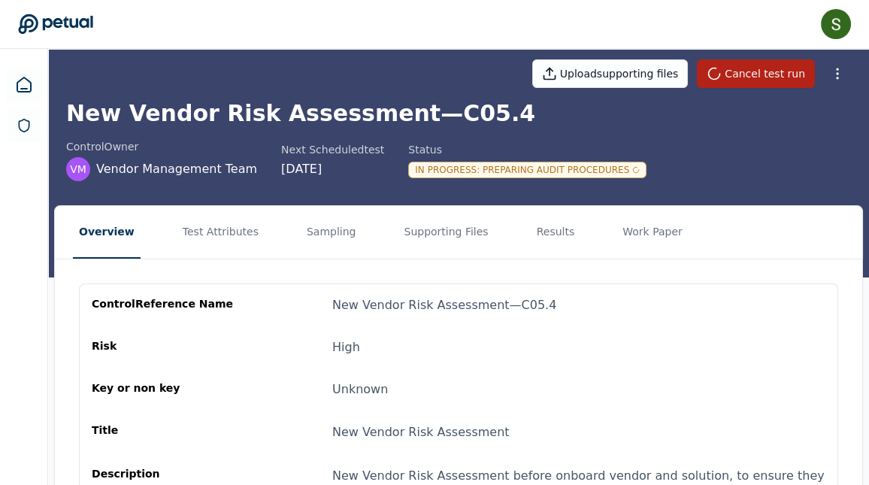
scroll to position [5, 0]
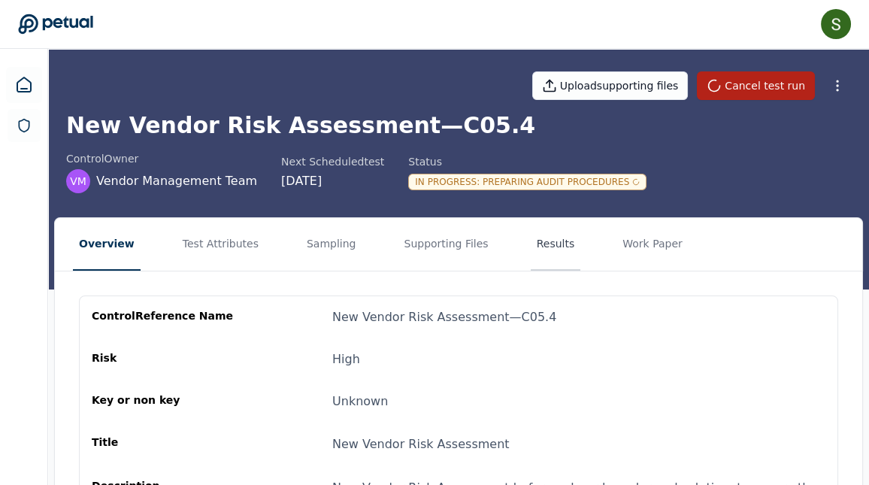
click at [534, 244] on button "Results" at bounding box center [556, 244] width 50 height 53
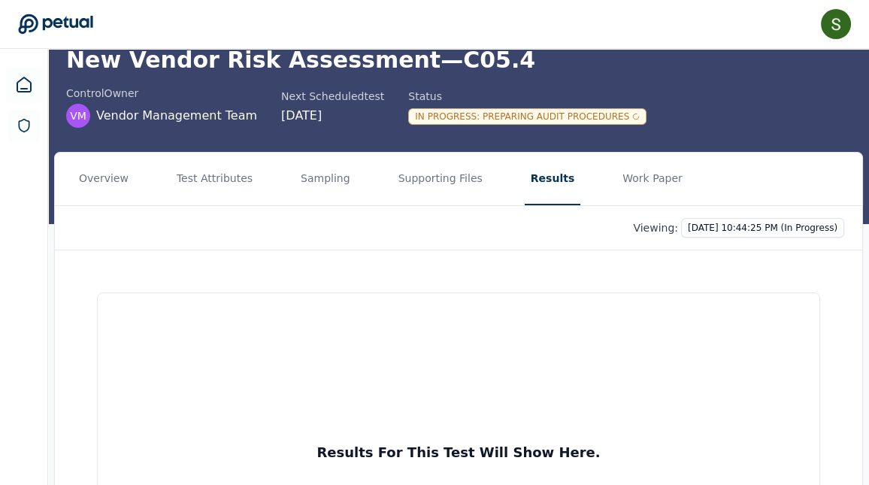
scroll to position [71, 0]
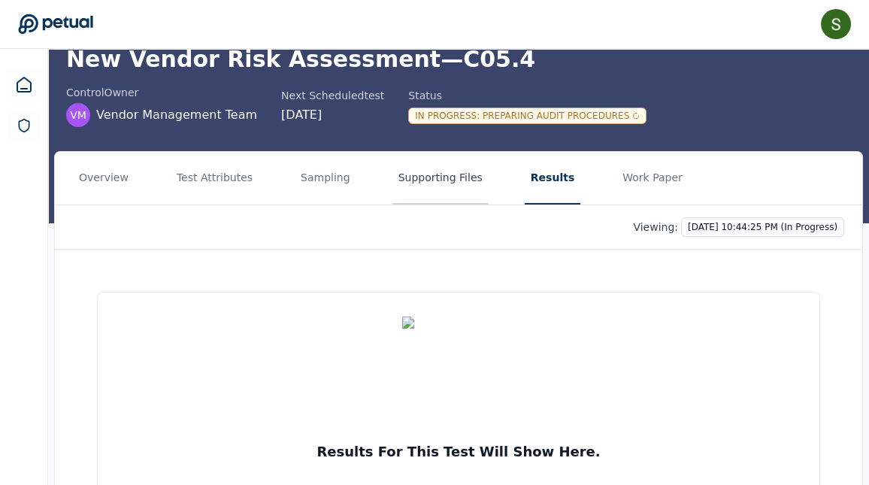
click at [443, 176] on button "Supporting Files" at bounding box center [440, 178] width 96 height 53
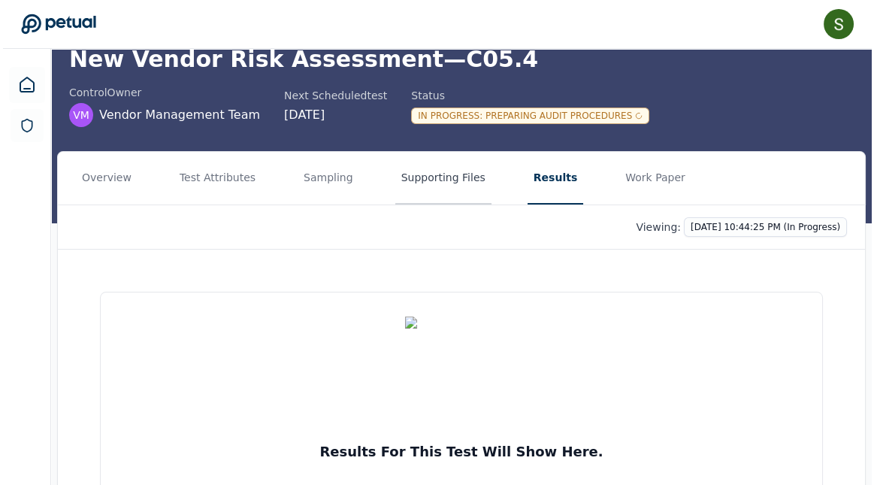
scroll to position [0, 0]
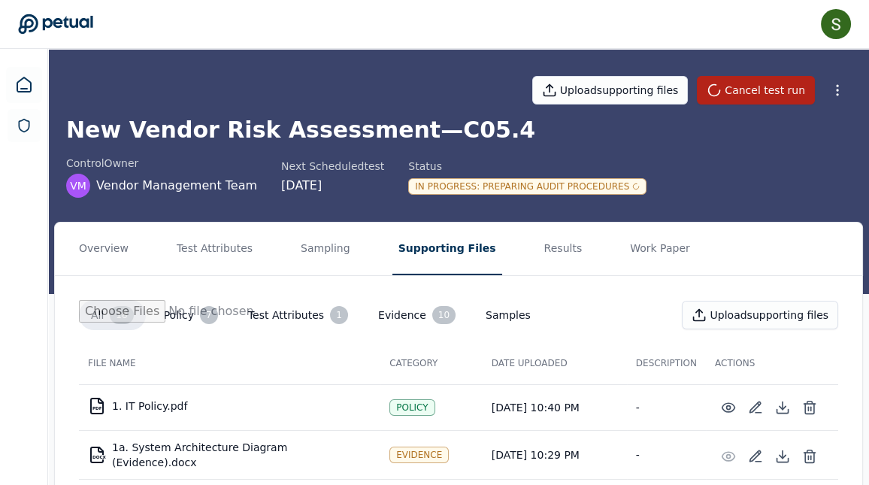
click at [38, 27] on icon at bounding box center [55, 24] width 75 height 21
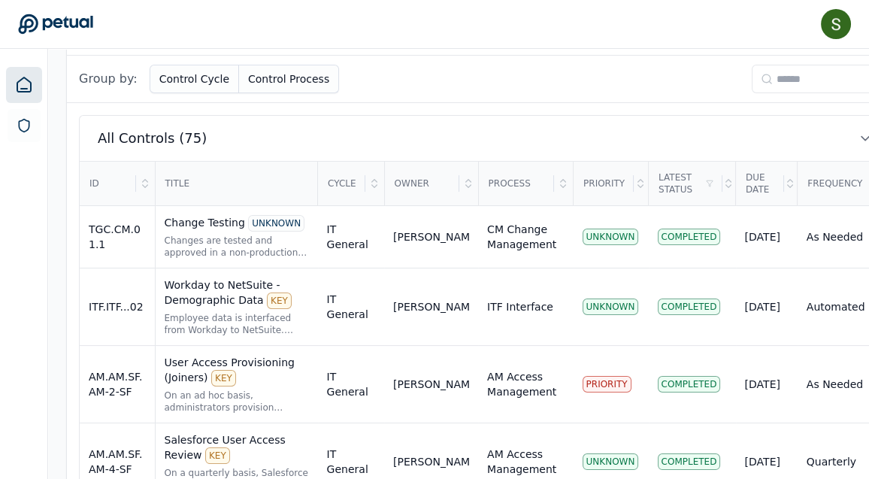
scroll to position [445, 0]
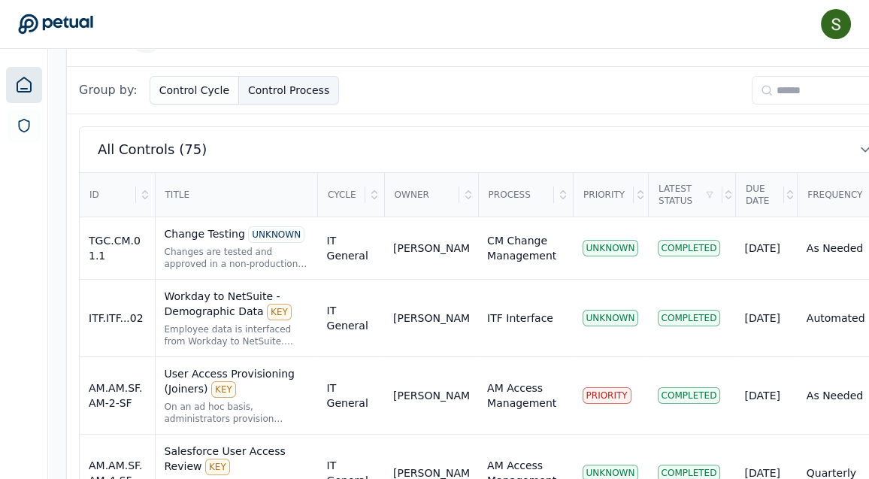
click at [311, 91] on button "Control Process" at bounding box center [289, 90] width 100 height 29
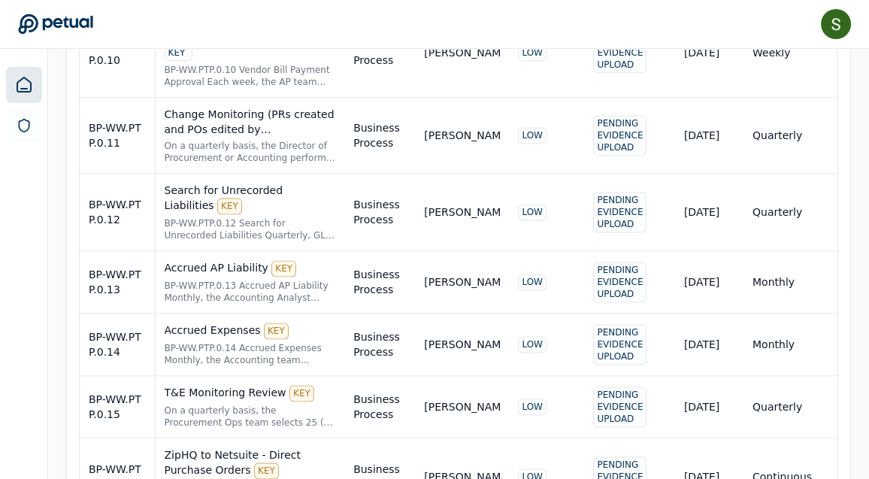
scroll to position [3488, 0]
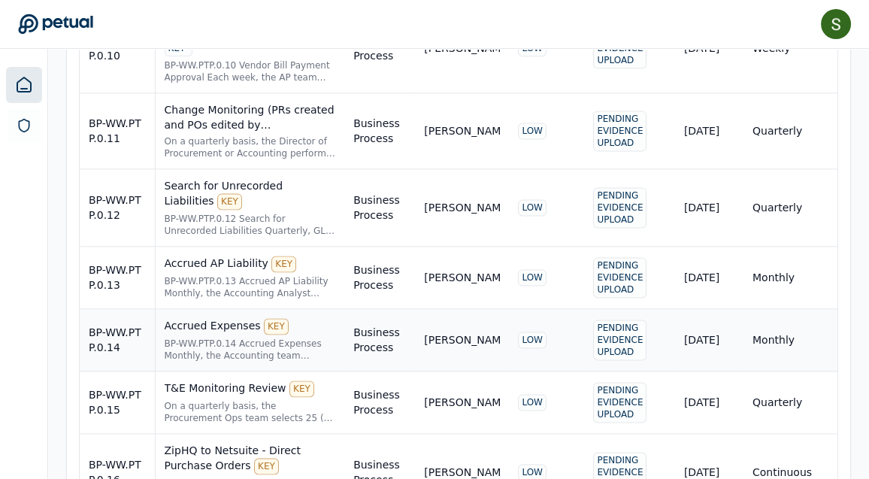
click at [245, 337] on div "BP-WW.PTP.0.14 Accrued Expenses Monthly, the Accounting team prepares accrual j…" at bounding box center [250, 349] width 171 height 24
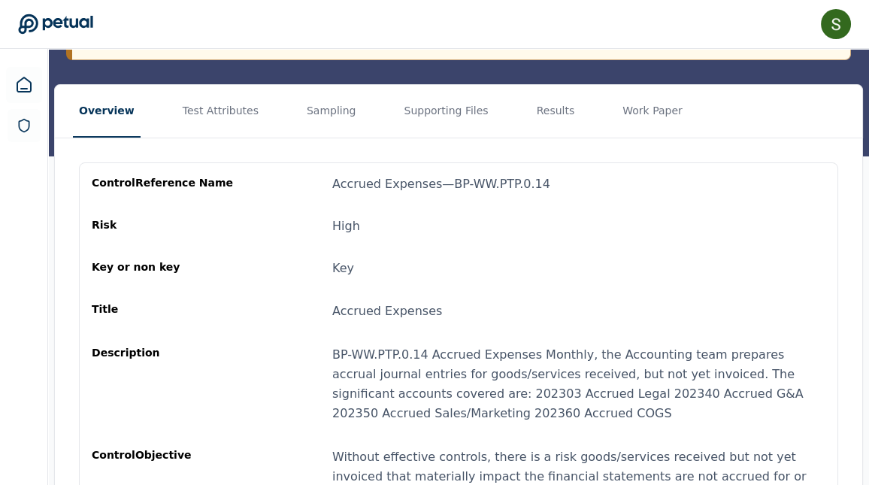
scroll to position [207, 0]
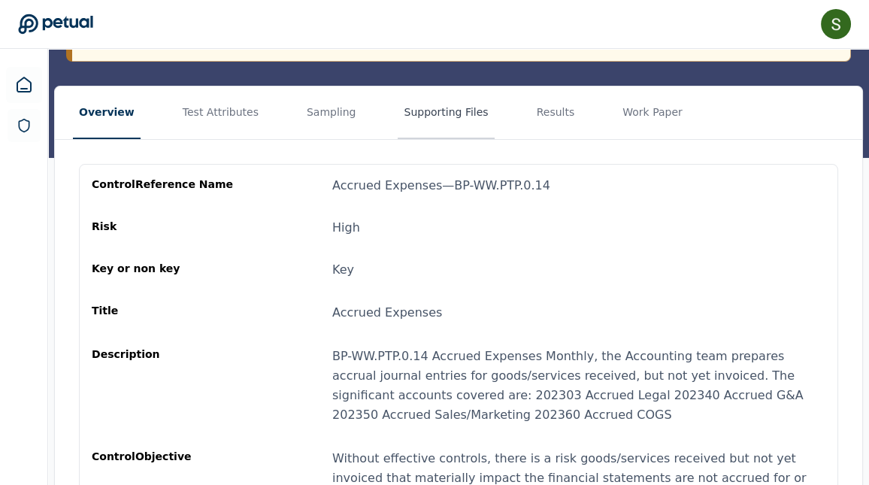
click at [439, 107] on button "Supporting Files" at bounding box center [446, 112] width 96 height 53
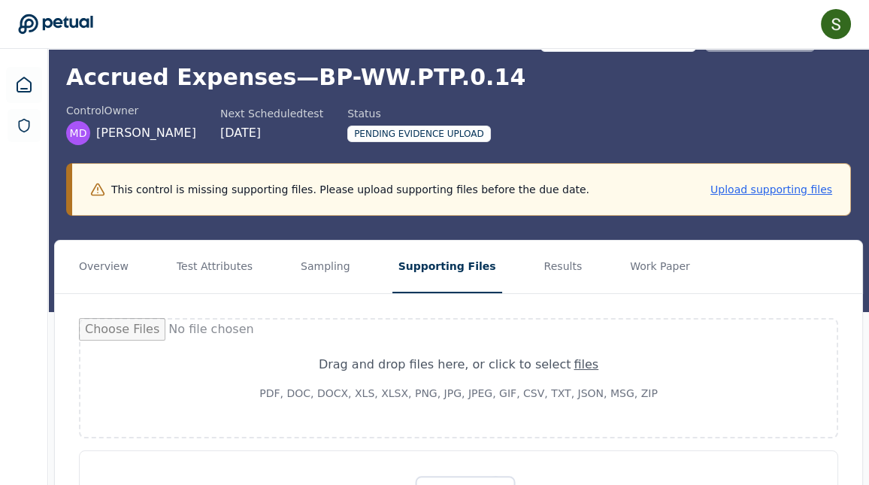
scroll to position [32, 0]
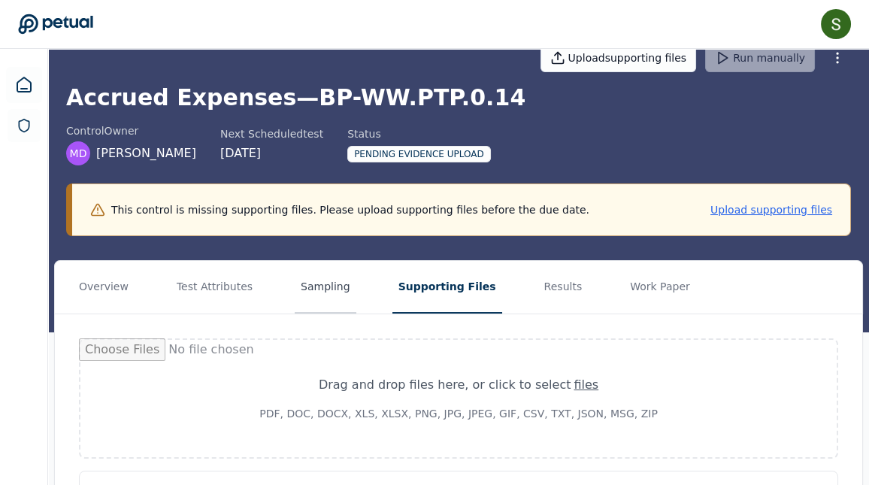
click at [333, 280] on button "Sampling" at bounding box center [326, 287] width 62 height 53
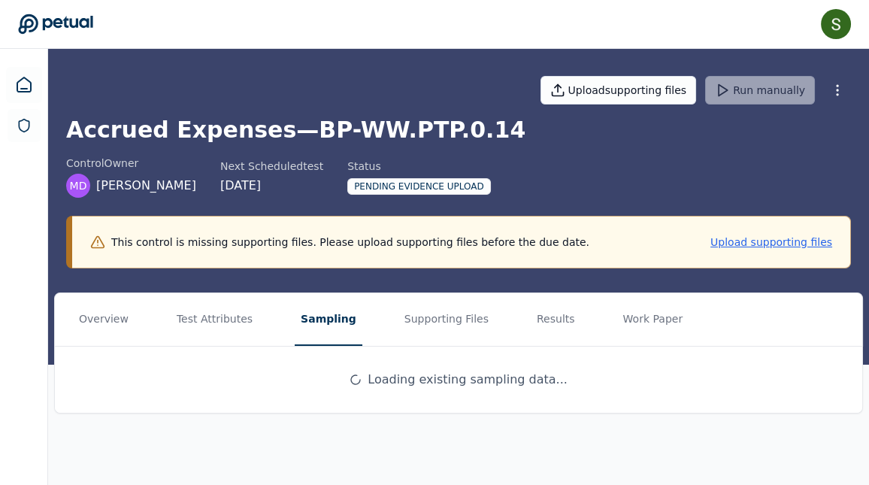
scroll to position [0, 0]
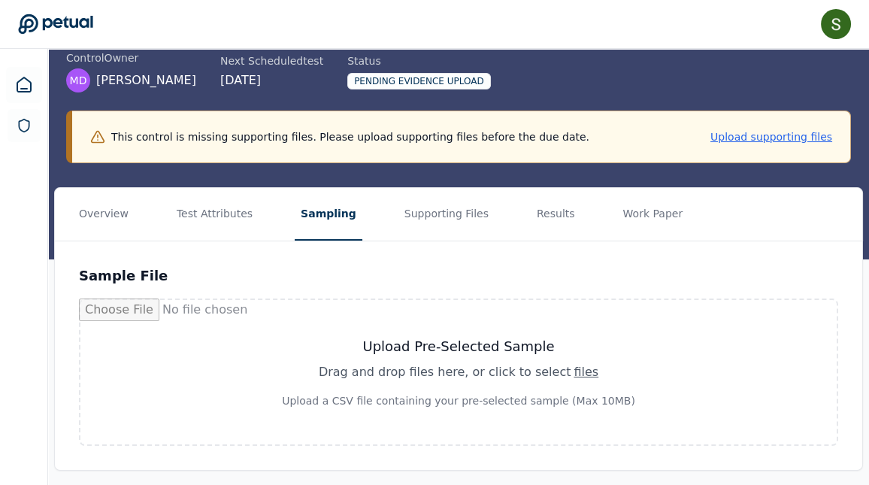
scroll to position [113, 0]
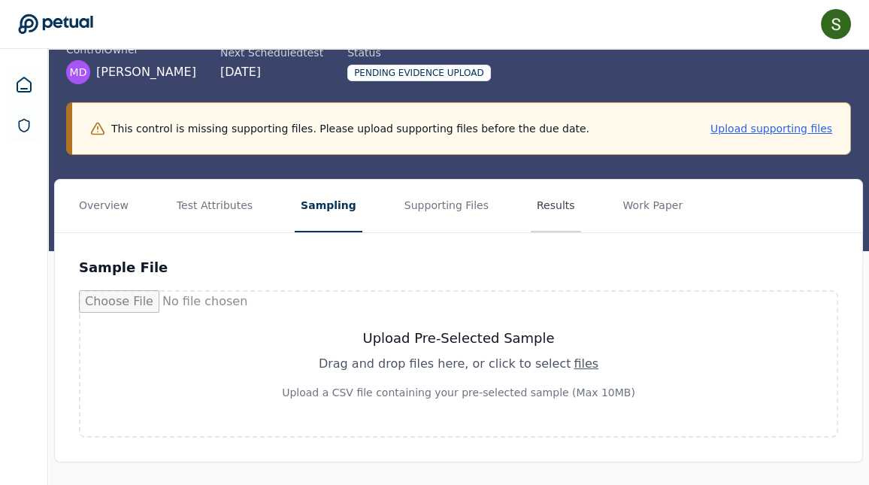
click at [549, 202] on button "Results" at bounding box center [556, 206] width 50 height 53
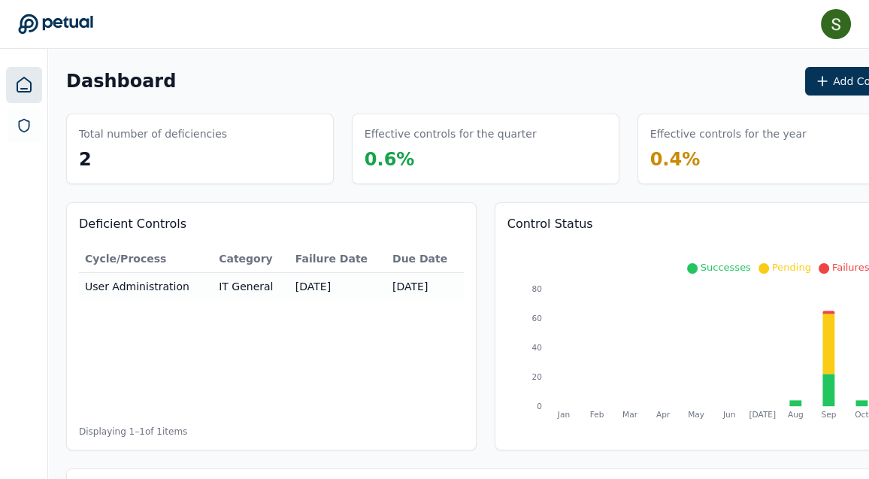
scroll to position [0, 4]
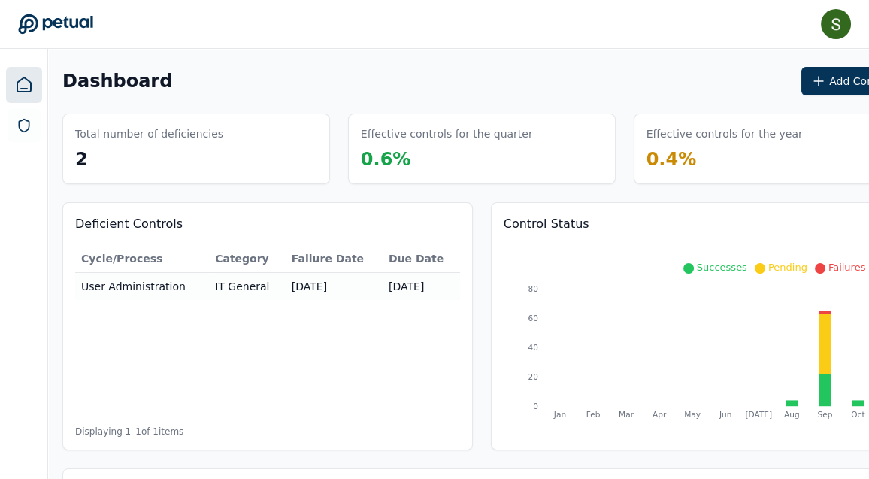
click at [53, 16] on icon at bounding box center [55, 24] width 75 height 21
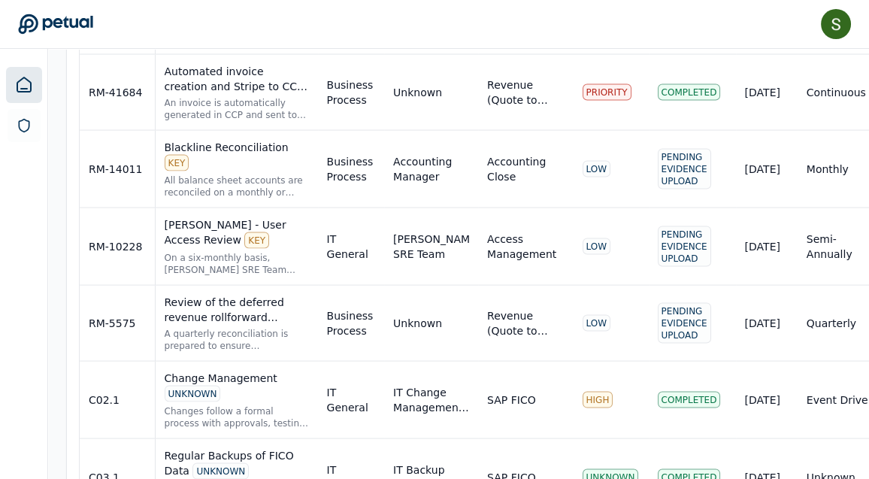
scroll to position [5239, 0]
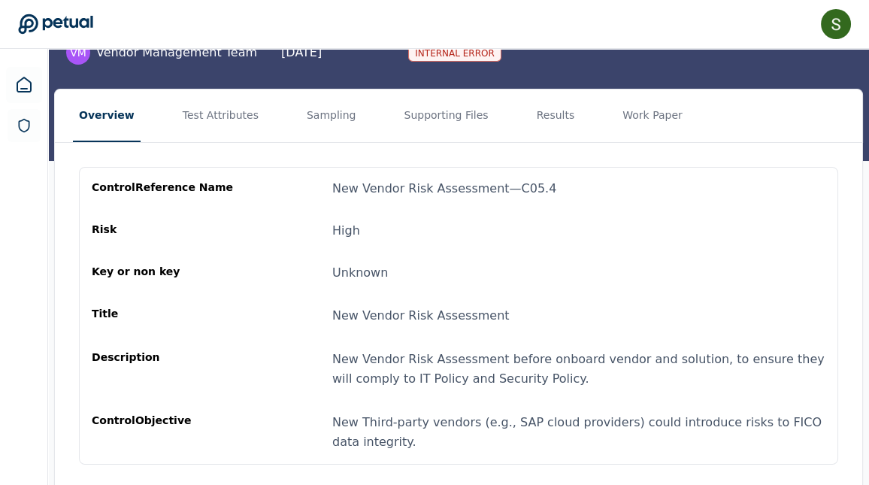
scroll to position [132, 0]
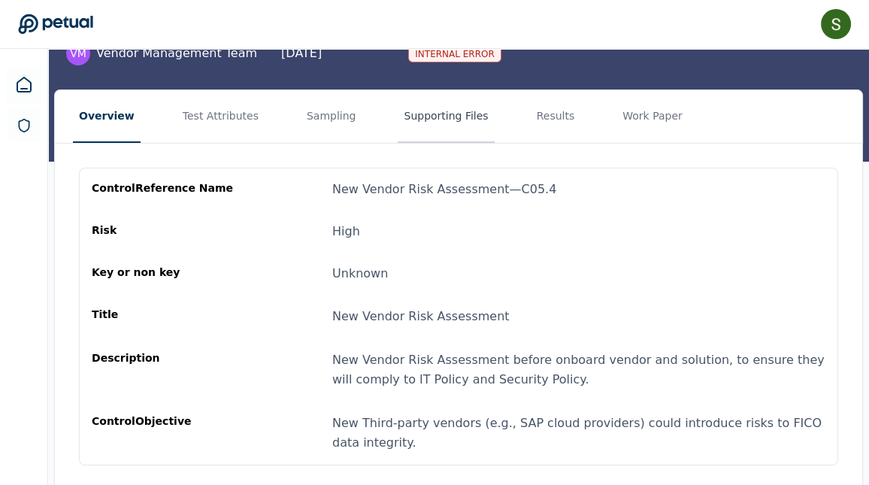
click at [461, 120] on button "Supporting Files" at bounding box center [446, 116] width 96 height 53
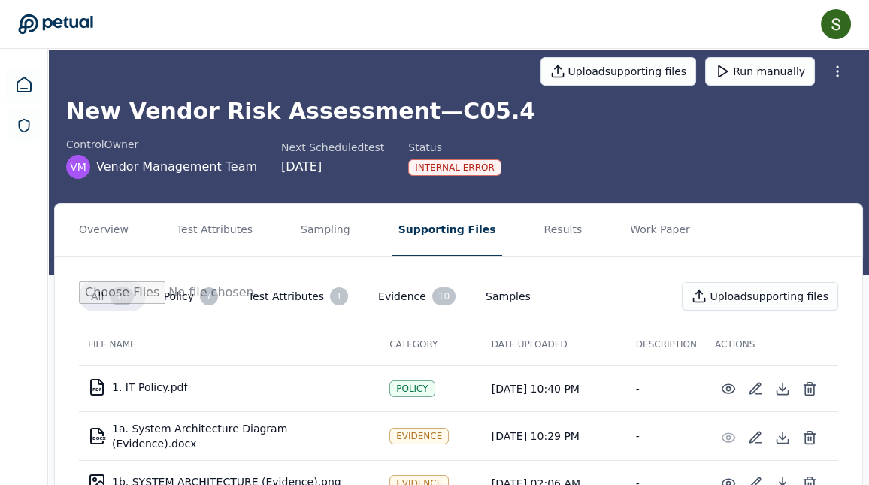
scroll to position [13, 0]
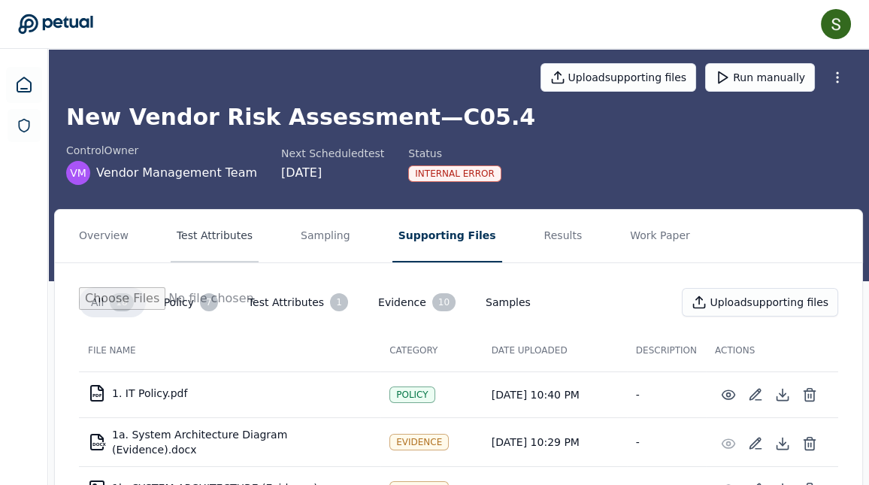
click at [234, 231] on button "Test Attributes" at bounding box center [215, 236] width 88 height 53
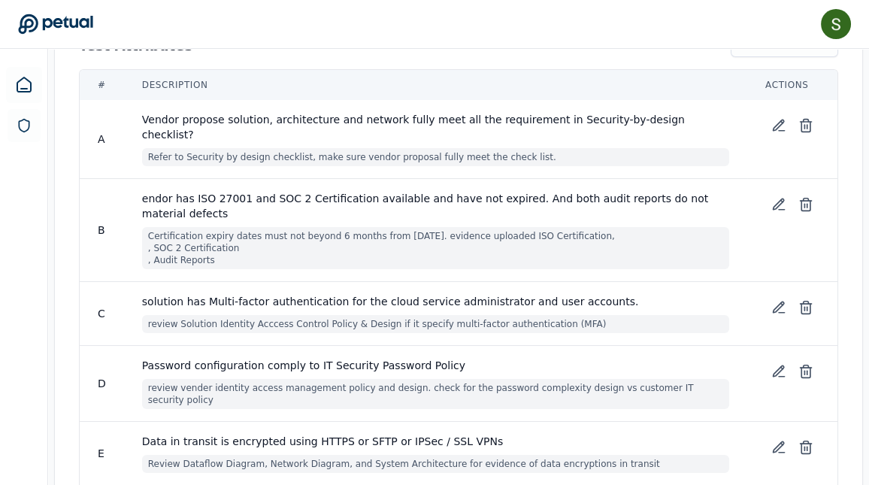
scroll to position [268, 0]
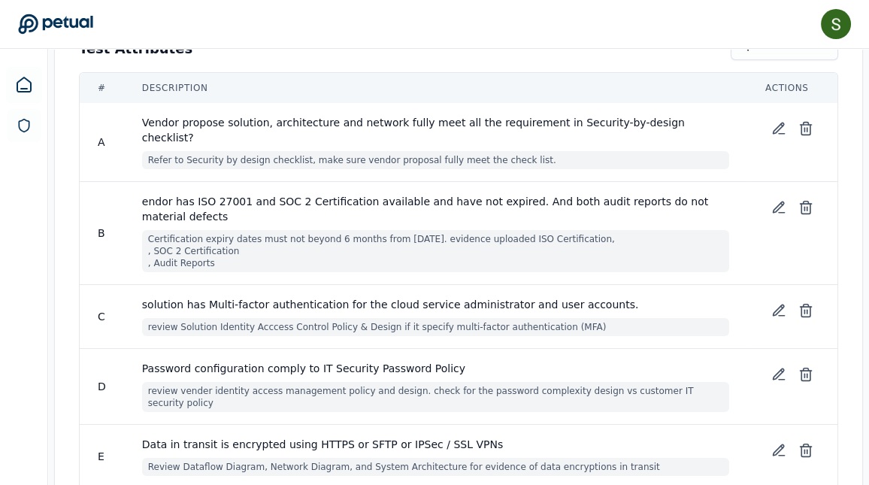
click at [516, 194] on span "endor has ISO 27001 and SOC 2 Certification available and have not expired. And…" at bounding box center [435, 209] width 587 height 30
click at [772, 200] on icon at bounding box center [778, 207] width 15 height 15
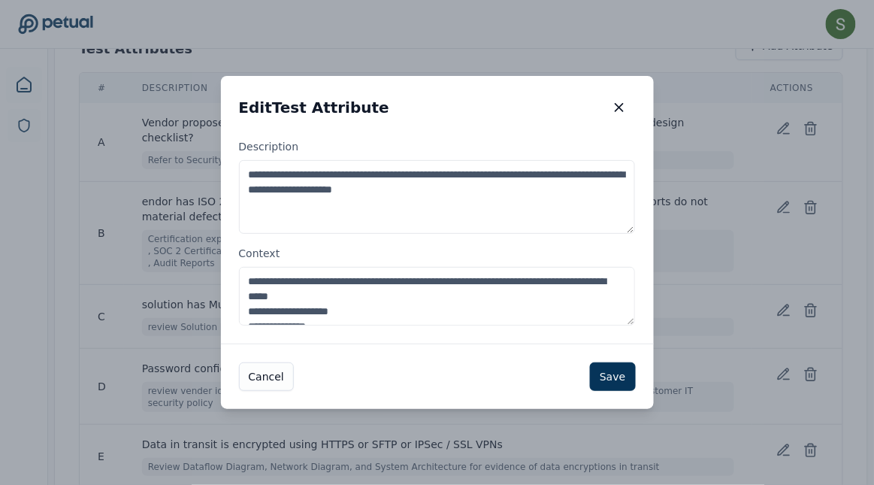
click at [261, 180] on textarea "**********" at bounding box center [437, 197] width 397 height 74
type textarea "**********"
click at [633, 369] on button "Save" at bounding box center [612, 376] width 45 height 29
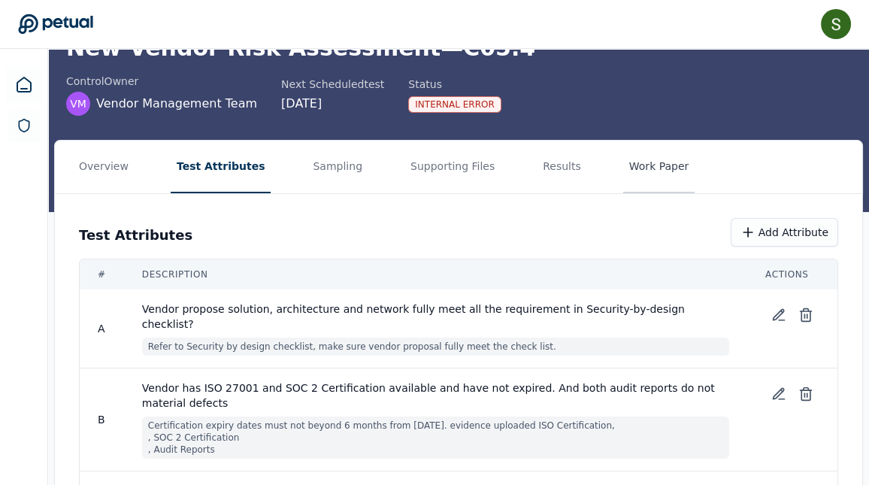
scroll to position [67, 0]
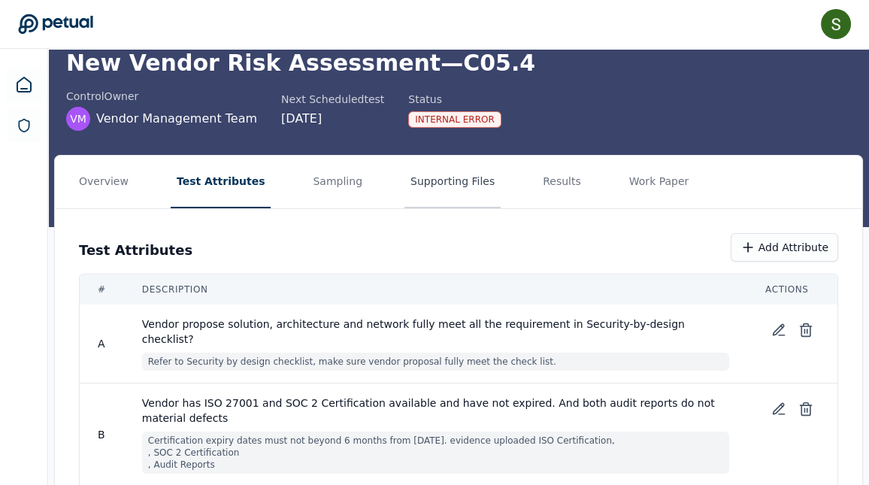
click at [452, 178] on button "Supporting Files" at bounding box center [452, 182] width 96 height 53
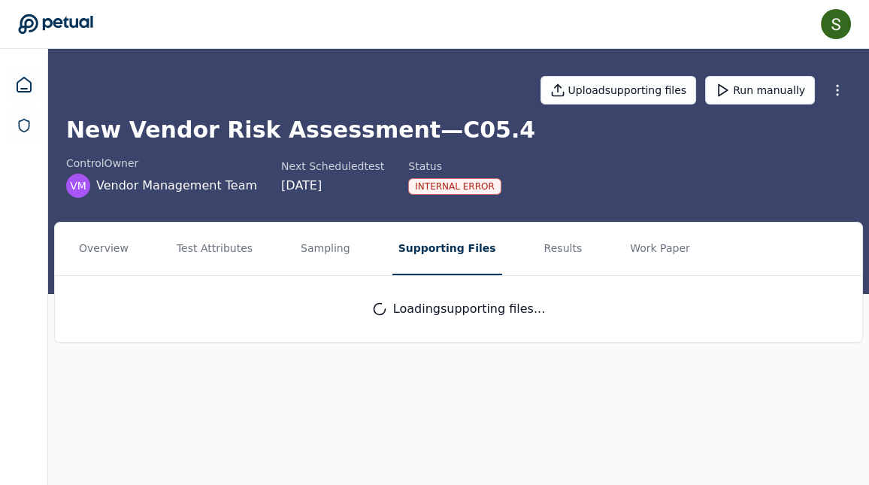
scroll to position [0, 0]
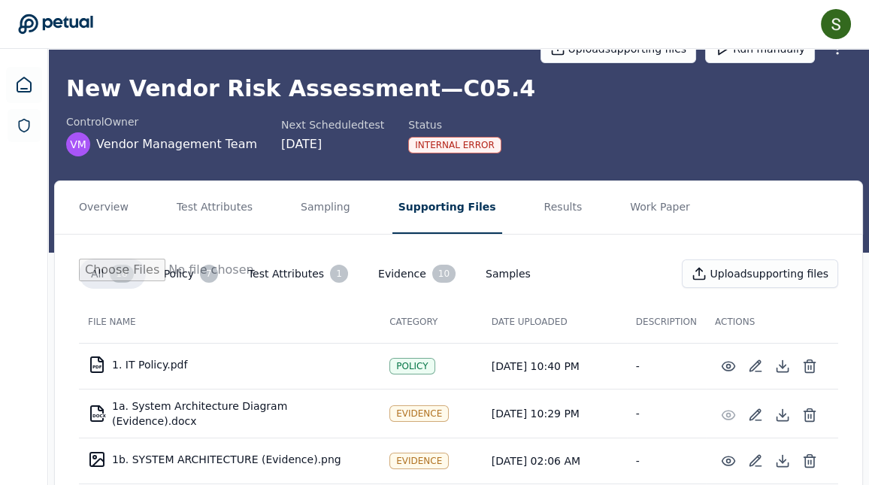
scroll to position [53, 0]
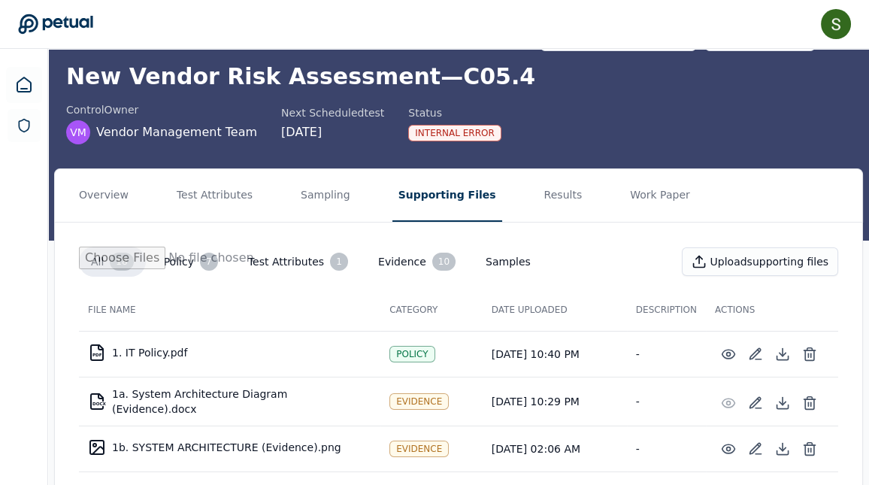
click at [310, 253] on button "Test Attributes 1" at bounding box center [298, 261] width 124 height 30
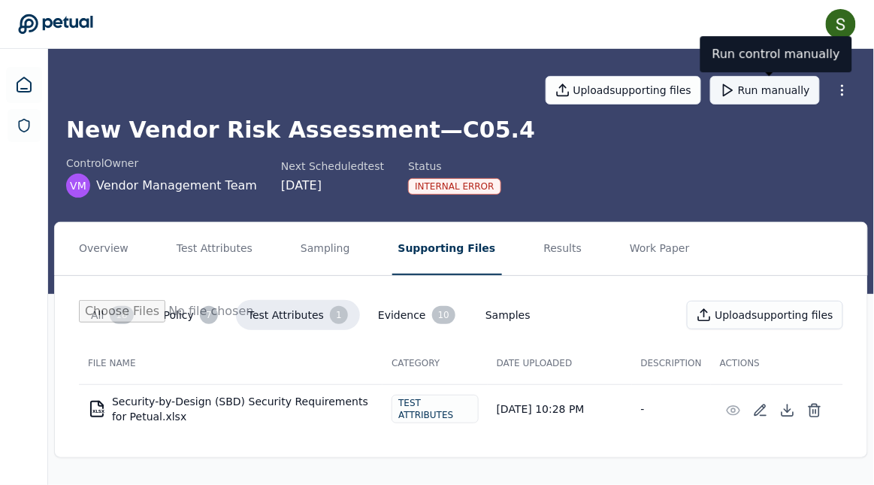
click at [759, 94] on button "Run manually" at bounding box center [765, 90] width 110 height 29
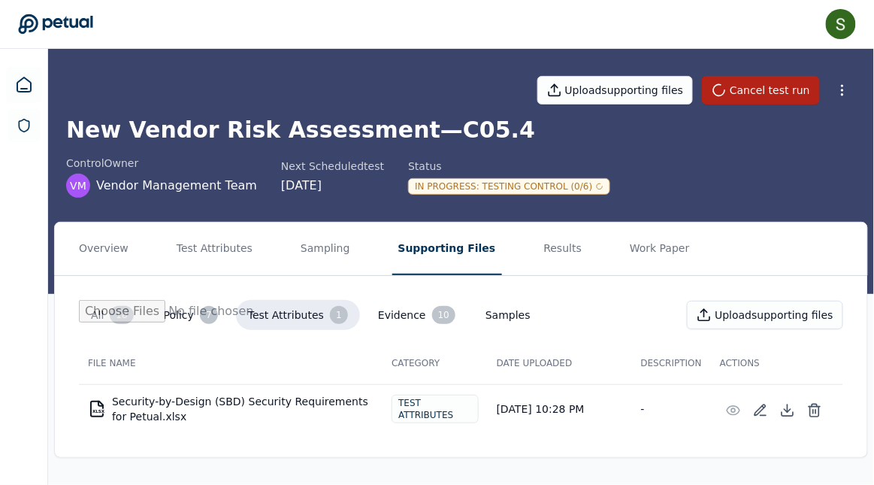
click at [296, 317] on button "Test Attributes 1" at bounding box center [298, 315] width 124 height 30
click at [181, 249] on button "Test Attributes" at bounding box center [215, 248] width 88 height 53
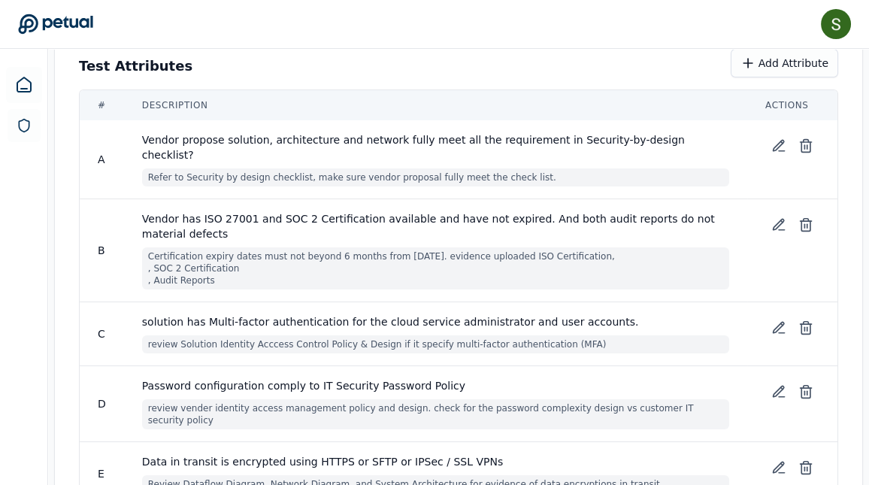
scroll to position [255, 0]
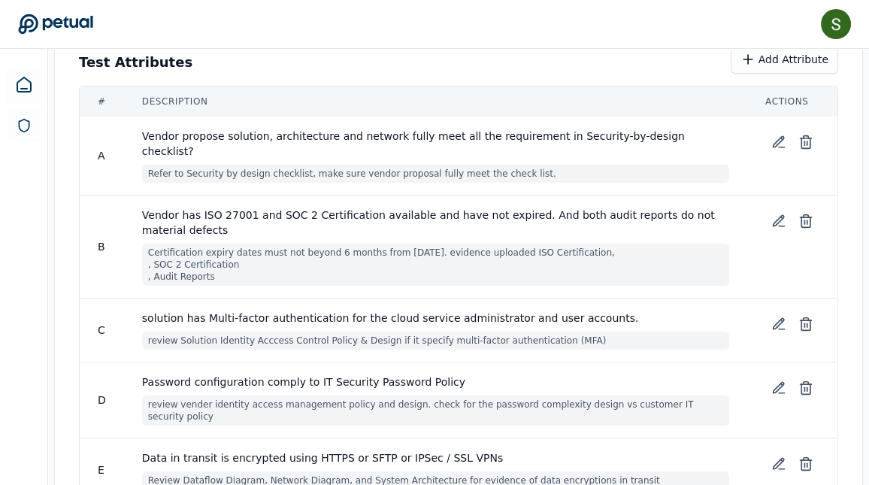
click at [65, 26] on icon at bounding box center [55, 24] width 74 height 20
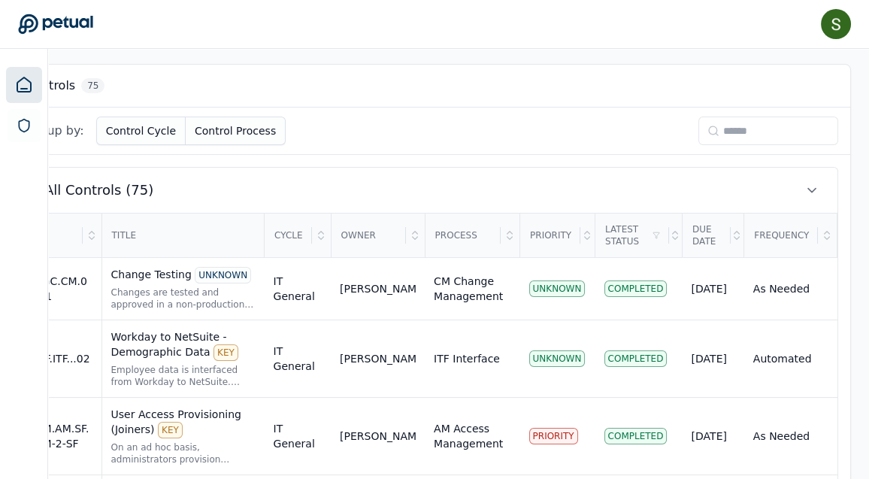
scroll to position [414, 156]
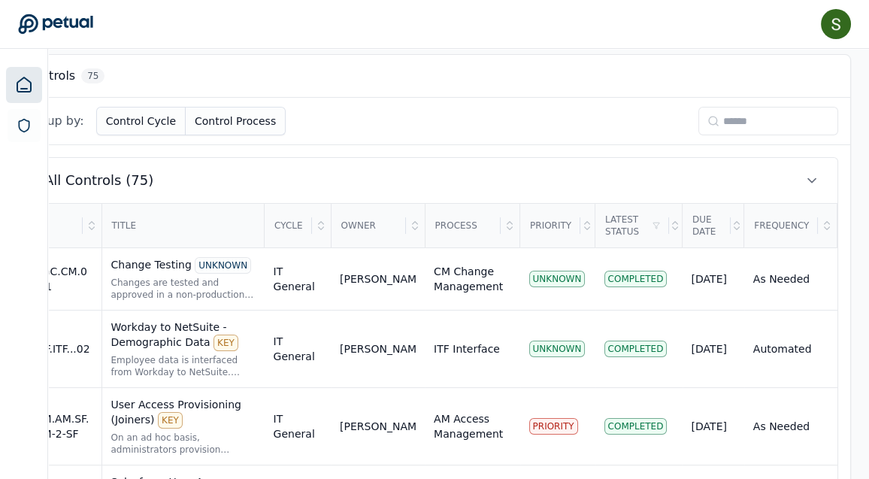
click at [715, 118] on input at bounding box center [768, 121] width 140 height 29
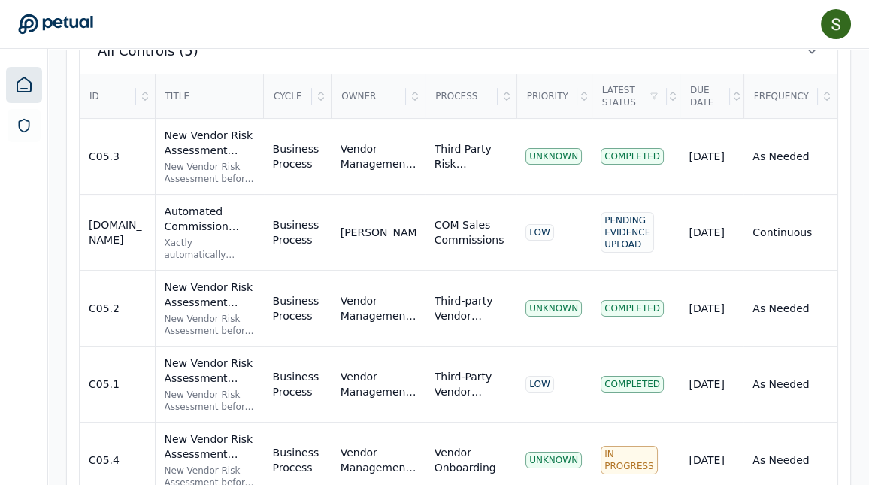
scroll to position [585, 0]
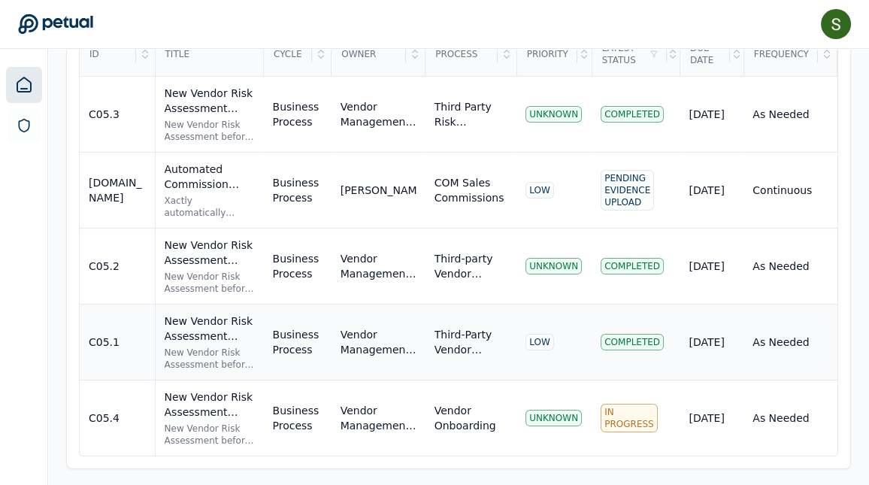
type input "***"
click at [204, 334] on div "New Vendor Risk Assessment before onboard vendor and solution UNKNOWN" at bounding box center [210, 328] width 90 height 30
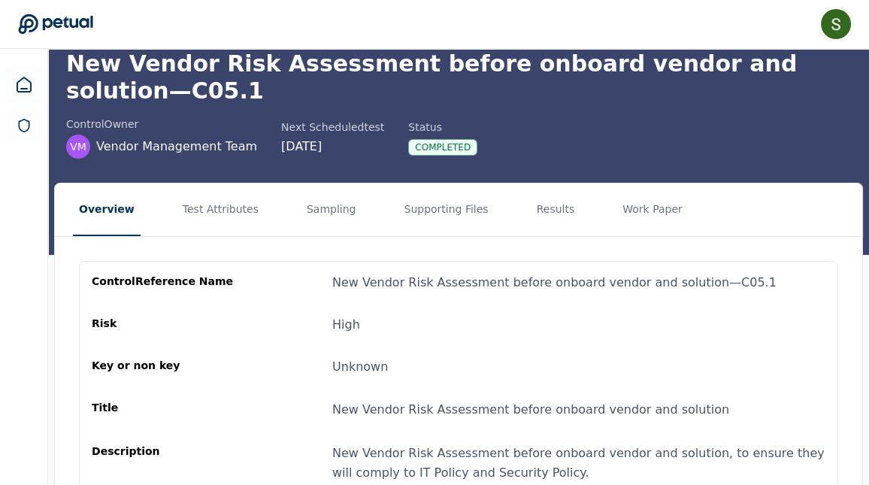
scroll to position [70, 0]
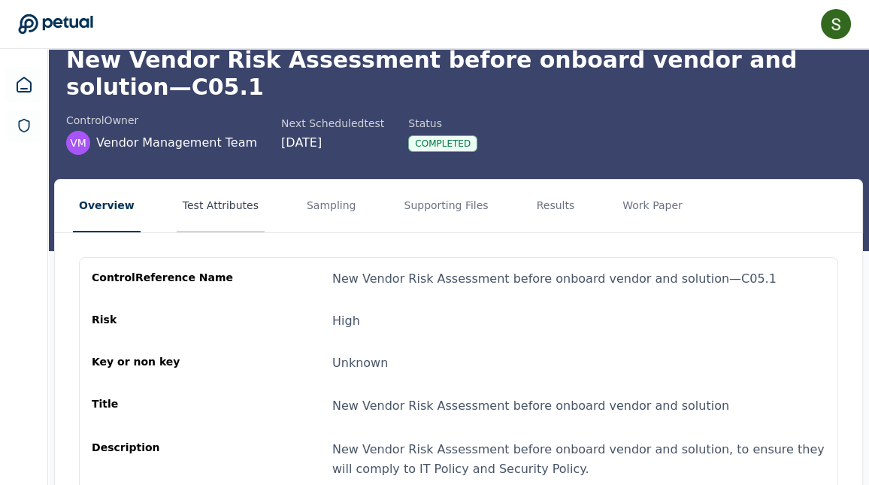
click at [225, 182] on button "Test Attributes" at bounding box center [221, 206] width 88 height 53
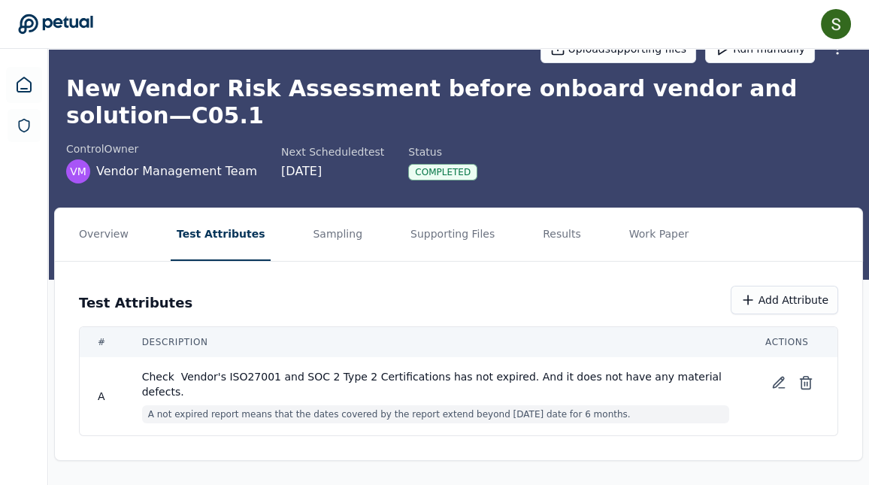
scroll to position [0, 0]
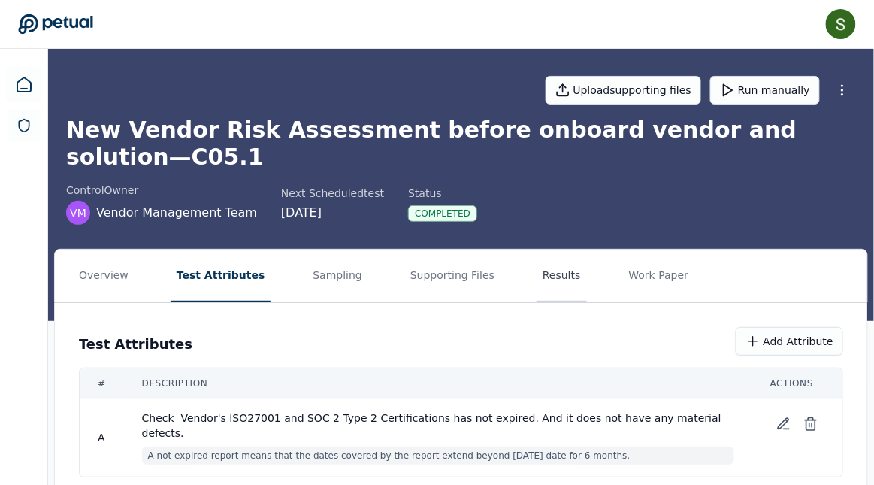
click at [537, 249] on button "Results" at bounding box center [562, 275] width 50 height 53
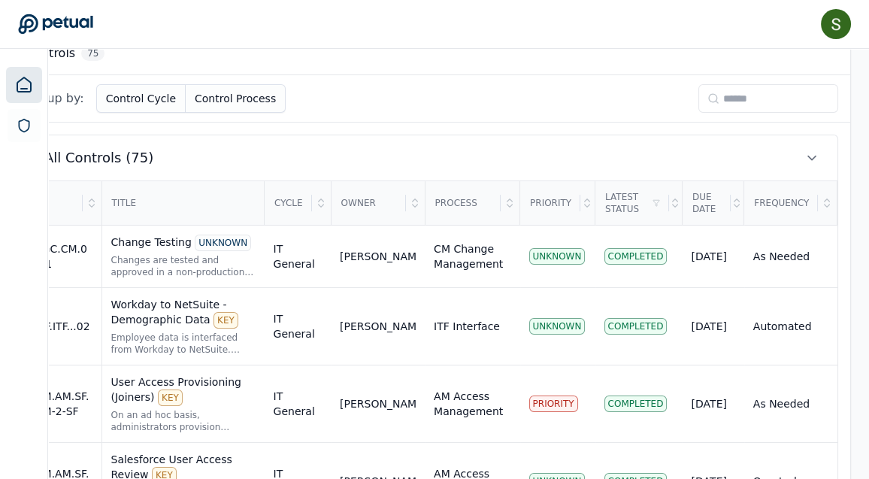
scroll to position [438, 156]
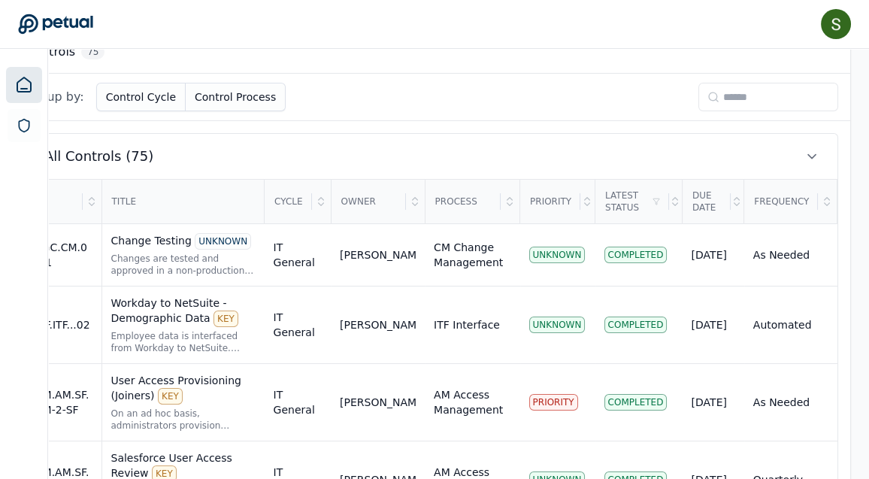
click at [729, 100] on input at bounding box center [768, 97] width 140 height 29
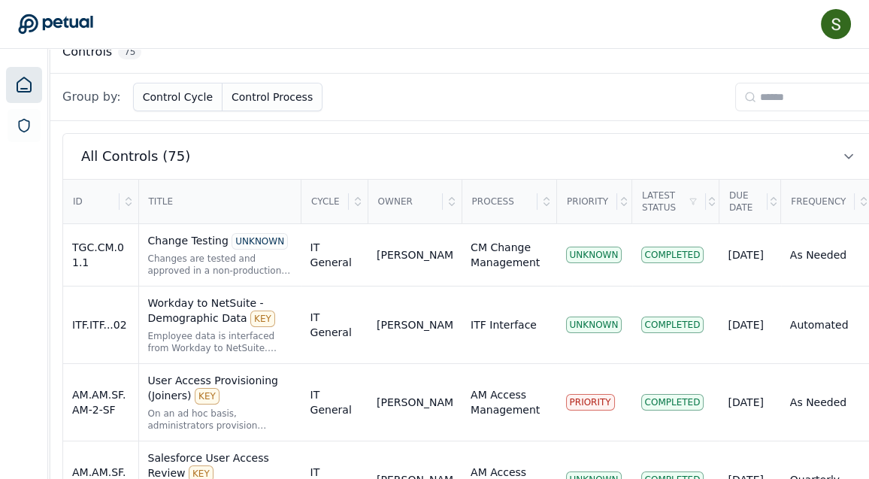
scroll to position [438, 0]
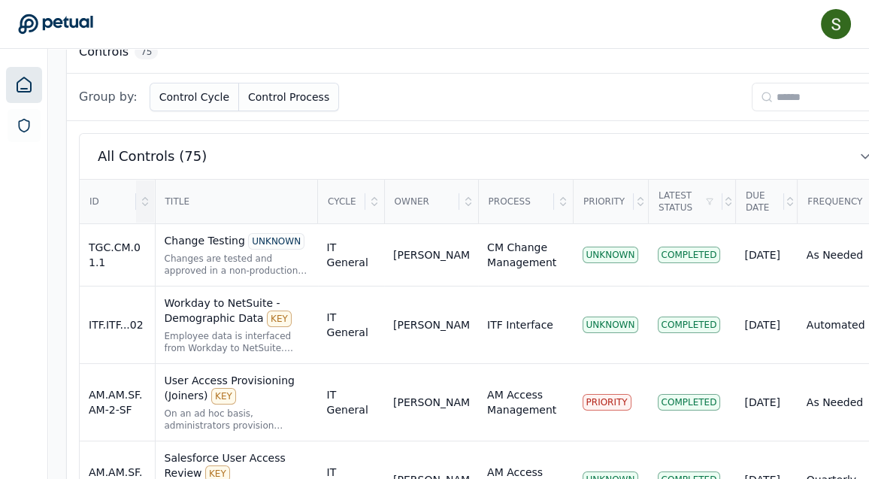
click at [144, 198] on icon at bounding box center [144, 199] width 5 height 2
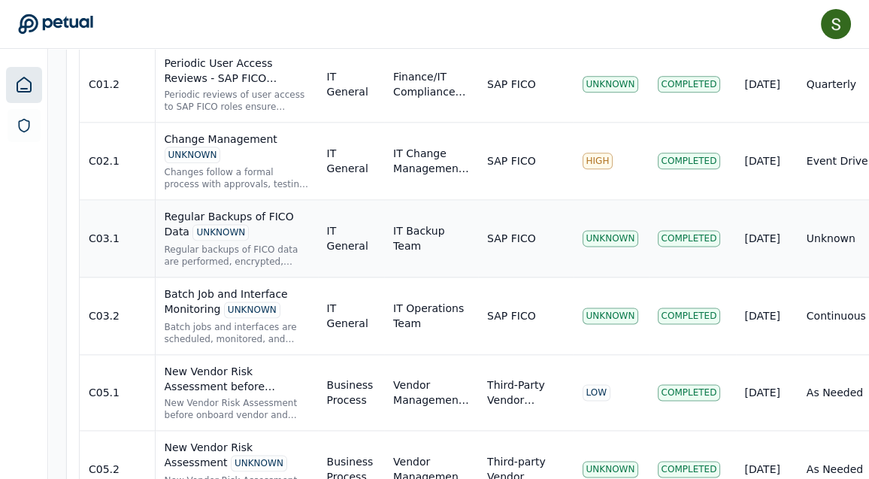
scroll to position [3397, 0]
click at [256, 439] on div "New Vendor Risk Assessment UNKNOWN New Vendor Risk Assessment before onboard ve…" at bounding box center [237, 468] width 144 height 59
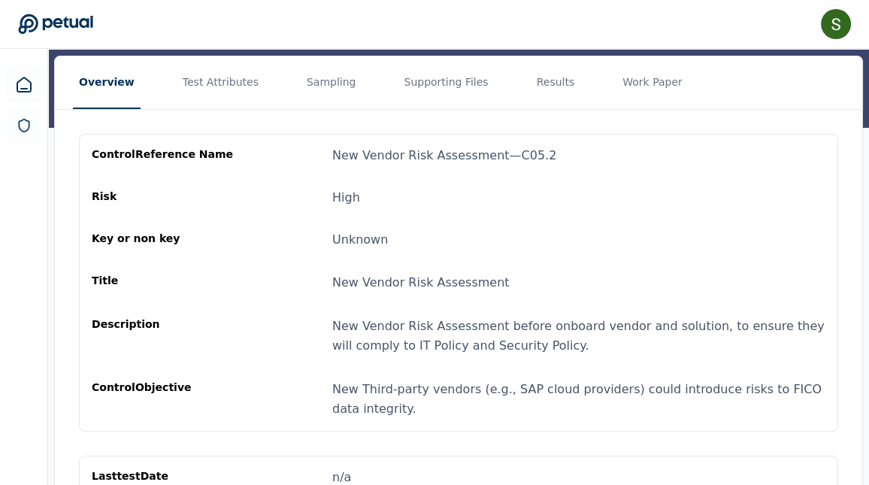
scroll to position [135, 0]
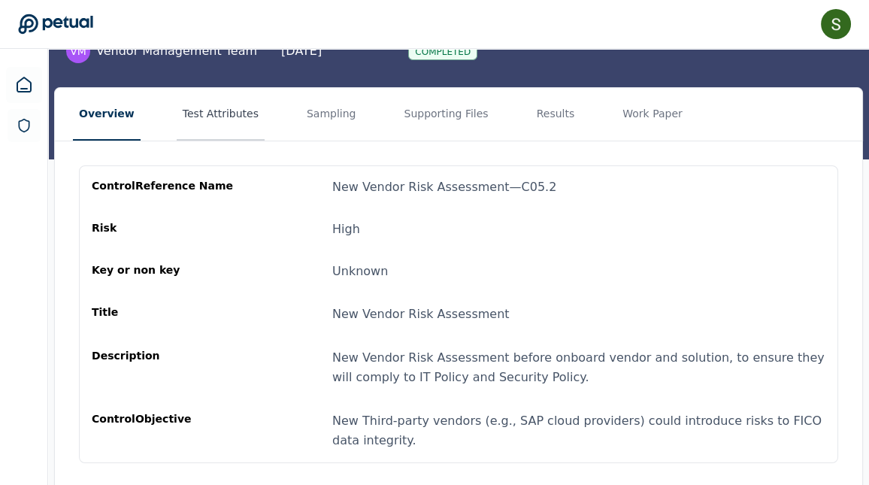
click at [225, 111] on button "Test Attributes" at bounding box center [221, 114] width 88 height 53
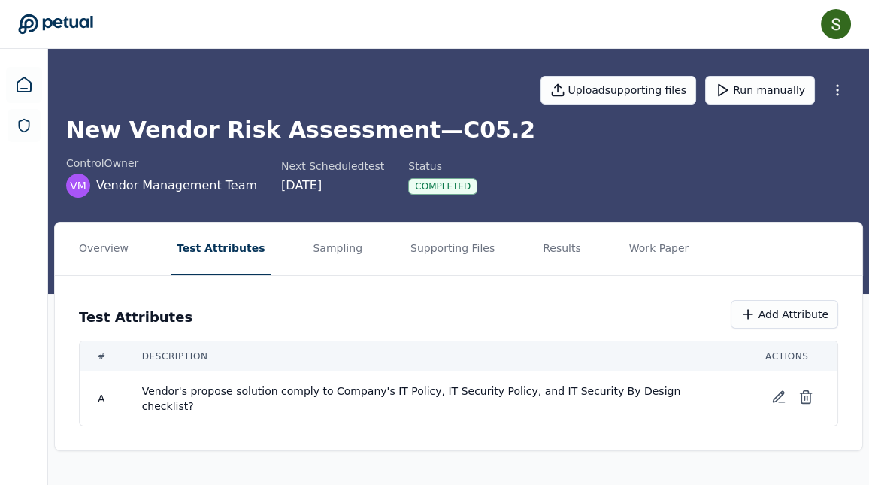
scroll to position [0, 0]
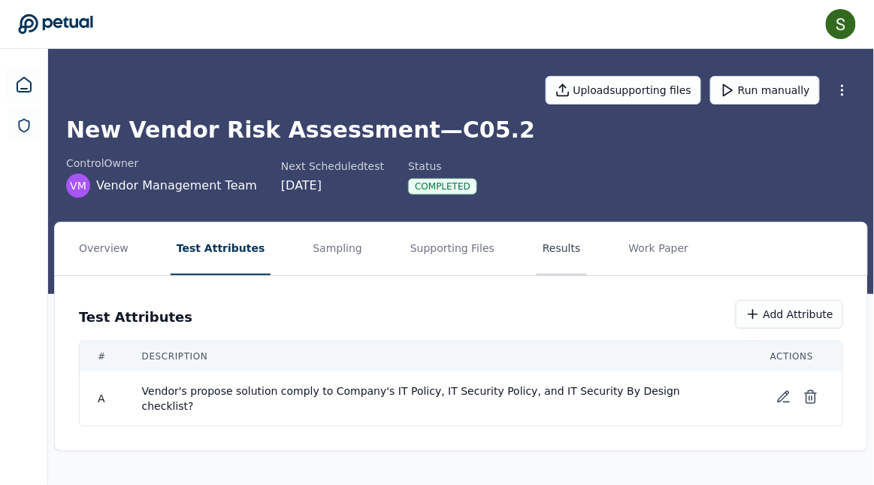
click at [537, 251] on button "Results" at bounding box center [562, 248] width 50 height 53
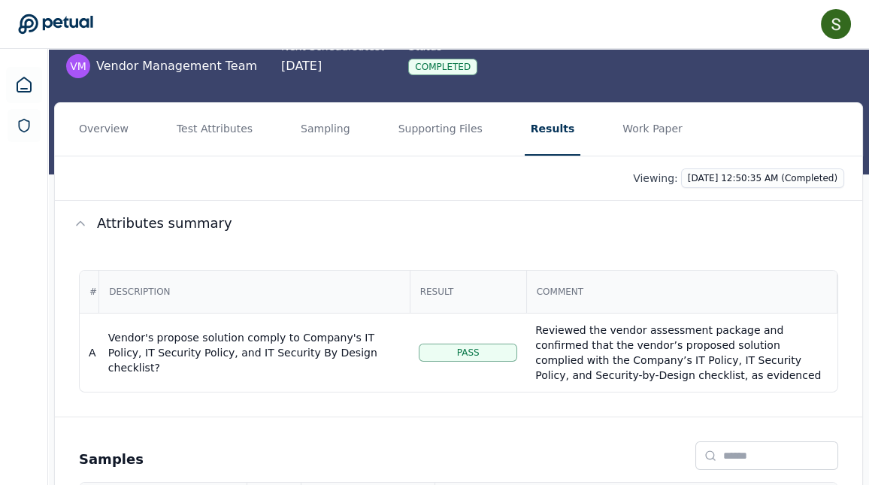
scroll to position [126, 0]
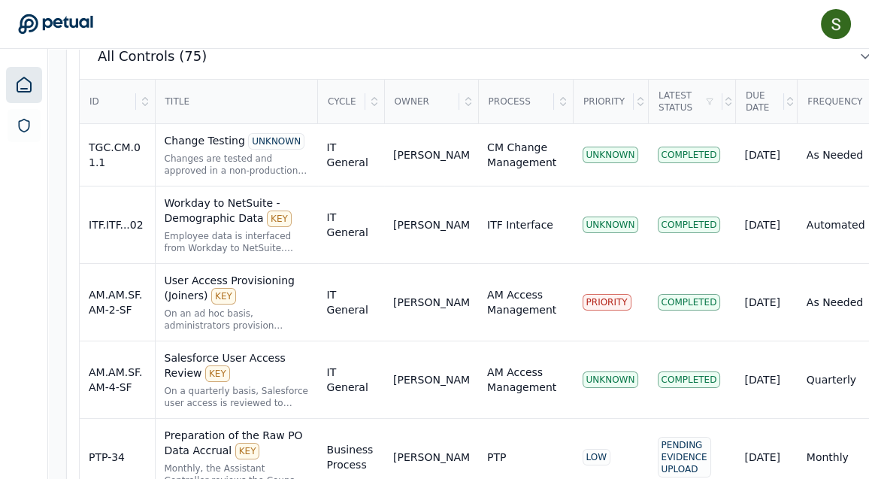
scroll to position [545, 0]
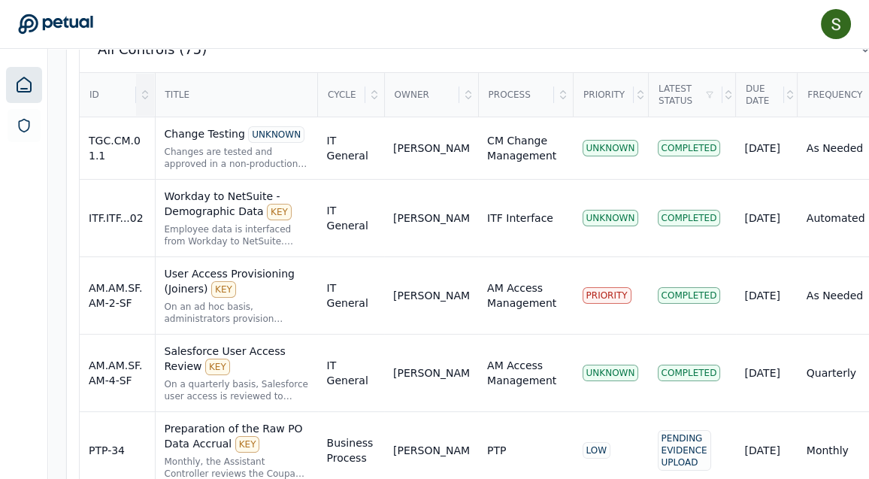
click at [148, 92] on icon at bounding box center [145, 95] width 12 height 12
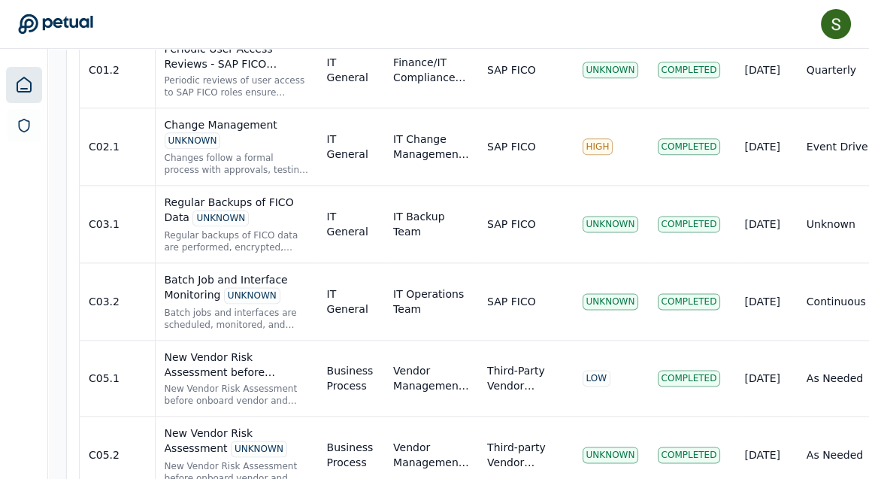
scroll to position [3422, 0]
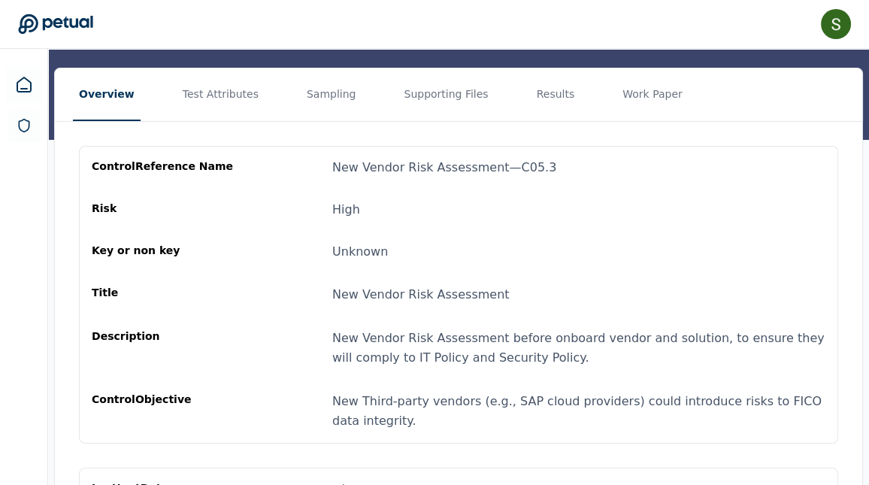
scroll to position [156, 0]
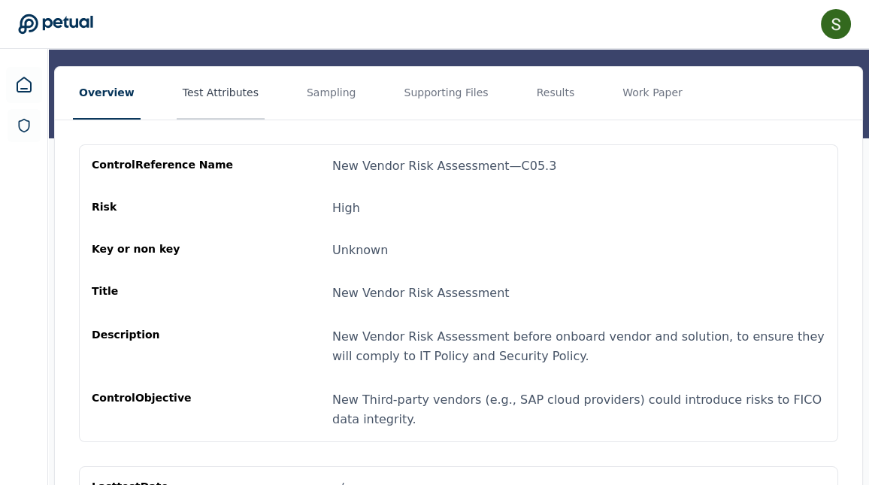
click at [204, 90] on button "Test Attributes" at bounding box center [221, 93] width 88 height 53
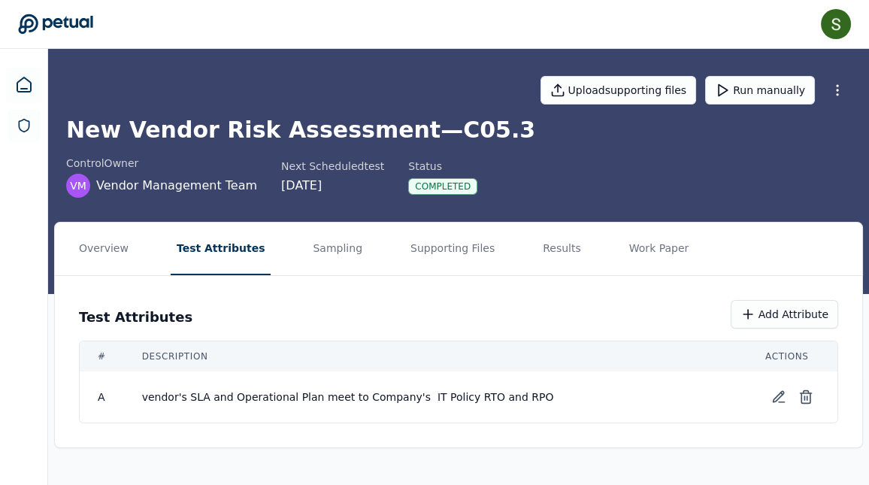
scroll to position [0, 0]
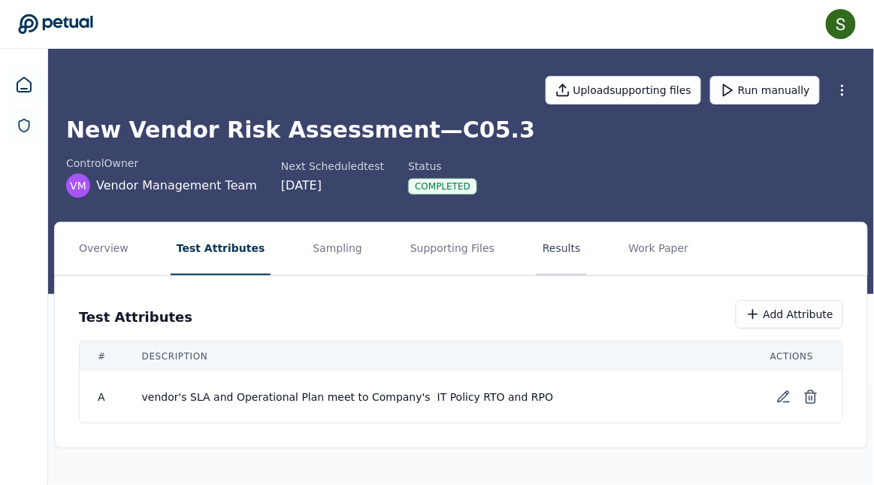
click at [537, 253] on button "Results" at bounding box center [562, 248] width 50 height 53
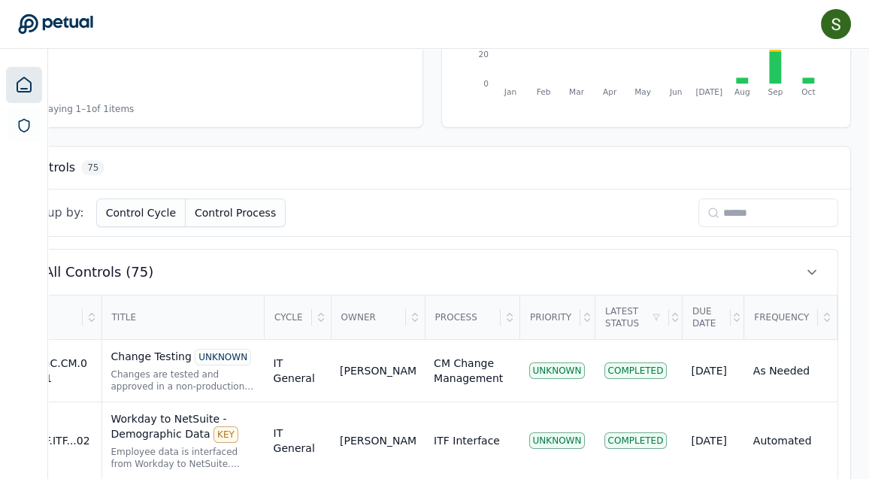
scroll to position [322, 156]
click at [726, 213] on input at bounding box center [768, 212] width 140 height 29
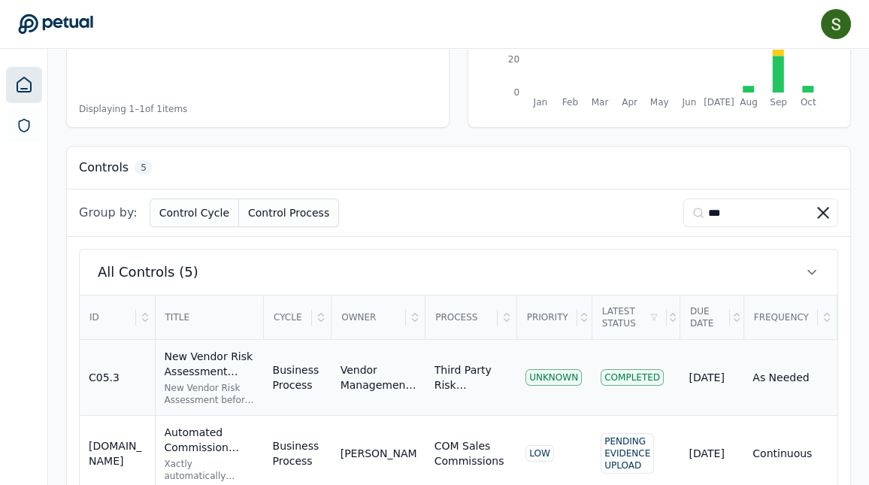
scroll to position [335, 0]
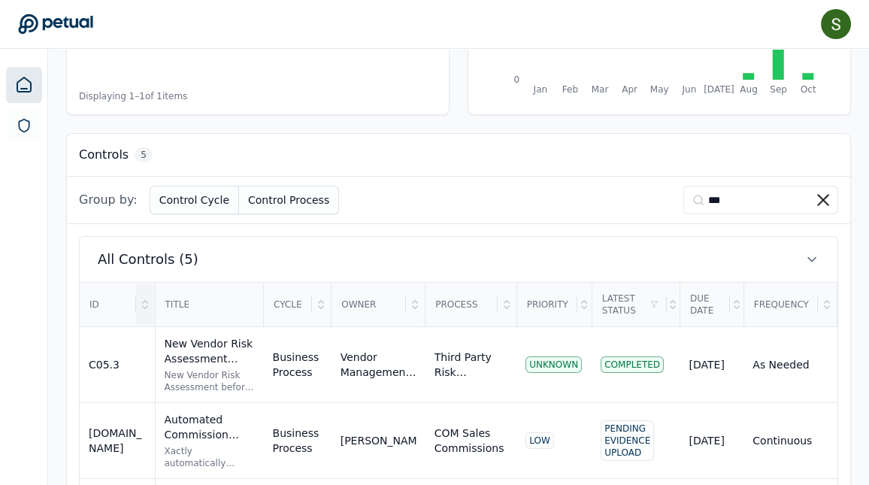
type input "***"
click at [138, 304] on div at bounding box center [145, 304] width 18 height 42
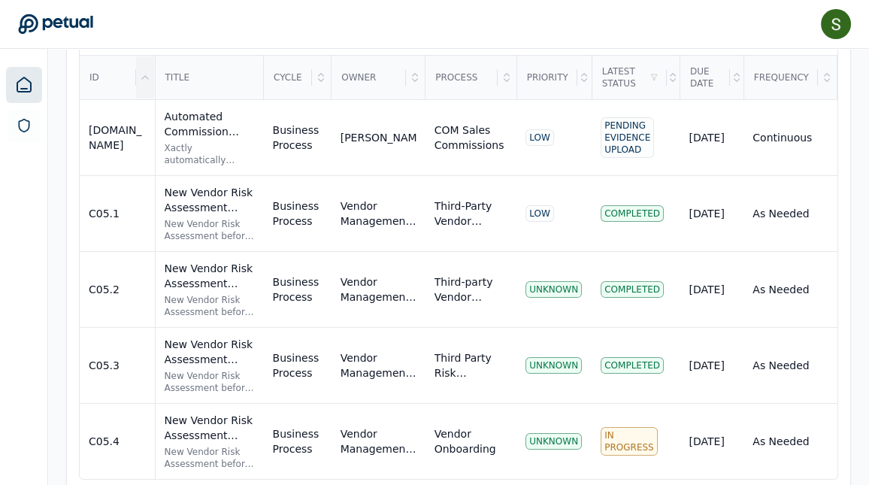
scroll to position [585, 0]
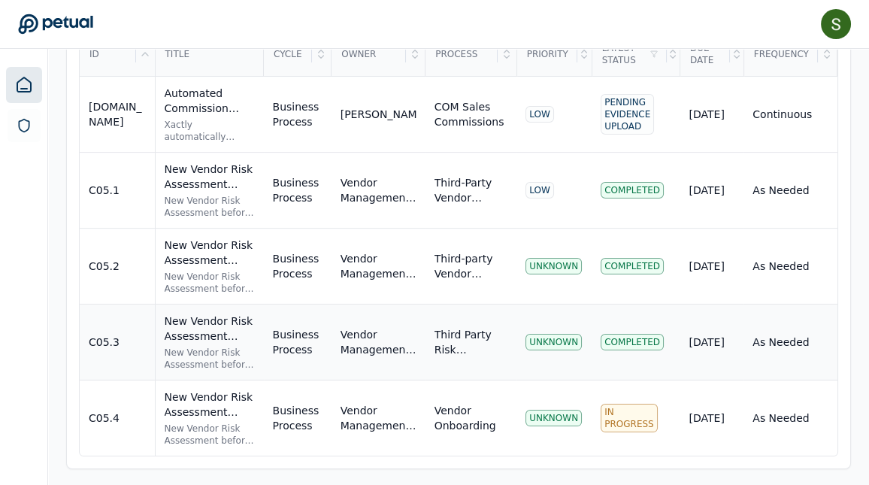
click at [205, 330] on div "New Vendor Risk Assessment UNKNOWN" at bounding box center [210, 328] width 90 height 30
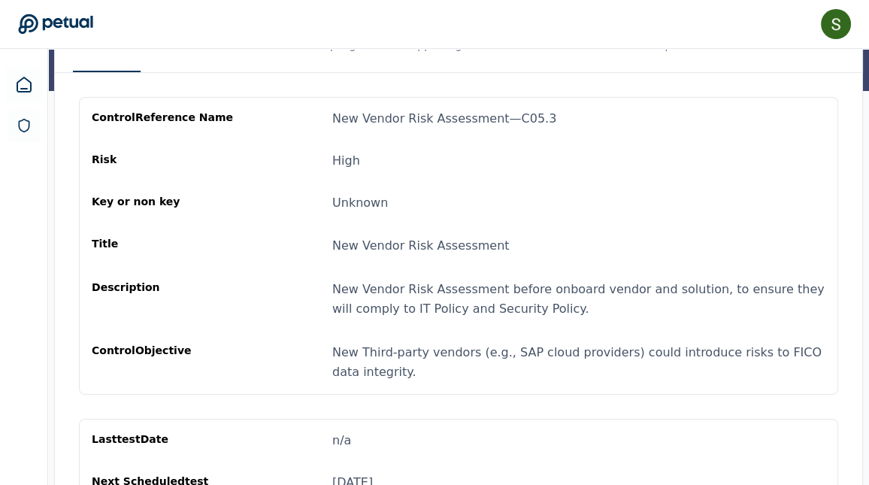
scroll to position [171, 0]
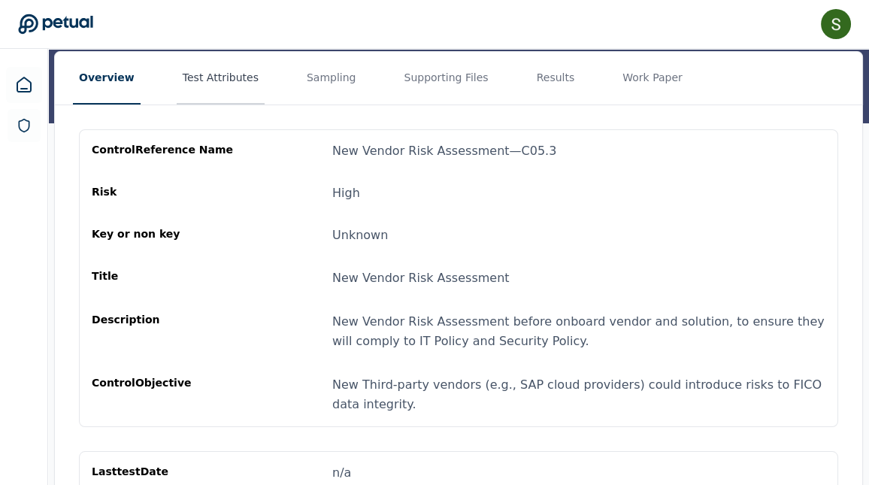
click at [219, 76] on button "Test Attributes" at bounding box center [221, 78] width 88 height 53
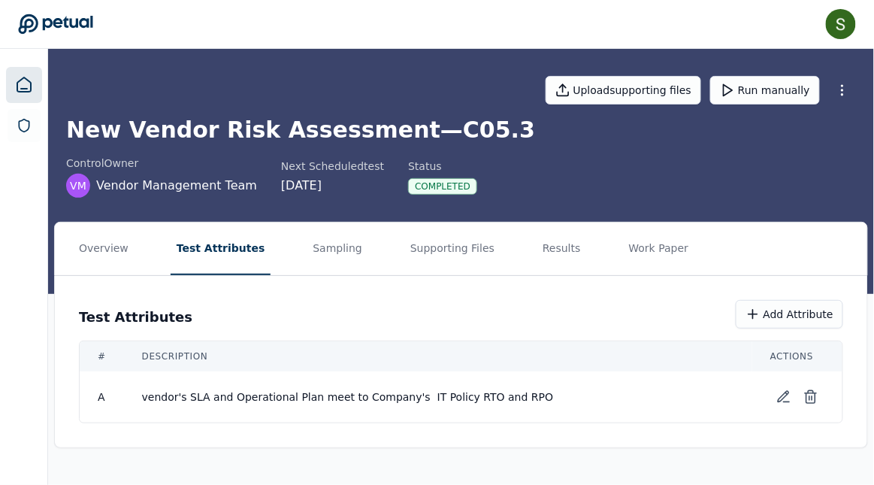
click at [21, 82] on icon at bounding box center [24, 85] width 18 height 18
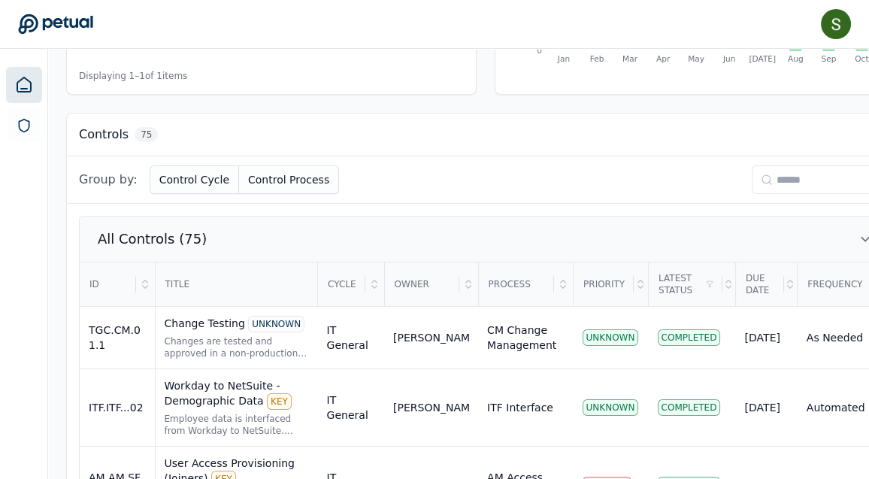
scroll to position [357, 0]
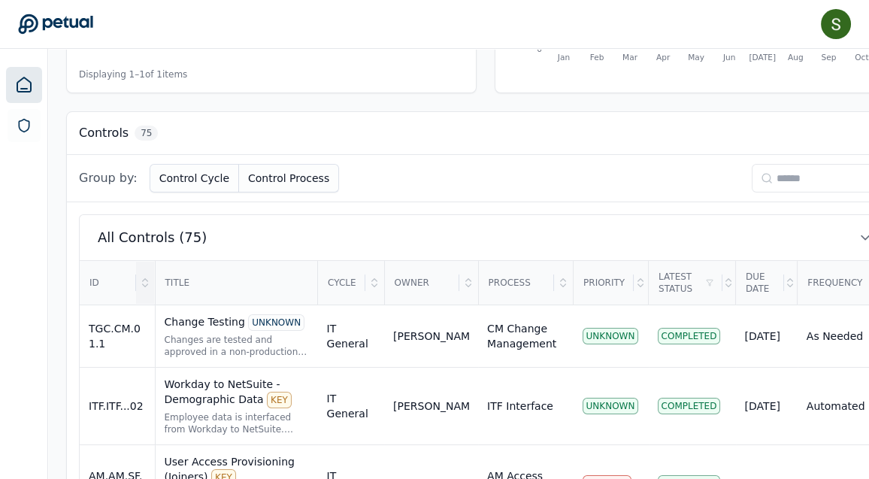
click at [141, 277] on icon at bounding box center [145, 283] width 12 height 12
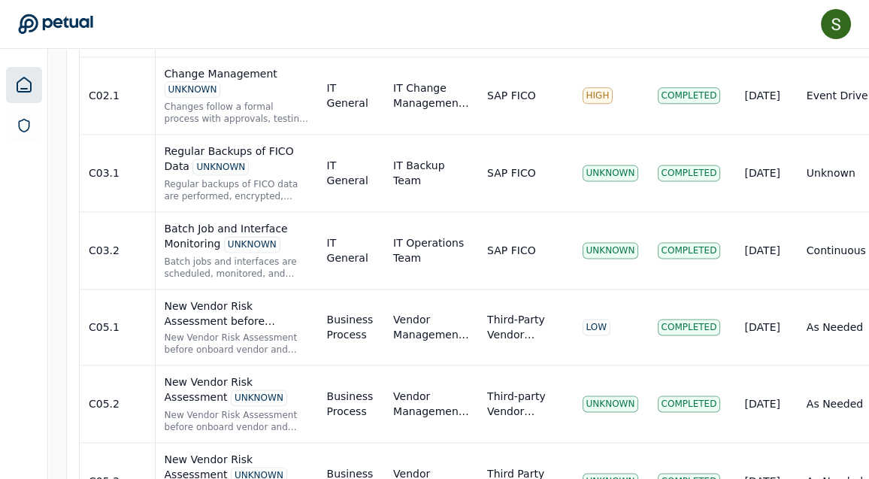
scroll to position [3469, 0]
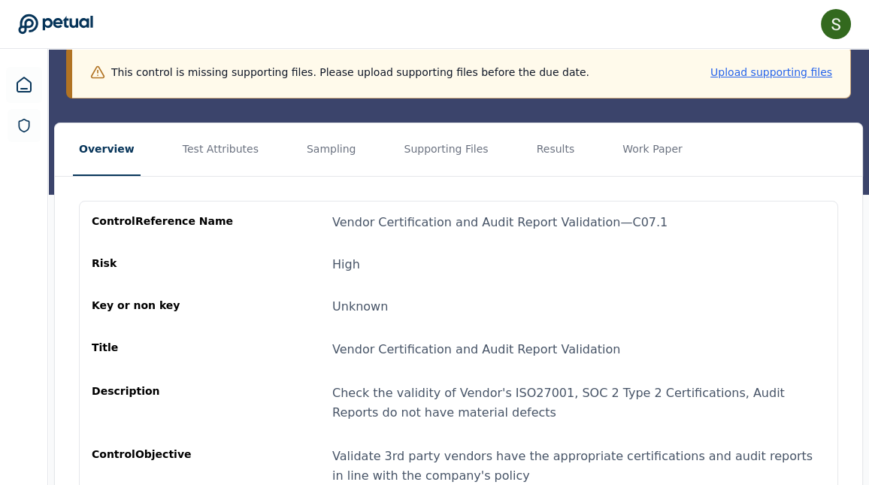
scroll to position [163, 0]
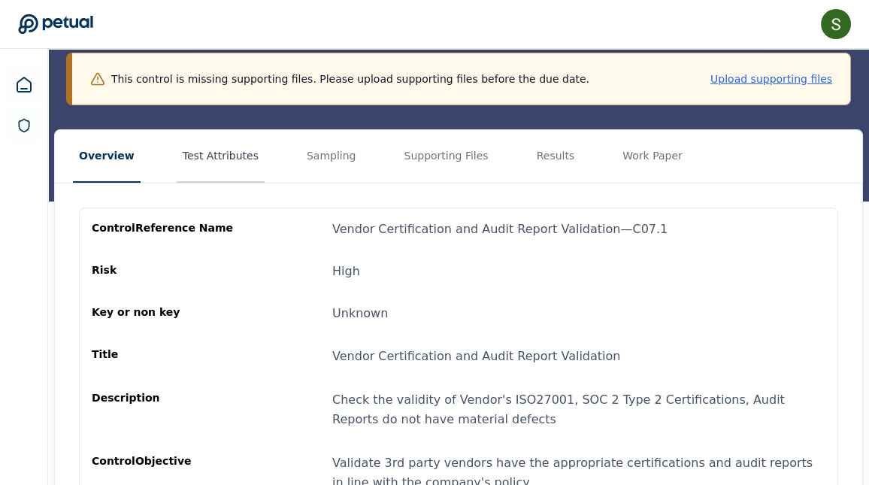
click at [216, 152] on button "Test Attributes" at bounding box center [221, 156] width 88 height 53
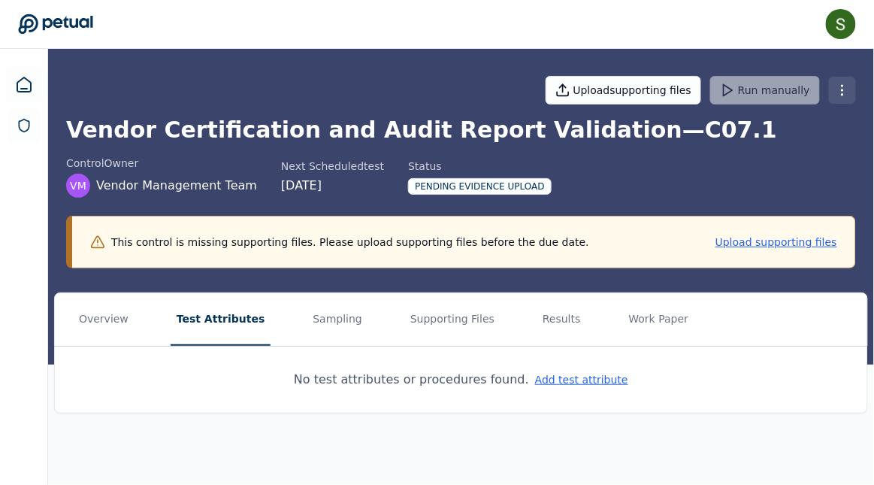
click at [843, 89] on html "Samuel Tan samuel.tan@petual.ai Sign out Upload supporting files Run manually V…" at bounding box center [437, 242] width 874 height 485
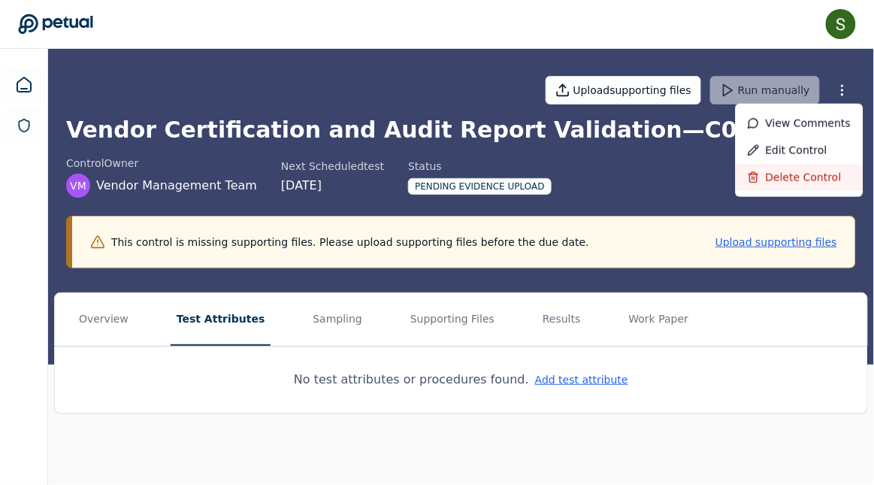
click at [794, 176] on div "Delete control" at bounding box center [800, 177] width 128 height 27
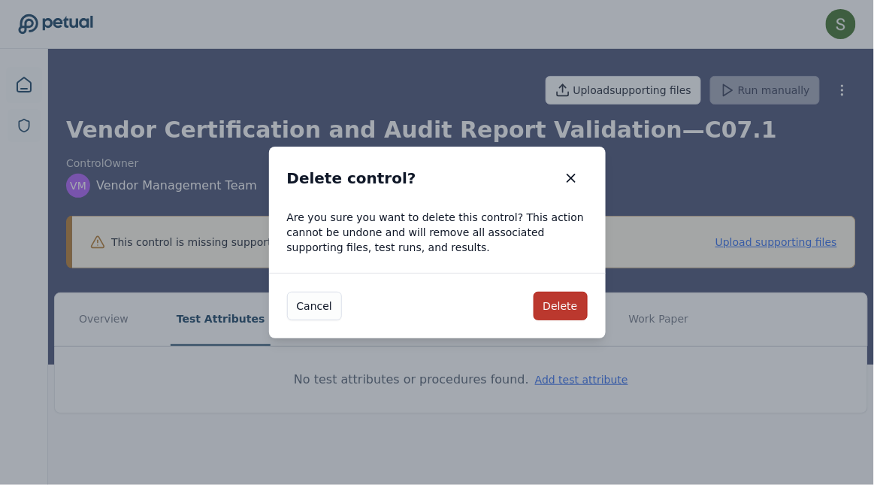
click at [566, 313] on button "Delete" at bounding box center [561, 306] width 54 height 29
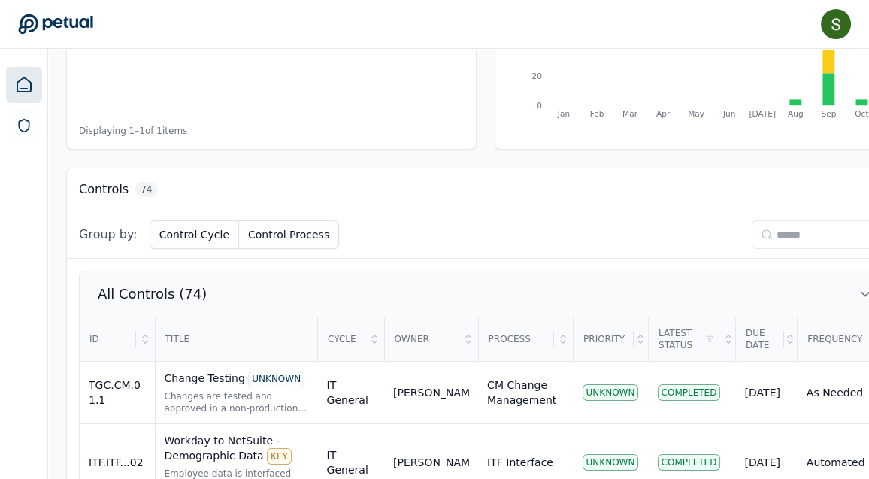
scroll to position [302, 0]
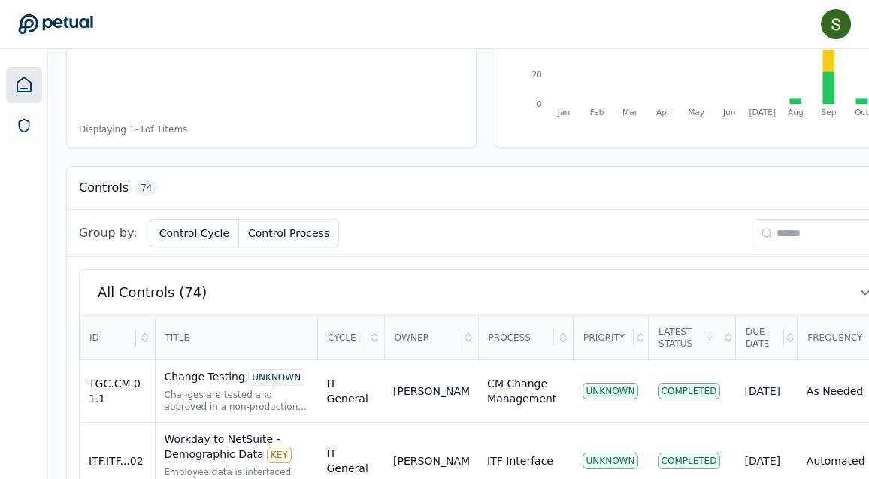
click at [155, 346] on th "Title" at bounding box center [236, 338] width 163 height 44
click at [147, 339] on icon at bounding box center [145, 337] width 12 height 12
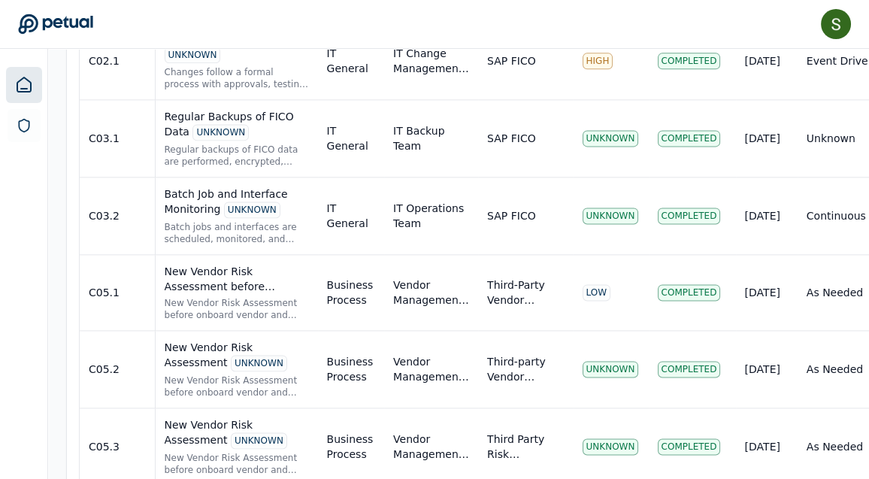
scroll to position [3495, 0]
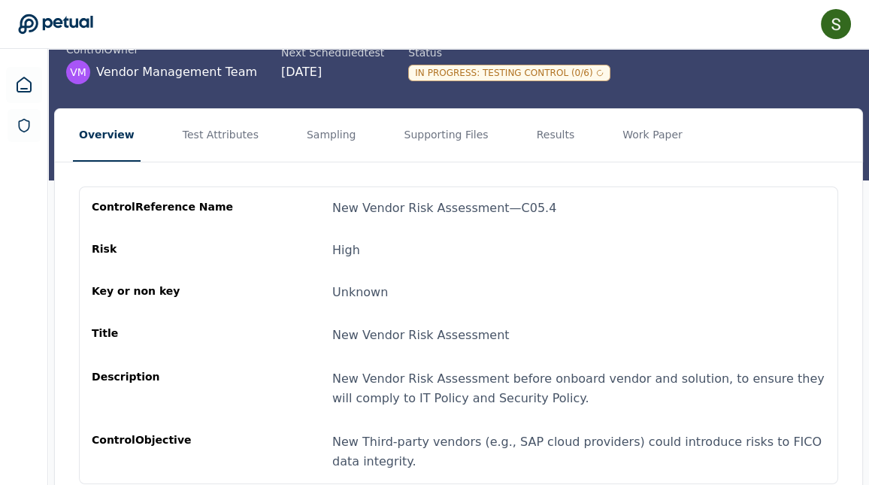
scroll to position [98, 0]
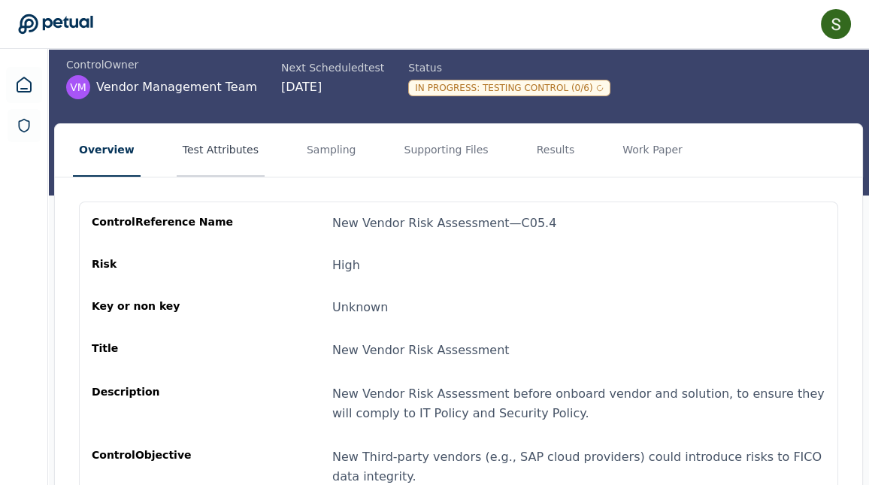
click at [213, 162] on button "Test Attributes" at bounding box center [221, 150] width 88 height 53
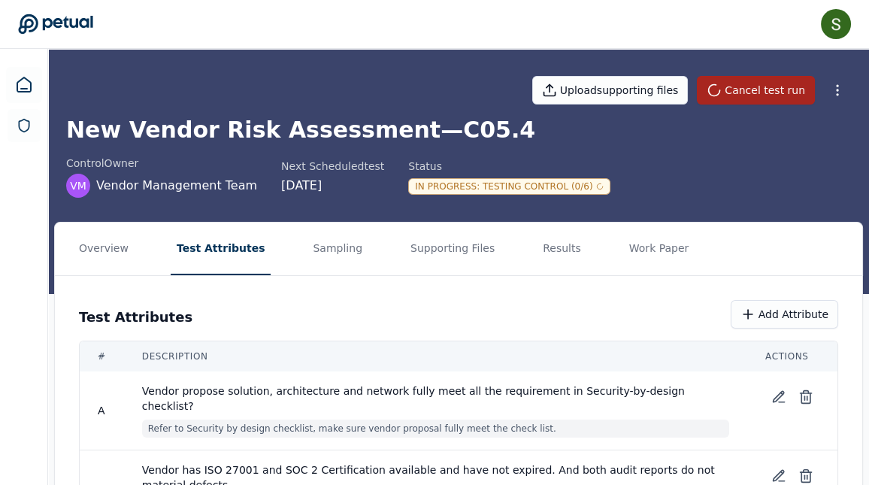
click at [752, 98] on button "Cancel test run" at bounding box center [756, 90] width 118 height 29
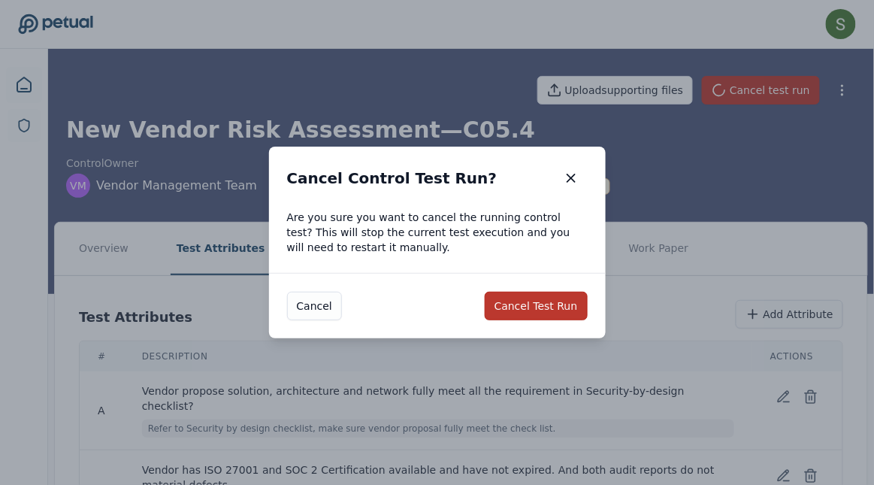
click at [546, 295] on button "Cancel Test Run" at bounding box center [536, 306] width 103 height 29
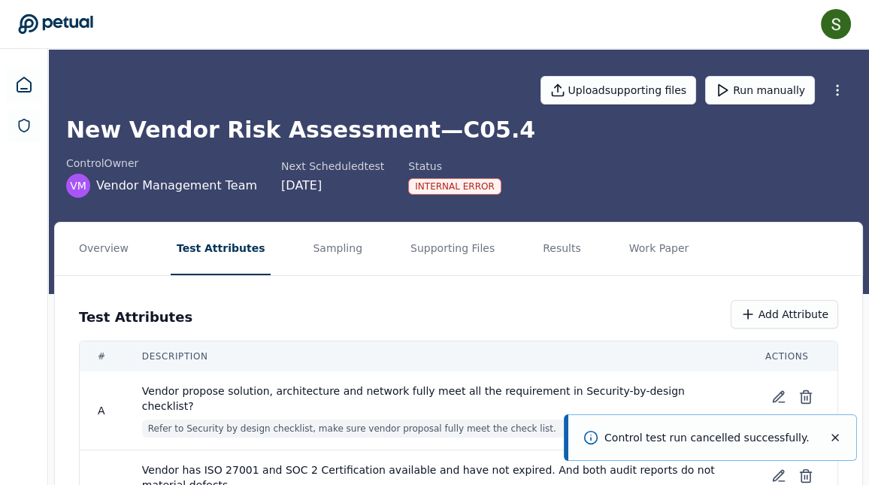
click at [241, 243] on button "Test Attributes" at bounding box center [221, 248] width 101 height 53
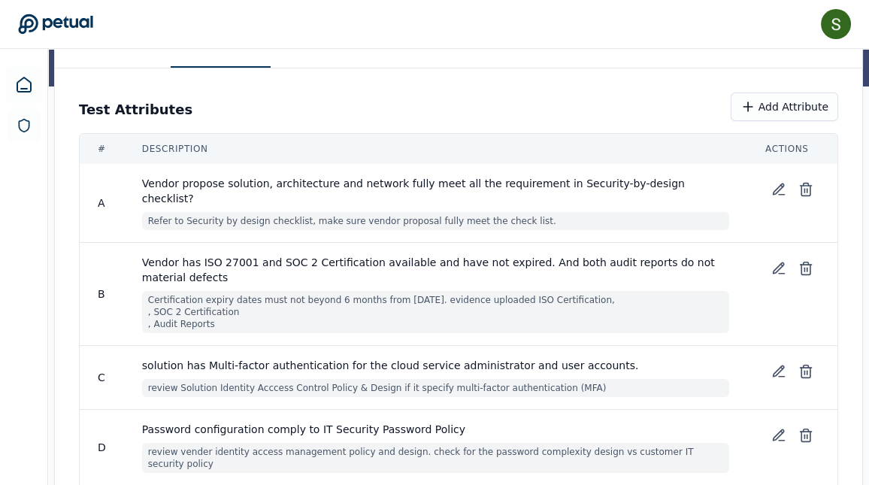
scroll to position [212, 0]
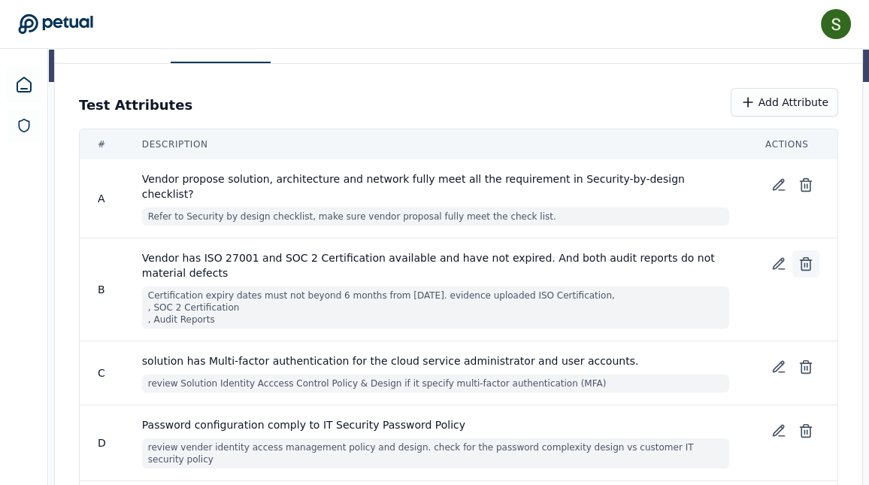
click at [806, 256] on icon at bounding box center [805, 263] width 15 height 15
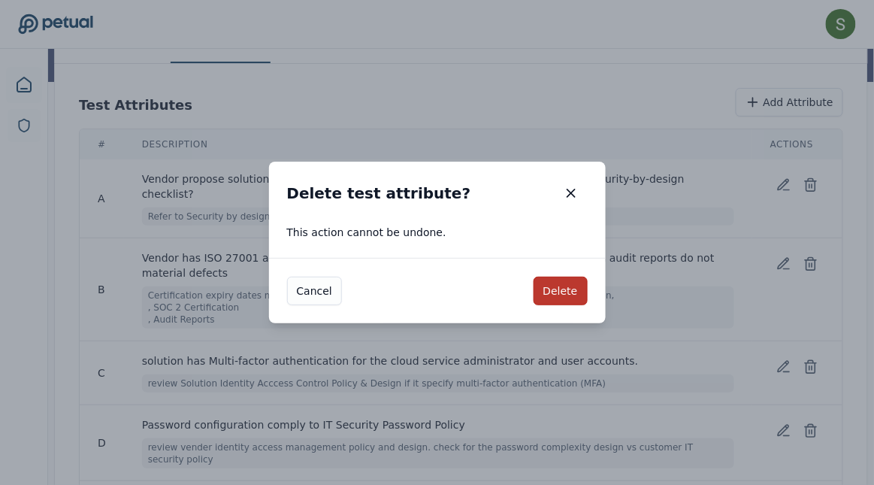
click at [559, 290] on button "Delete" at bounding box center [561, 291] width 54 height 29
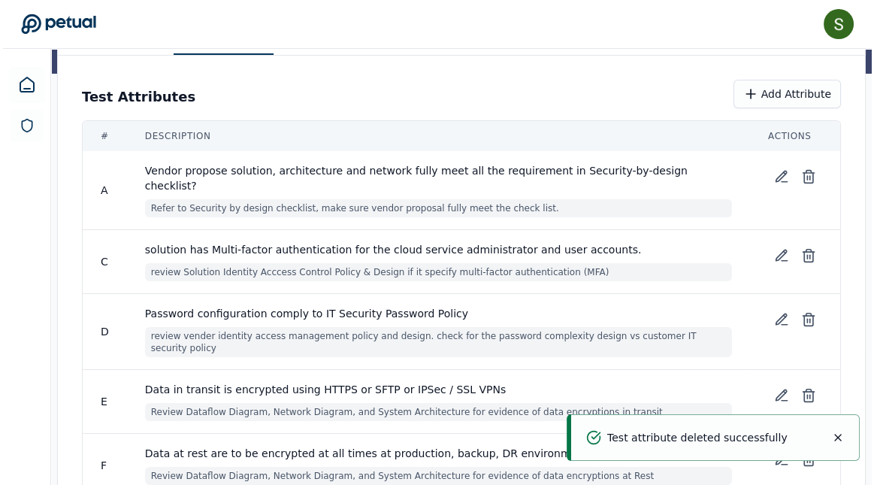
scroll to position [222, 0]
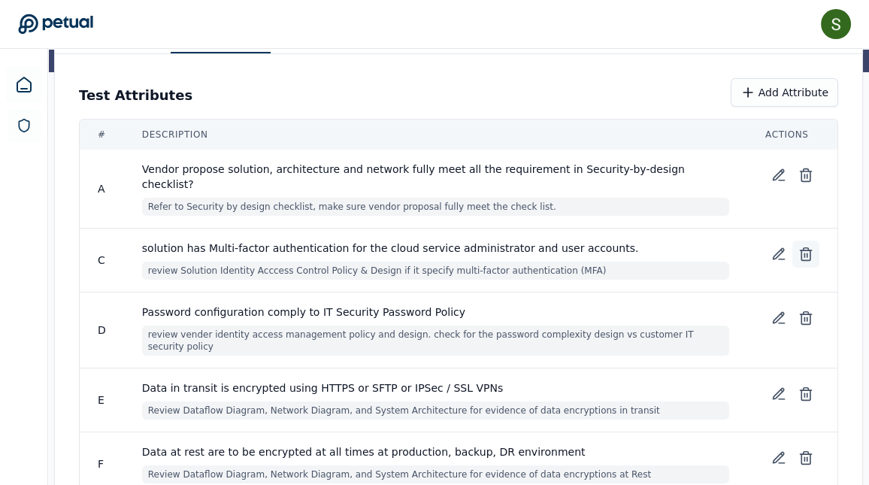
click at [804, 253] on line at bounding box center [804, 255] width 0 height 4
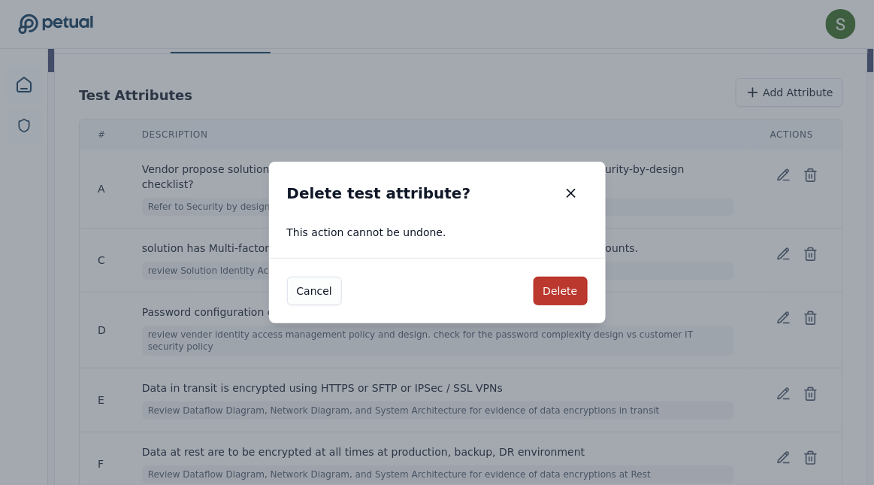
click at [549, 289] on button "Delete" at bounding box center [561, 291] width 54 height 29
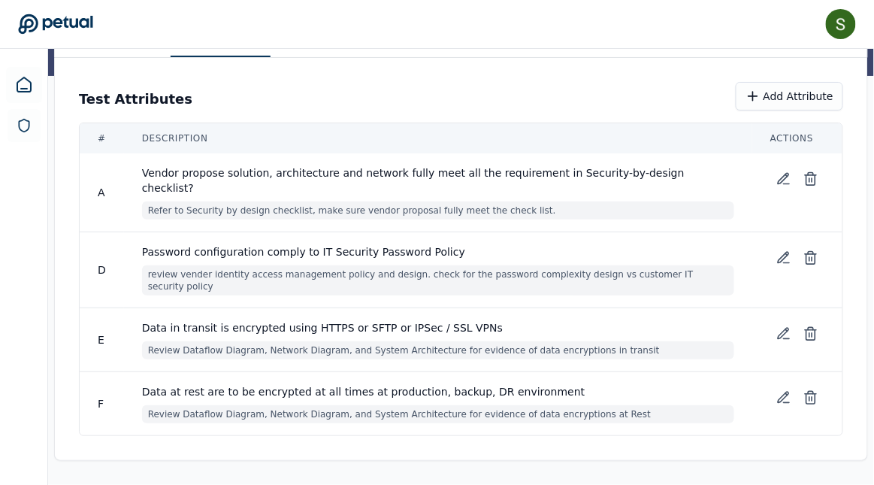
scroll to position [189, 0]
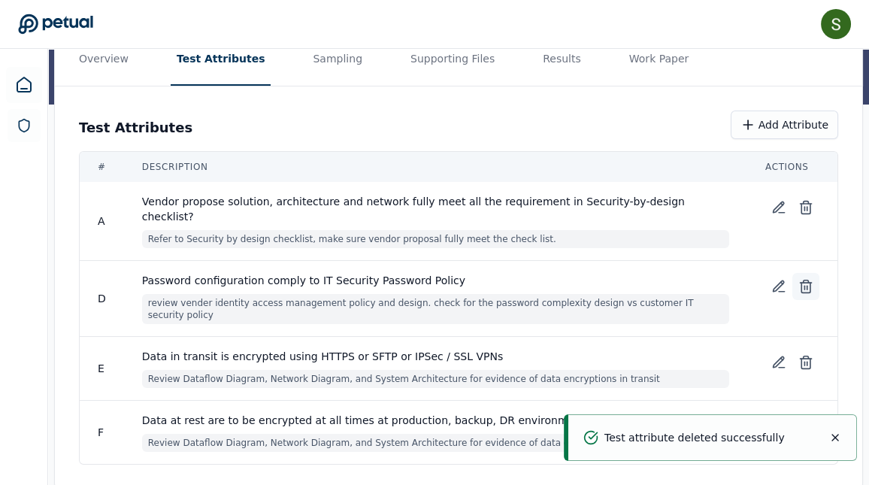
click at [810, 283] on icon at bounding box center [805, 288] width 9 height 10
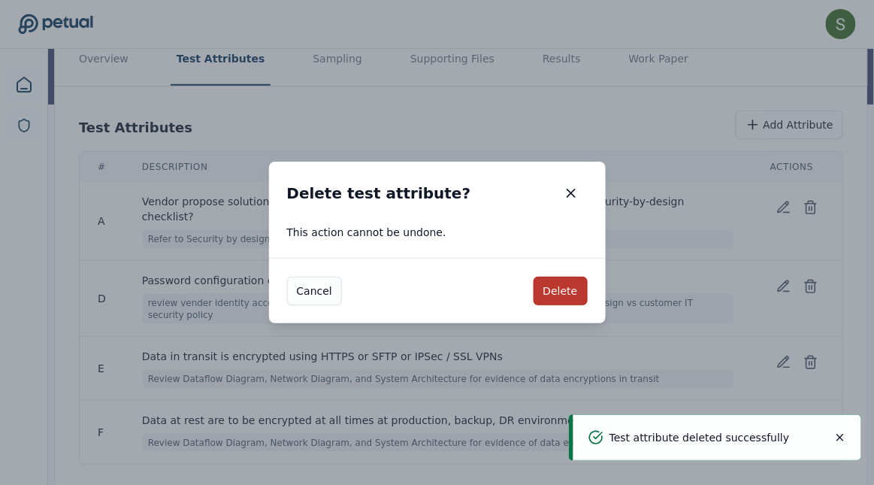
click at [568, 290] on button "Delete" at bounding box center [561, 291] width 54 height 29
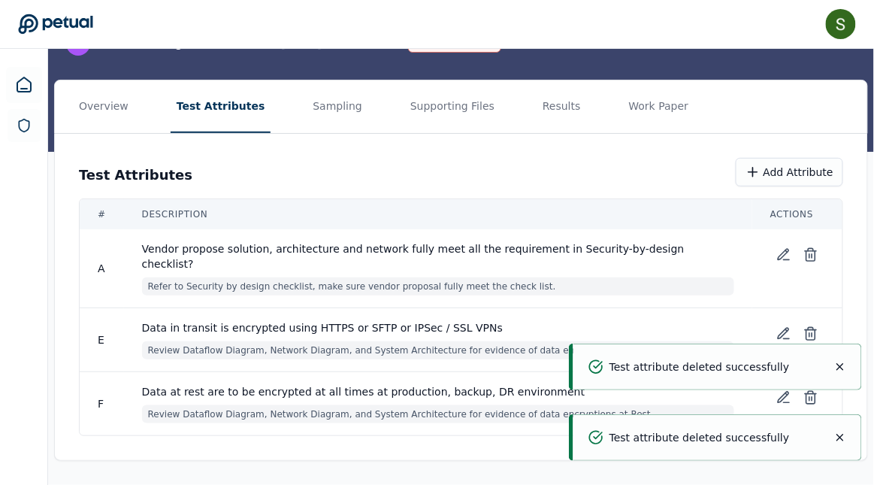
scroll to position [125, 0]
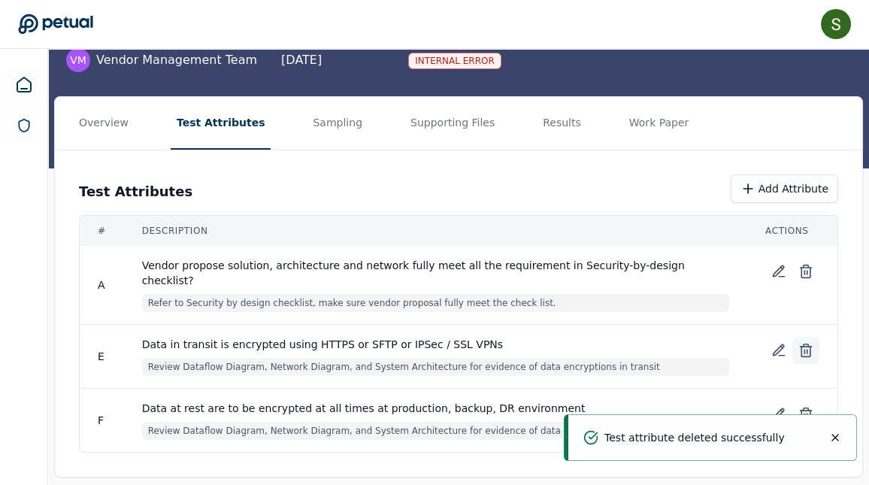
click at [803, 343] on icon at bounding box center [805, 350] width 15 height 15
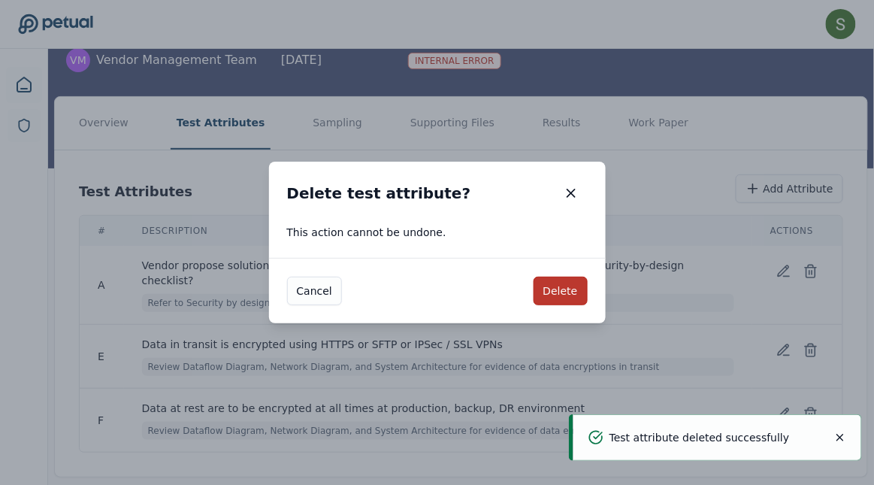
click at [573, 293] on button "Delete" at bounding box center [561, 291] width 54 height 29
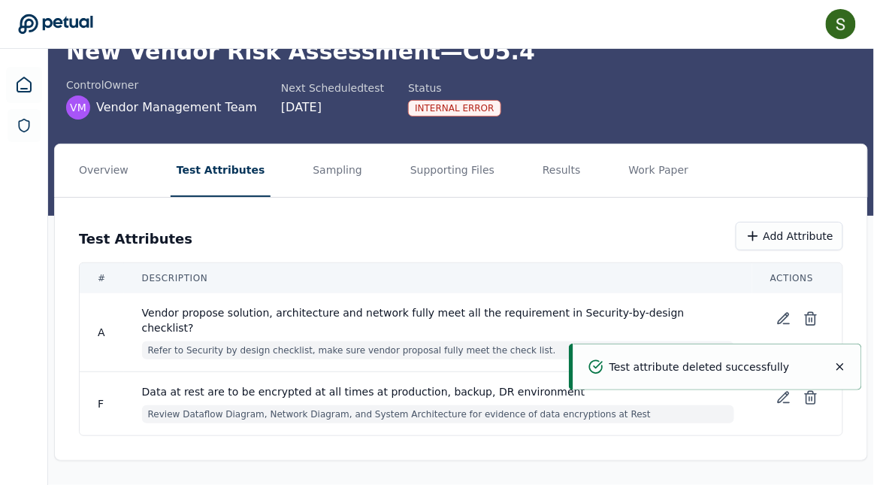
scroll to position [62, 0]
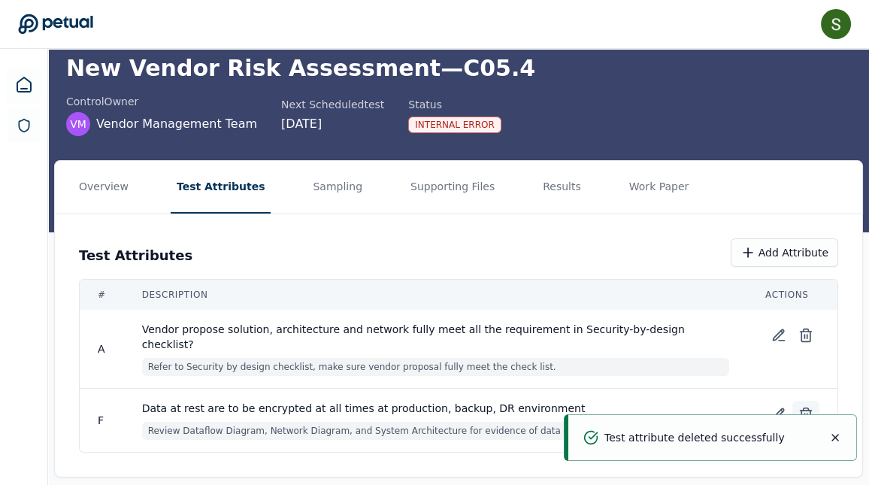
click at [808, 407] on icon at bounding box center [805, 414] width 15 height 15
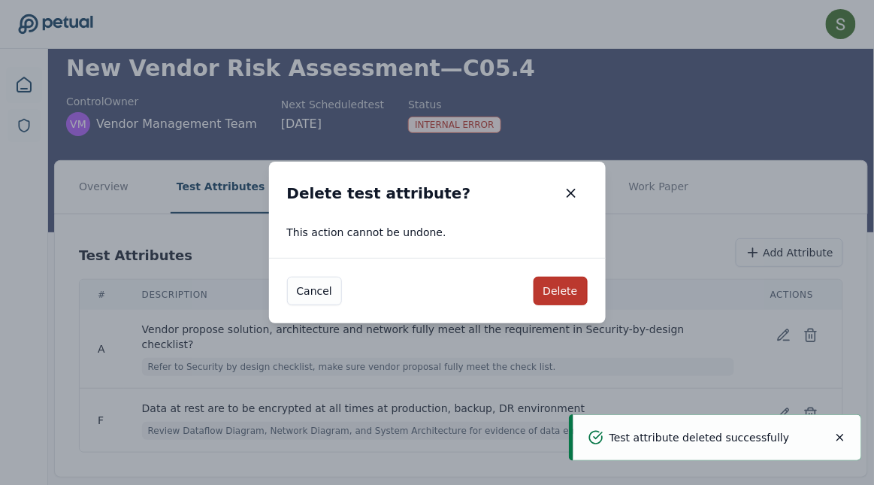
click at [567, 289] on button "Delete" at bounding box center [561, 291] width 54 height 29
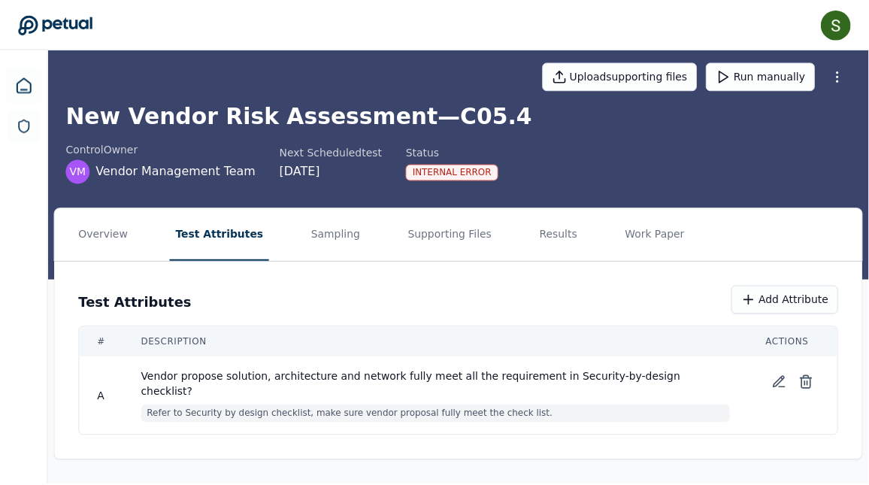
scroll to position [0, 0]
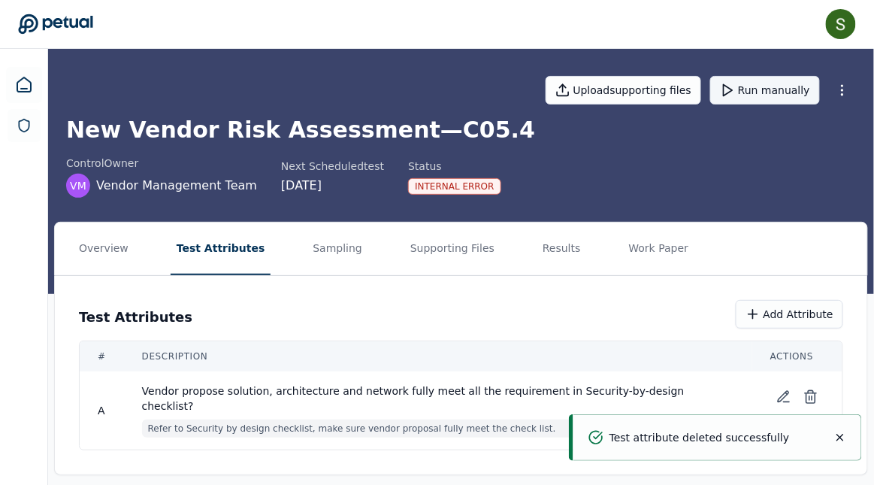
click at [758, 89] on button "Run manually" at bounding box center [765, 90] width 110 height 29
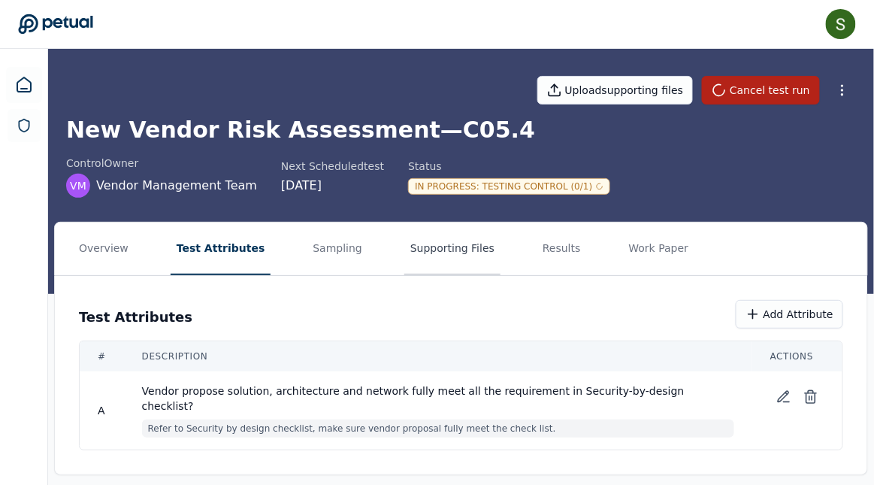
click at [434, 251] on button "Supporting Files" at bounding box center [452, 248] width 96 height 53
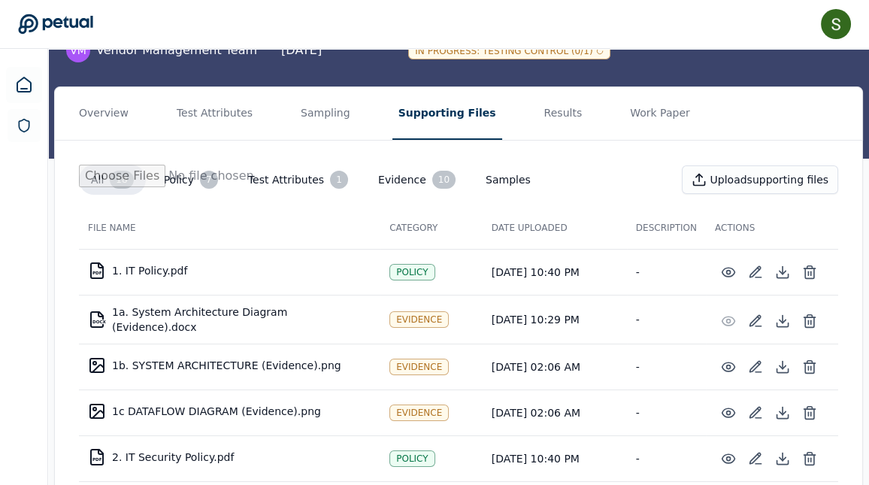
scroll to position [135, 0]
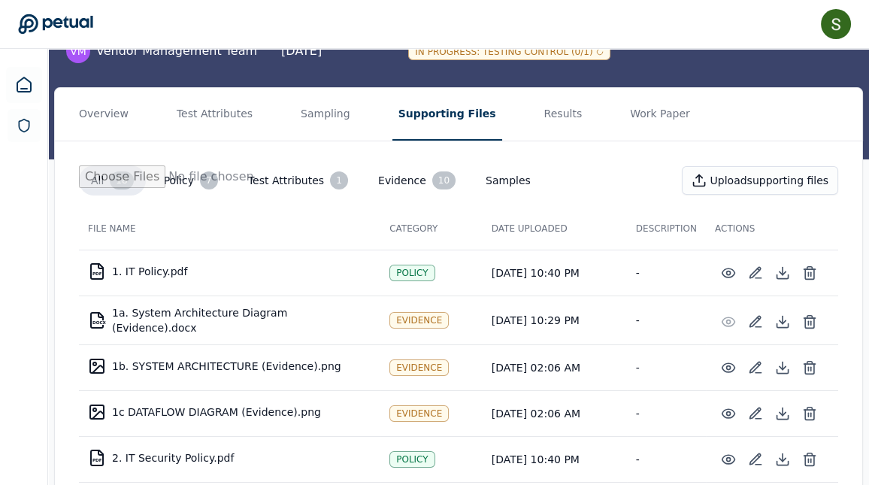
click at [286, 178] on button "Test Attributes 1" at bounding box center [298, 180] width 124 height 30
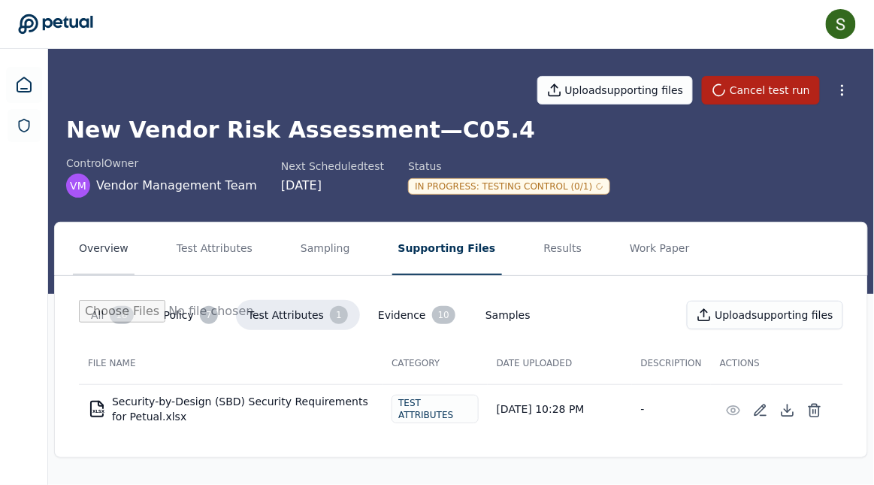
click at [107, 252] on button "Overview" at bounding box center [104, 248] width 62 height 53
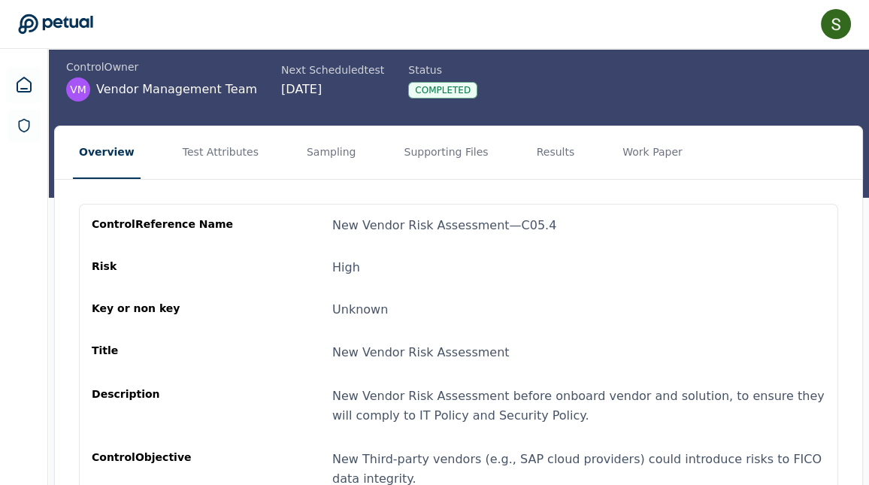
scroll to position [94, 0]
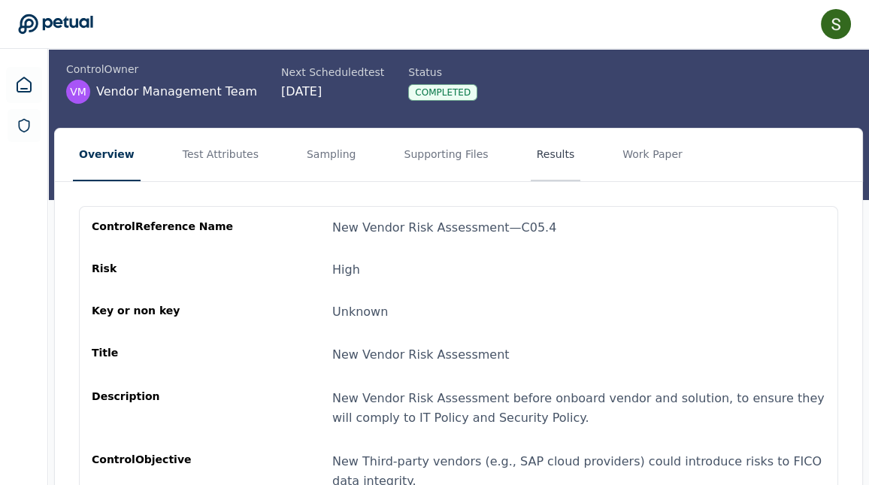
click at [537, 157] on button "Results" at bounding box center [556, 155] width 50 height 53
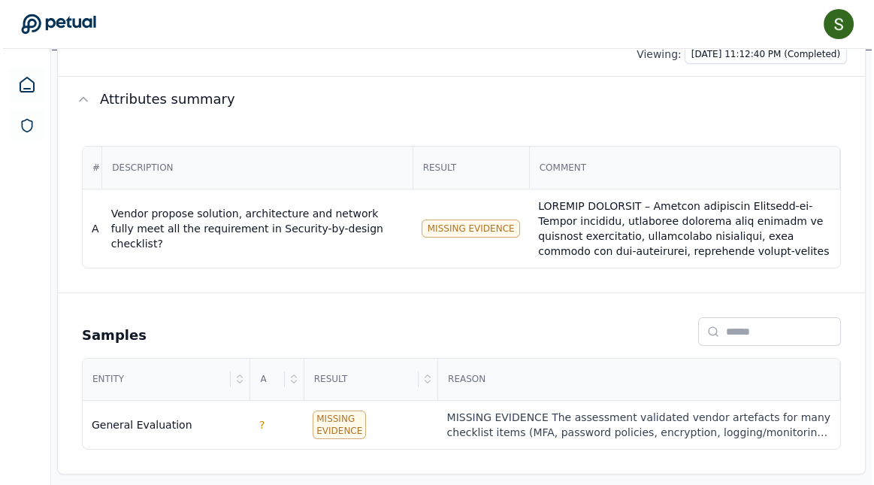
scroll to position [256, 0]
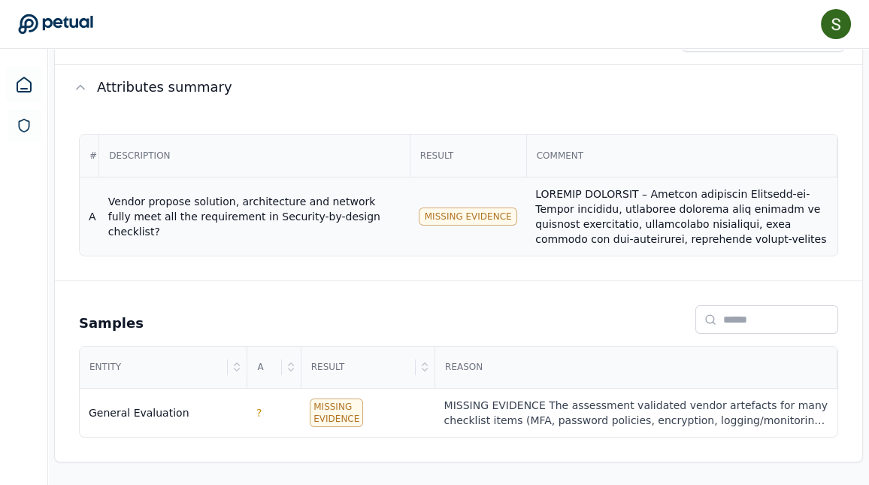
click at [582, 205] on div at bounding box center [681, 374] width 292 height 376
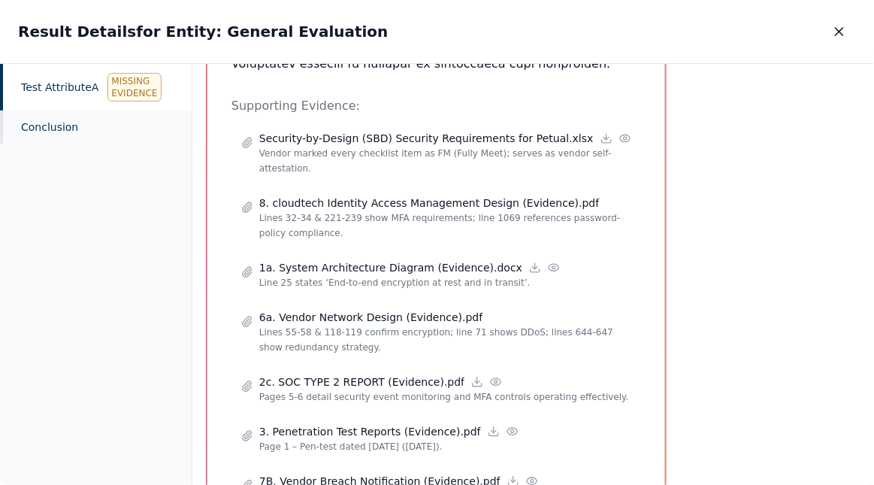
scroll to position [678, 5]
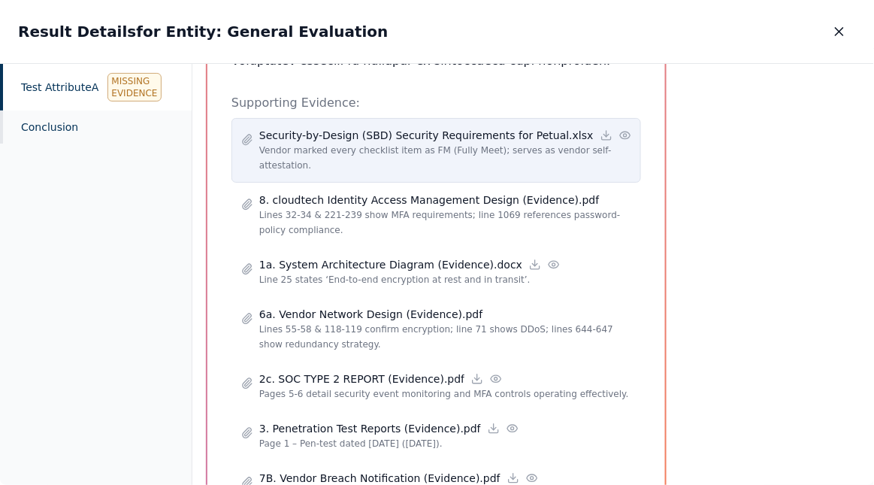
click at [453, 151] on p "Vendor marked every checklist item as FM (Fully Meet); serves as vendor self-at…" at bounding box center [445, 158] width 372 height 30
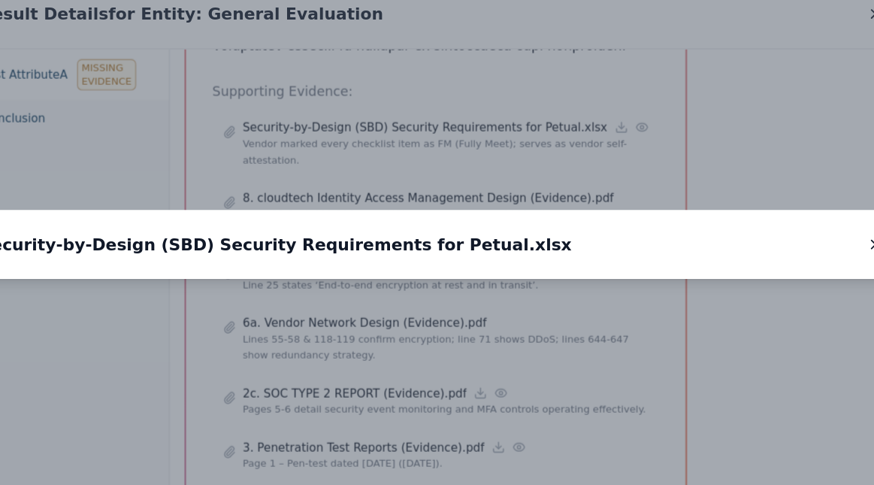
scroll to position [255, 0]
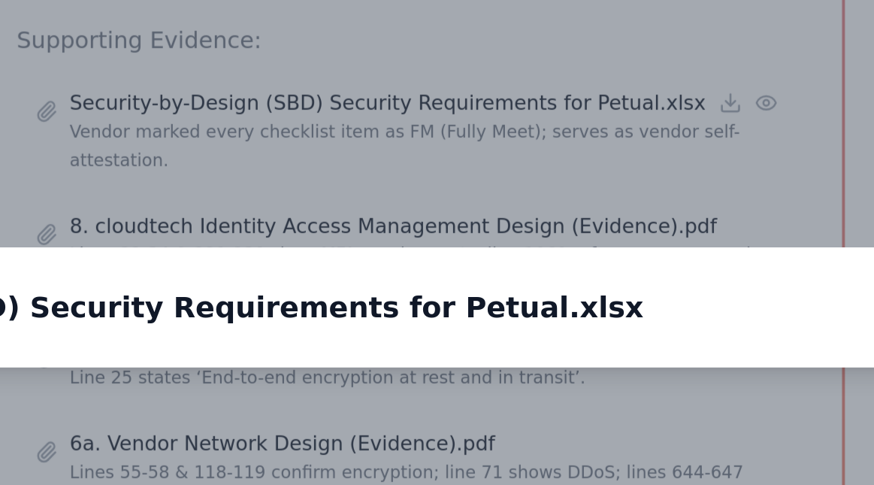
drag, startPoint x: 471, startPoint y: 158, endPoint x: 486, endPoint y: 212, distance: 56.2
click at [450, 324] on img at bounding box center [450, 324] width 0 height 0
drag, startPoint x: 428, startPoint y: 189, endPoint x: 510, endPoint y: 209, distance: 84.9
click at [534, 349] on img at bounding box center [534, 349] width 0 height 0
drag, startPoint x: 431, startPoint y: 195, endPoint x: 491, endPoint y: 201, distance: 60.3
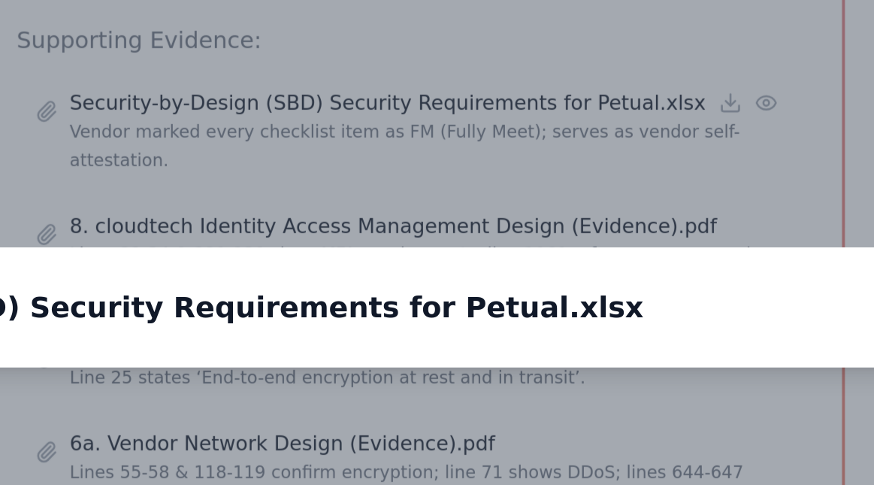
click at [595, 354] on img at bounding box center [595, 354] width 0 height 0
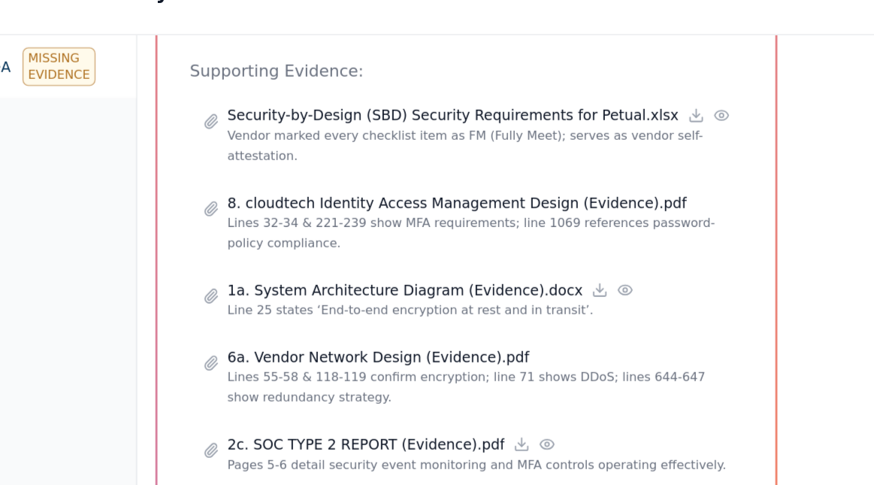
scroll to position [692, 5]
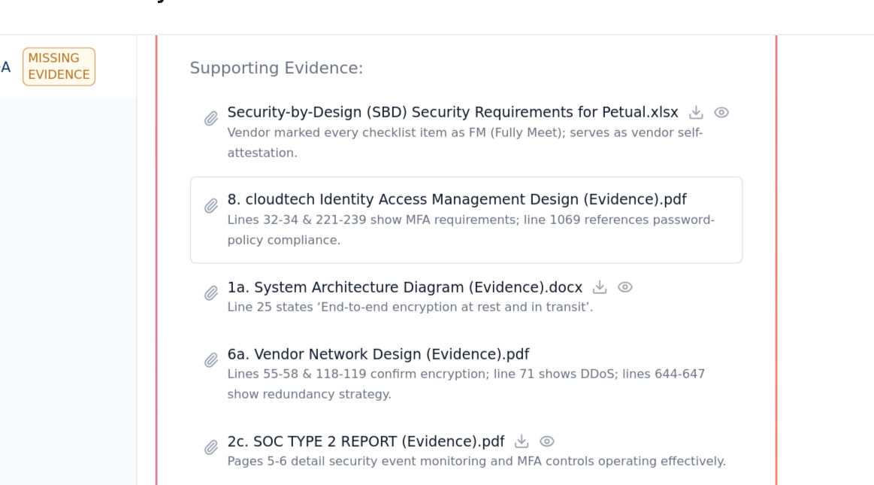
click at [348, 201] on p "Lines 32-34 & 221-239 show MFA requirements; line 1069 references password-poli…" at bounding box center [445, 208] width 372 height 30
click at [315, 188] on p "8. cloudtech Identity Access Management Design (Evidence).pdf" at bounding box center [429, 185] width 340 height 15
click at [304, 195] on p "Lines 32-34 & 221-239 show MFA requirements; line 1069 references password-poli…" at bounding box center [445, 208] width 372 height 30
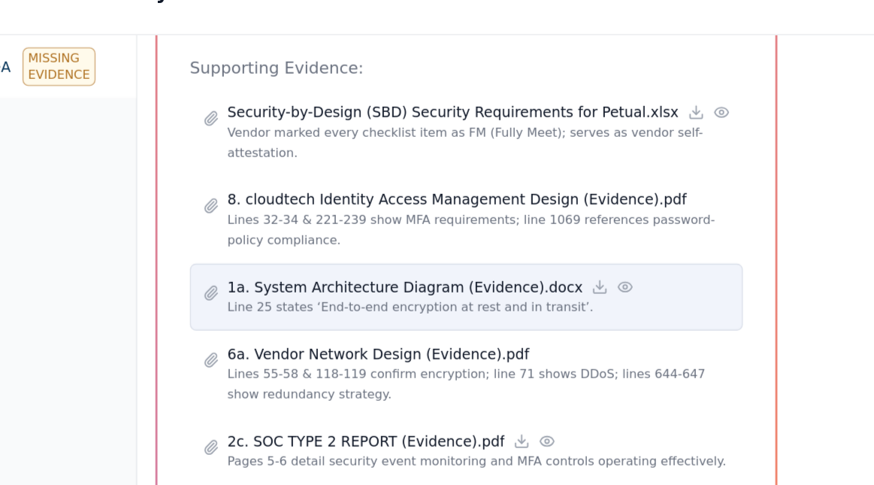
click at [322, 259] on p "Line 25 states ‘End-to-end encryption at rest and in transit’." at bounding box center [445, 265] width 372 height 15
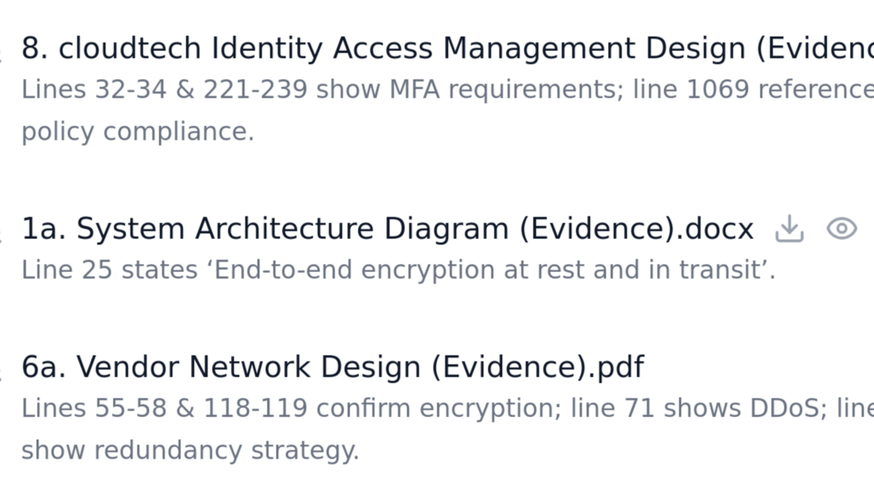
scroll to position [255, 0]
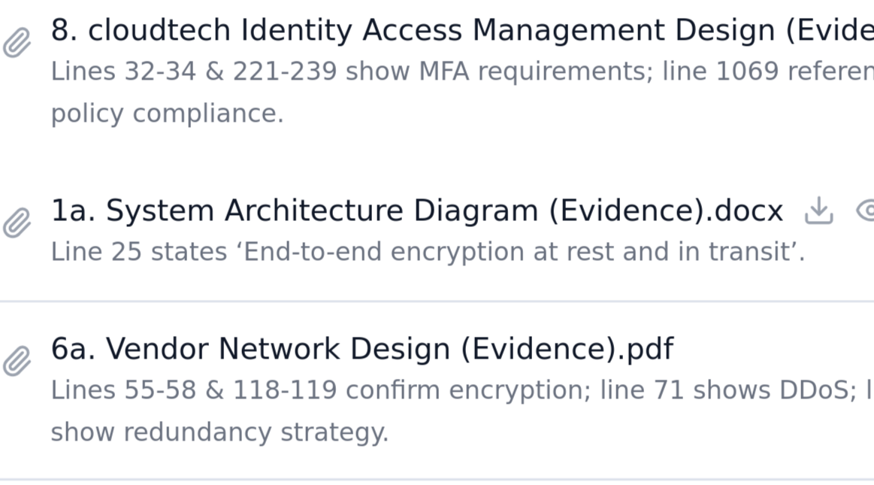
click at [380, 309] on p "Lines 55-58 & 118-119 confirm encryption; line 71 shows DDoS; lines 644-647 sho…" at bounding box center [445, 322] width 372 height 30
click at [356, 301] on p "6a. Vendor Network Design (Evidence).pdf" at bounding box center [371, 299] width 224 height 15
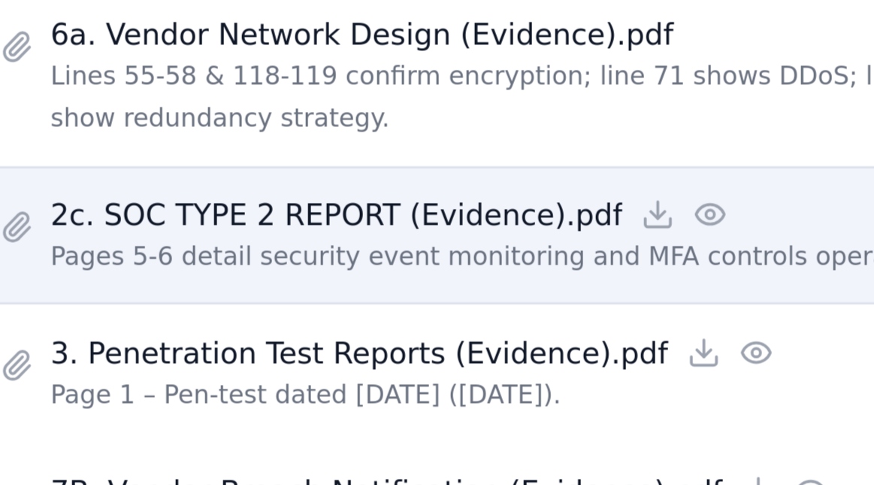
click at [347, 369] on p "2c. SOC TYPE 2 REPORT (Evidence).pdf" at bounding box center [361, 364] width 205 height 15
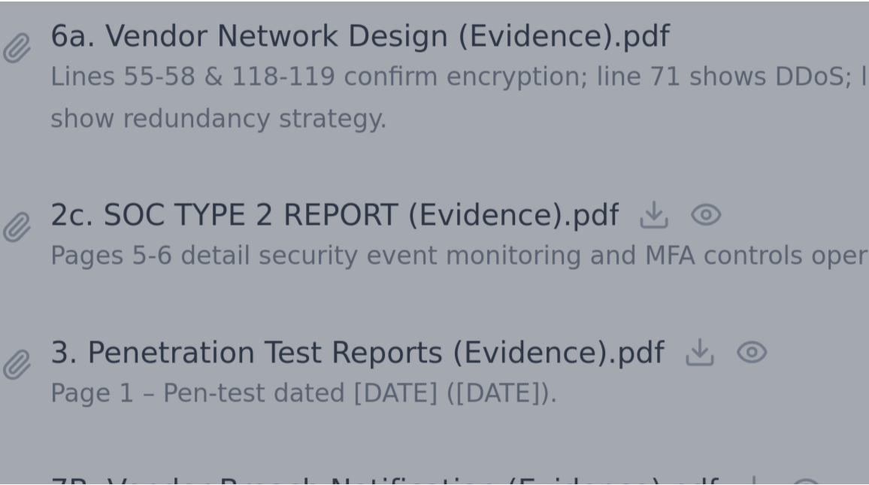
scroll to position [256, 0]
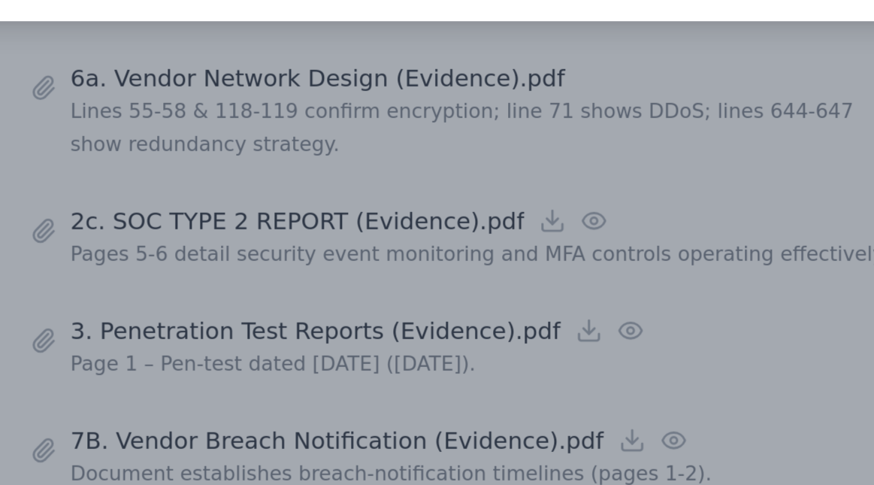
drag, startPoint x: 381, startPoint y: 325, endPoint x: 377, endPoint y: 367, distance: 41.5
click at [437, 274] on img at bounding box center [437, 274] width 0 height 0
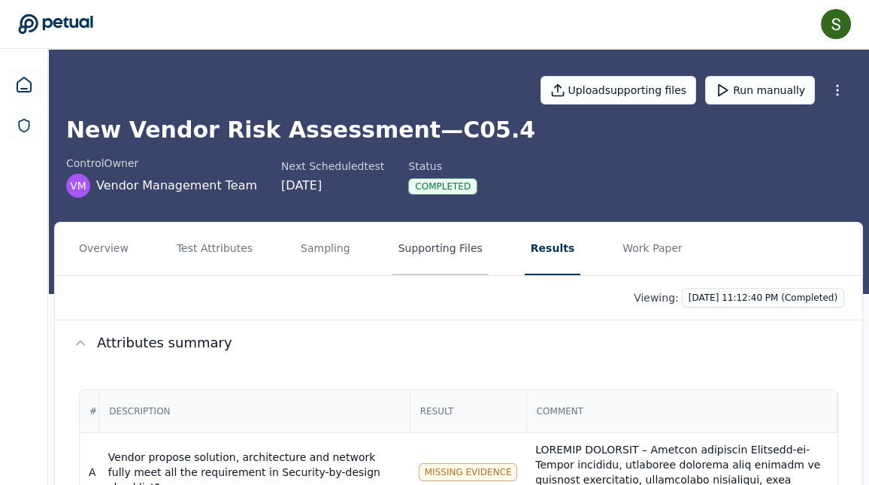
click at [441, 243] on button "Supporting Files" at bounding box center [440, 248] width 96 height 53
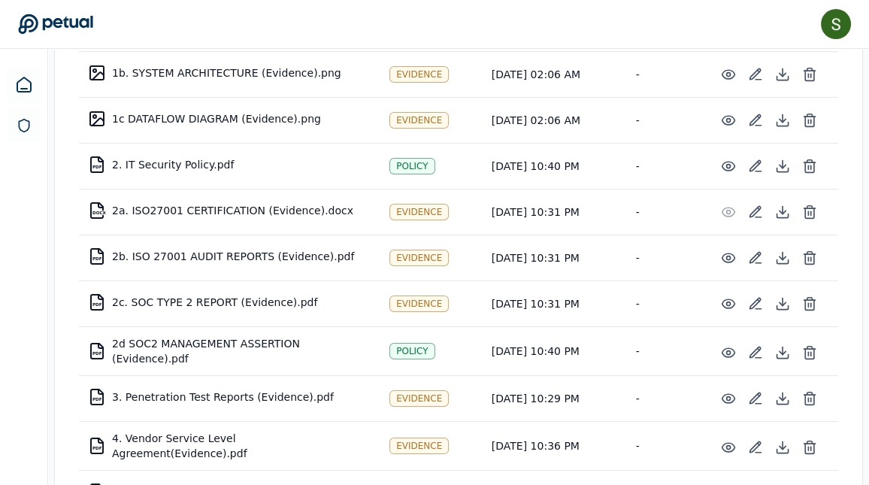
scroll to position [429, 0]
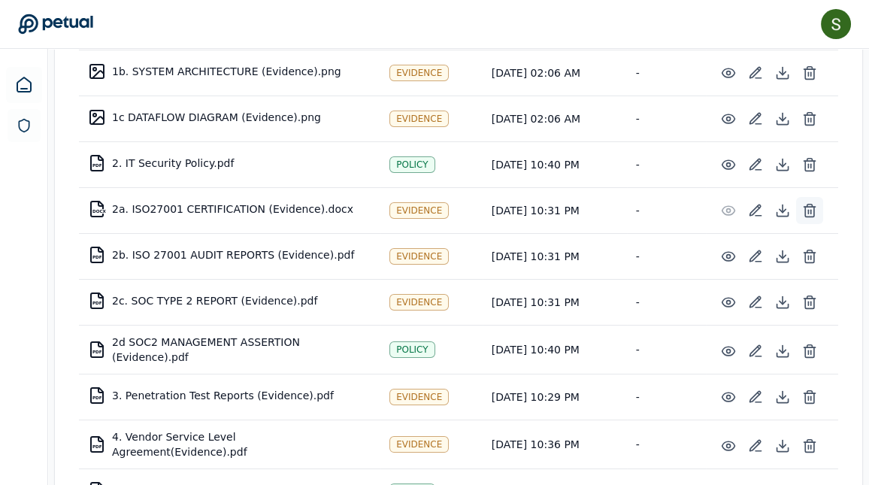
click at [812, 207] on icon at bounding box center [809, 210] width 15 height 15
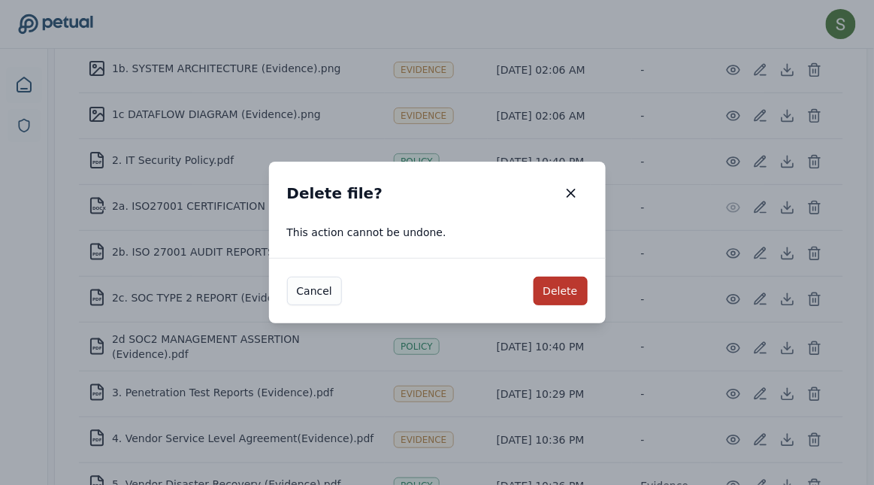
click at [578, 289] on button "Delete" at bounding box center [561, 291] width 54 height 29
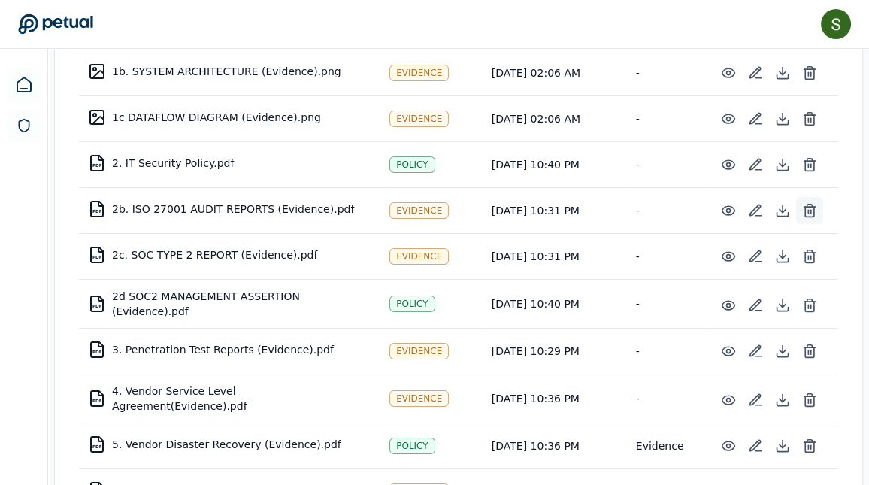
click at [811, 208] on icon at bounding box center [809, 210] width 15 height 15
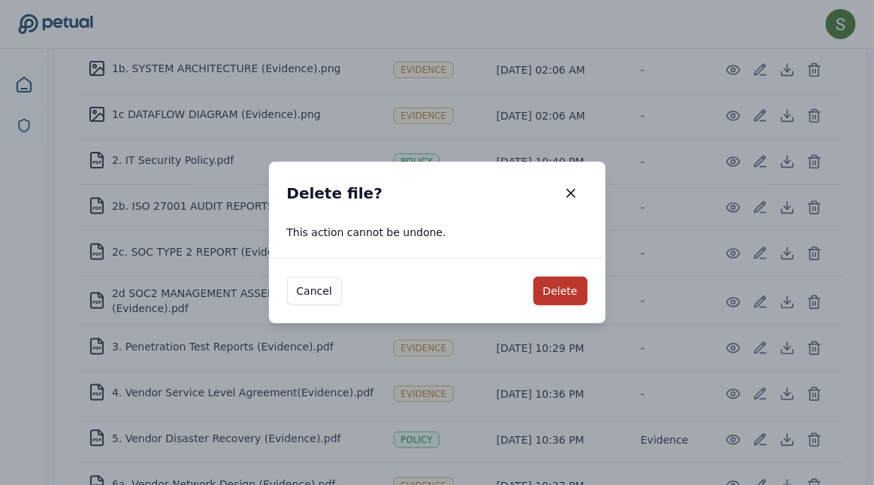
click at [561, 286] on button "Delete" at bounding box center [561, 291] width 54 height 29
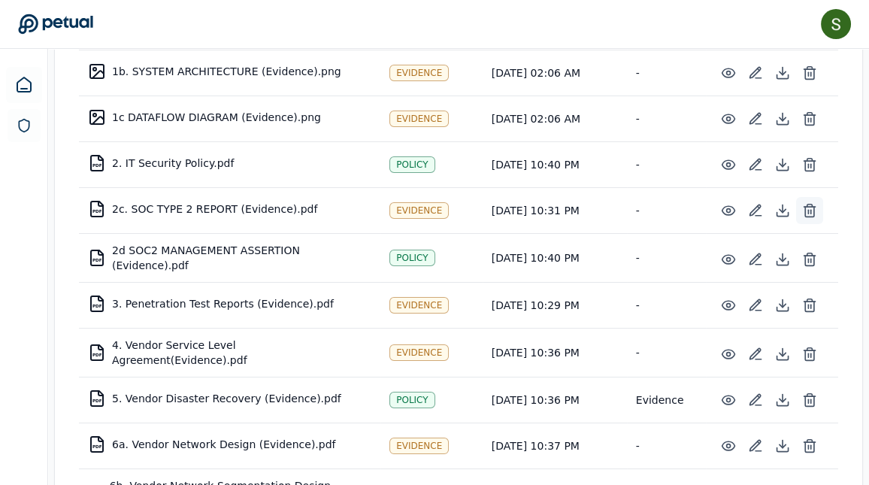
click at [813, 207] on icon at bounding box center [809, 212] width 9 height 10
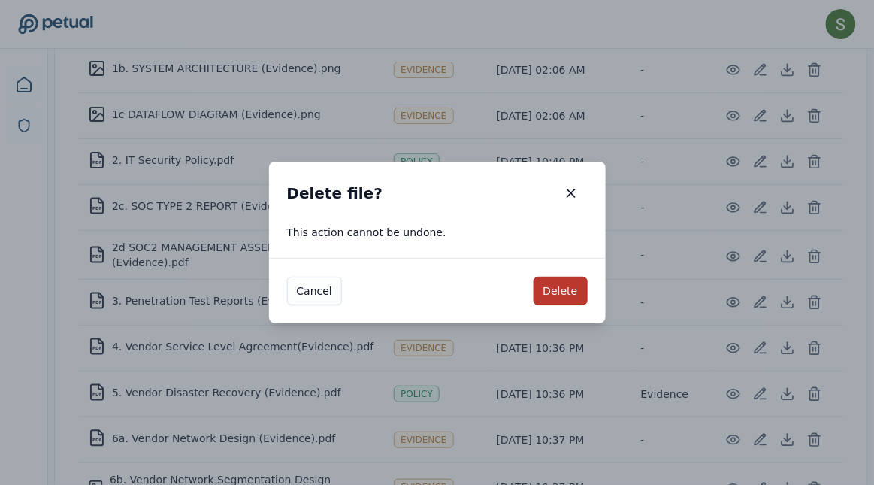
click at [558, 300] on button "Delete" at bounding box center [561, 291] width 54 height 29
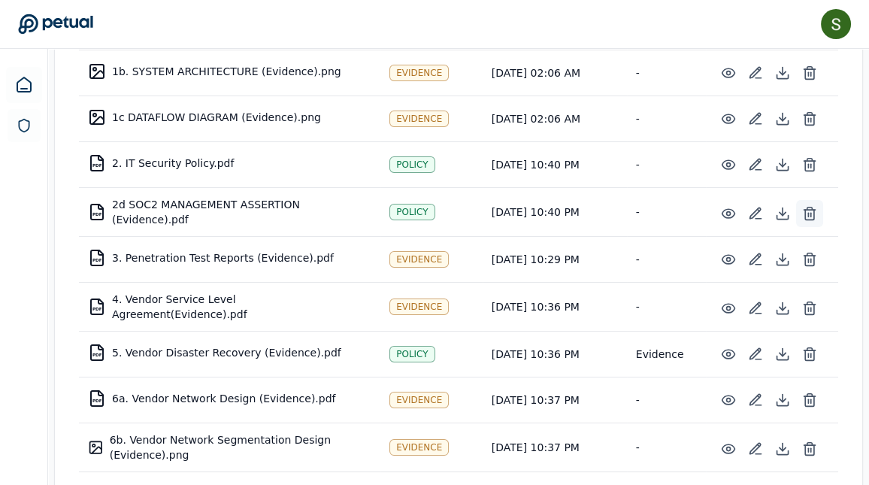
click at [809, 206] on icon at bounding box center [809, 213] width 15 height 15
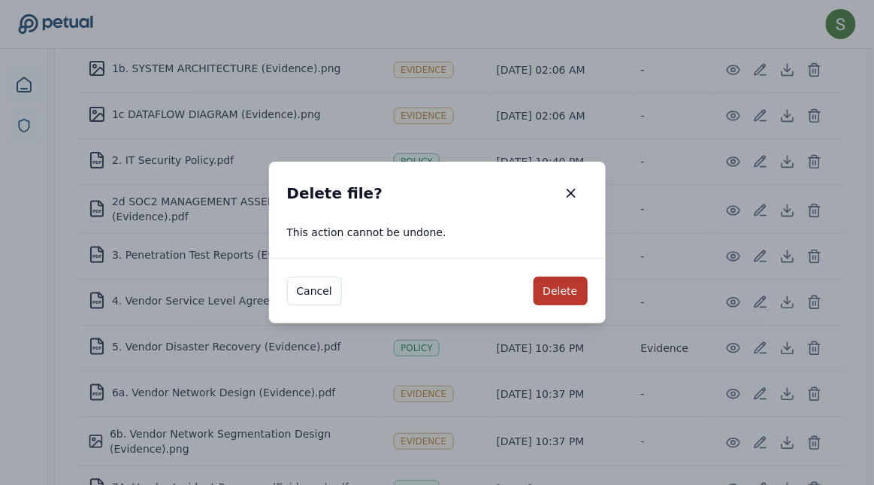
click at [553, 295] on button "Delete" at bounding box center [561, 291] width 54 height 29
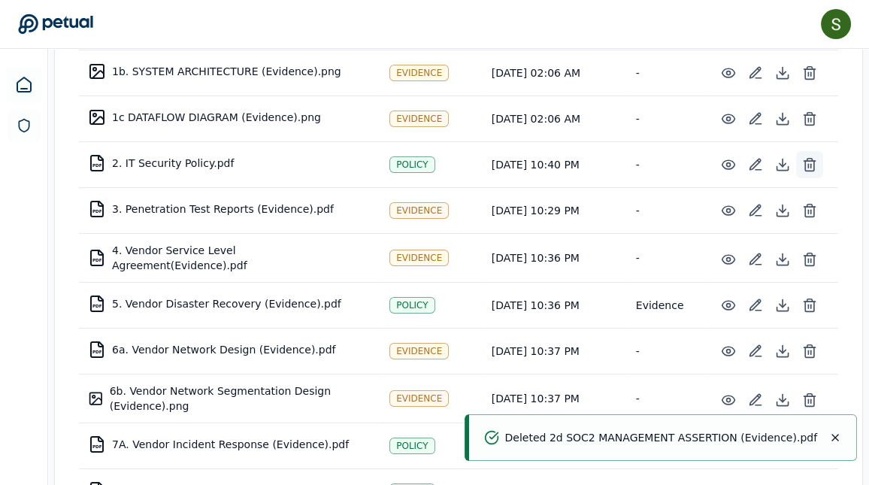
click at [809, 157] on icon at bounding box center [809, 164] width 15 height 15
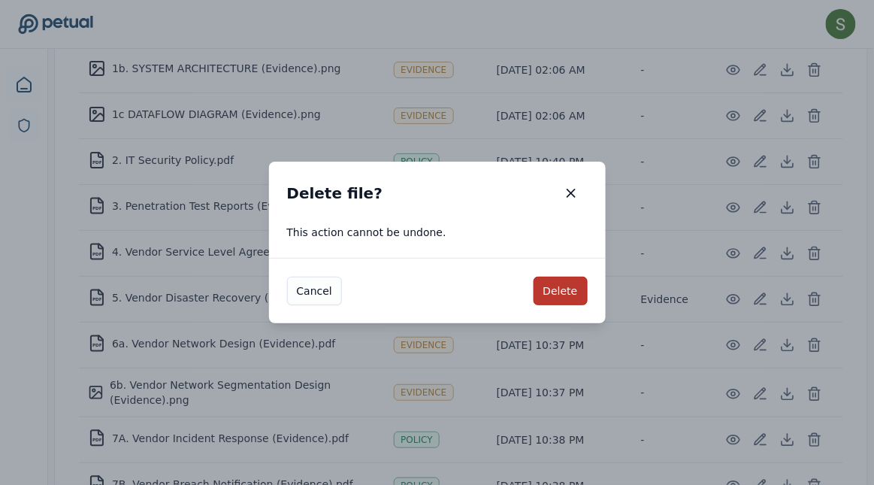
click at [558, 288] on button "Delete" at bounding box center [561, 291] width 54 height 29
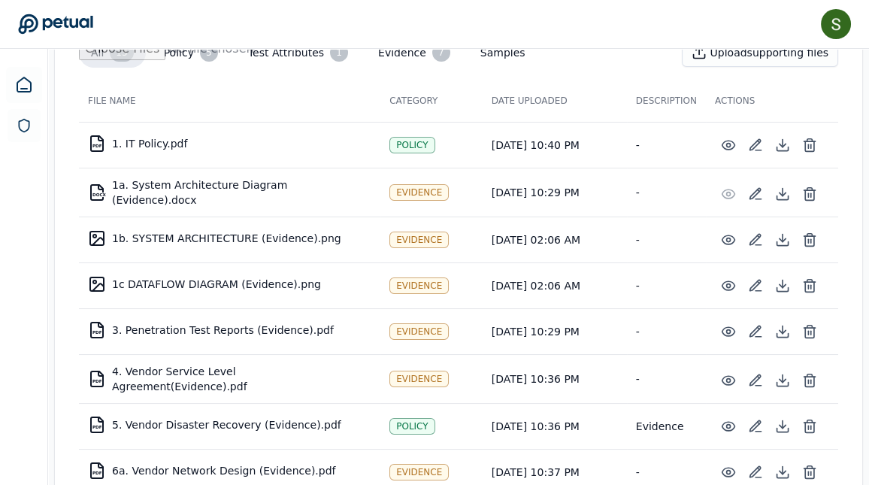
scroll to position [245, 0]
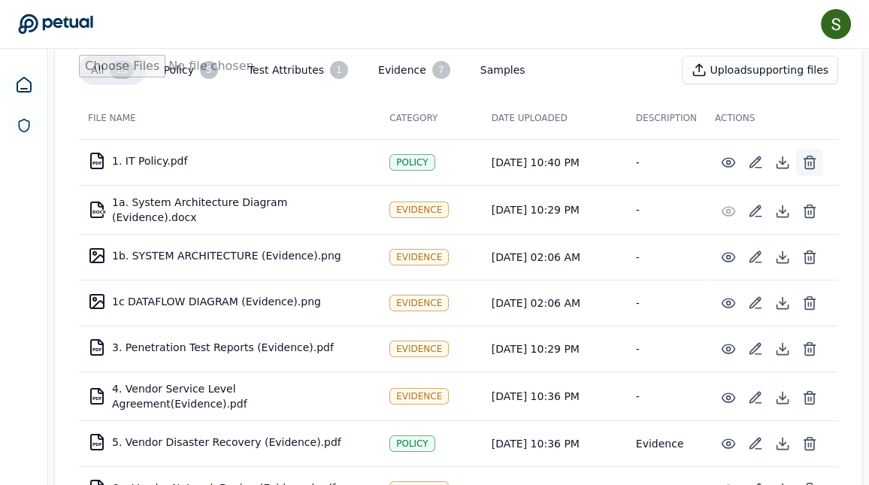
click at [812, 156] on icon at bounding box center [809, 157] width 5 height 2
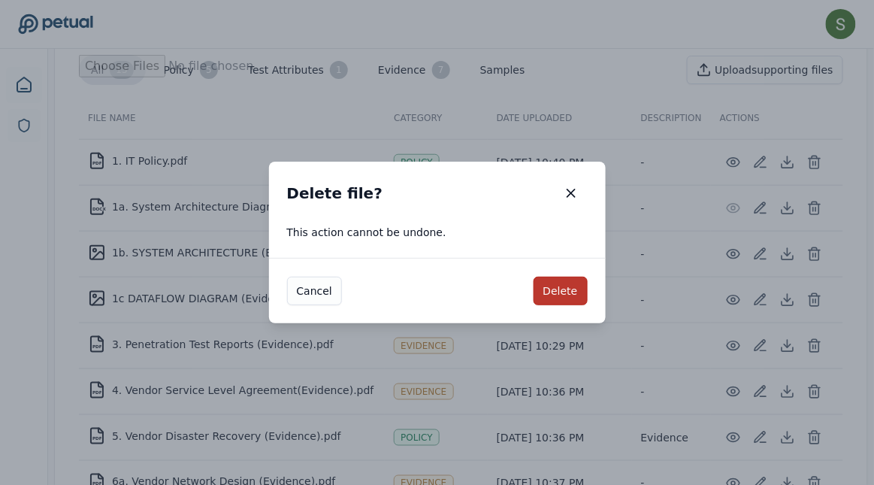
click at [554, 292] on button "Delete" at bounding box center [561, 291] width 54 height 29
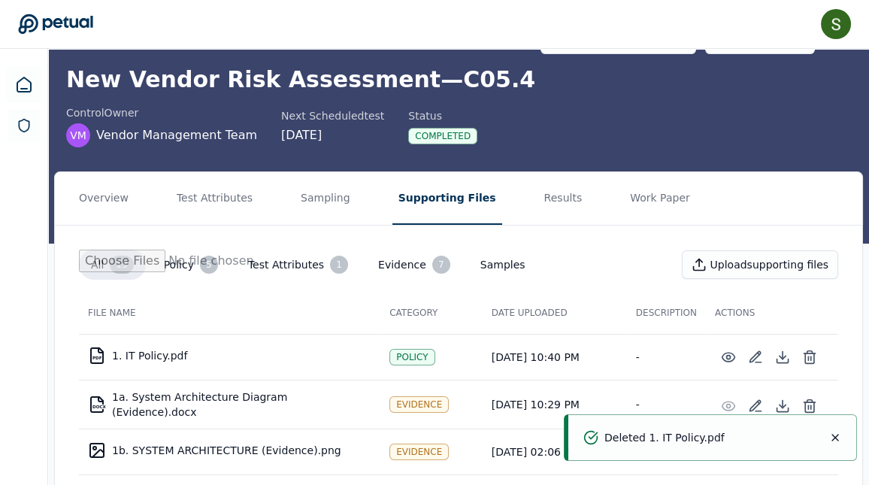
scroll to position [0, 0]
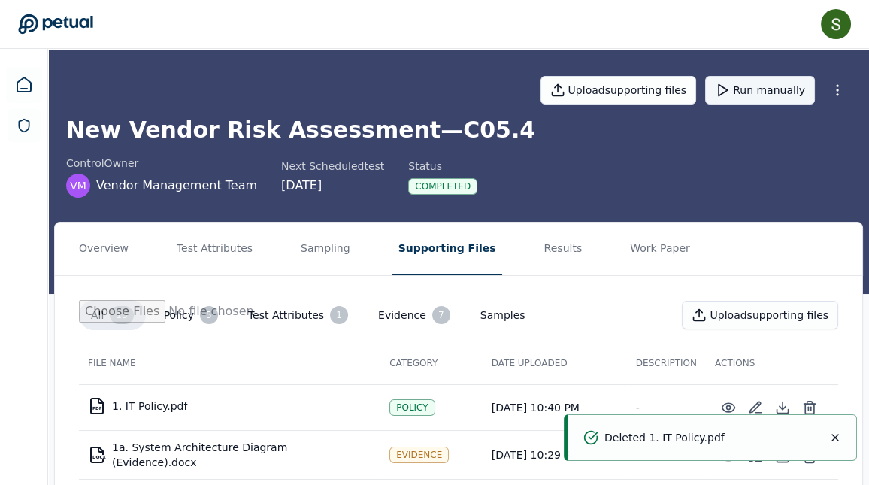
click at [767, 86] on button "Run manually" at bounding box center [760, 90] width 110 height 29
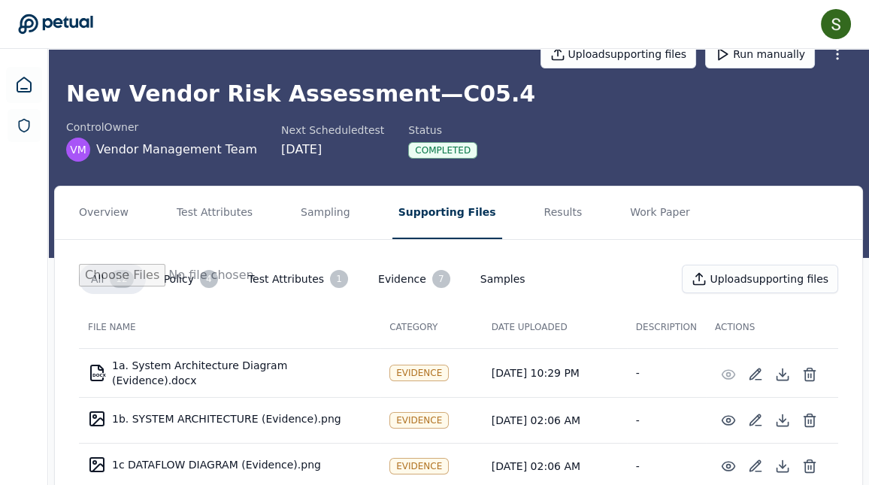
scroll to position [56, 0]
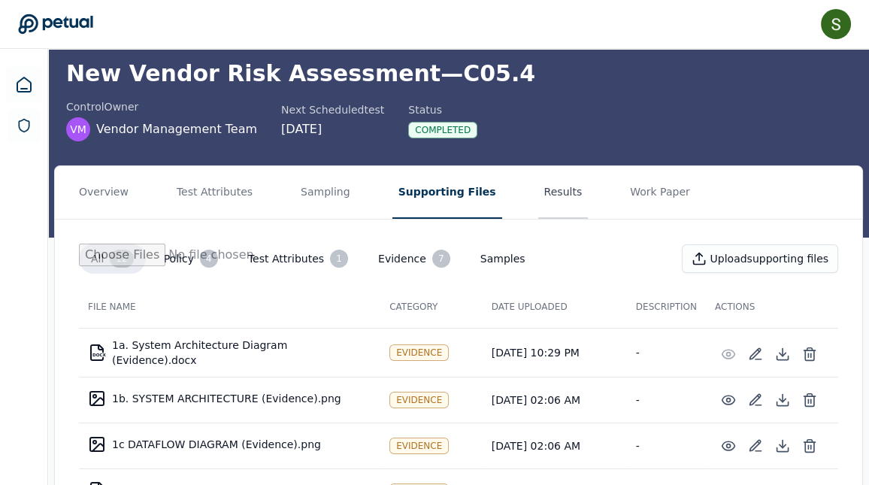
click at [550, 190] on button "Results" at bounding box center [563, 192] width 50 height 53
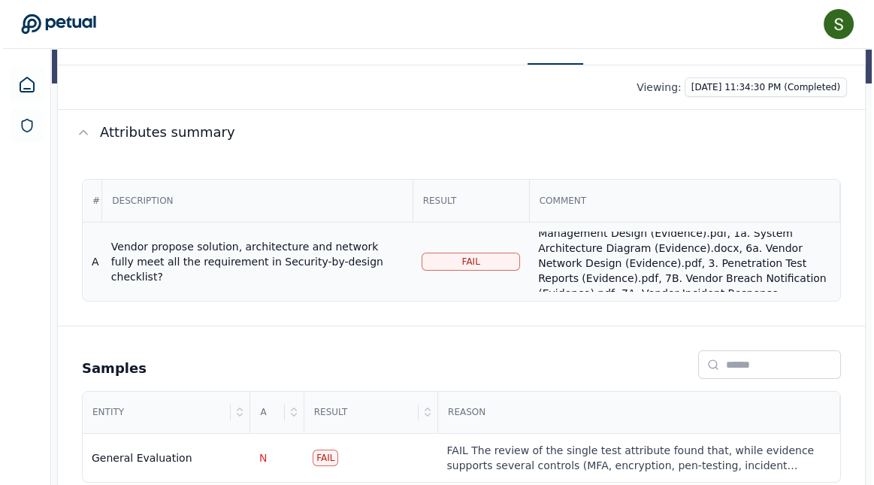
scroll to position [52, 0]
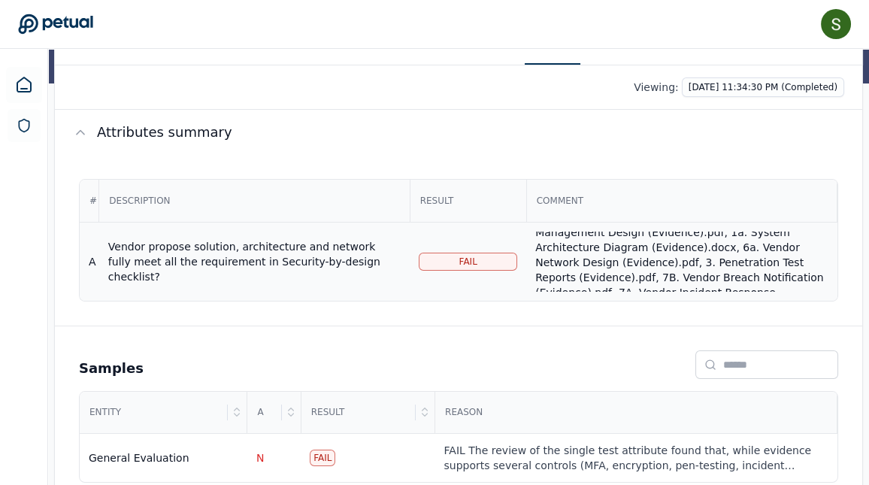
click at [584, 252] on div "Reviewed the Security-by-Design (SBD) Security Requirements for Petual.xlsx che…" at bounding box center [681, 323] width 292 height 286
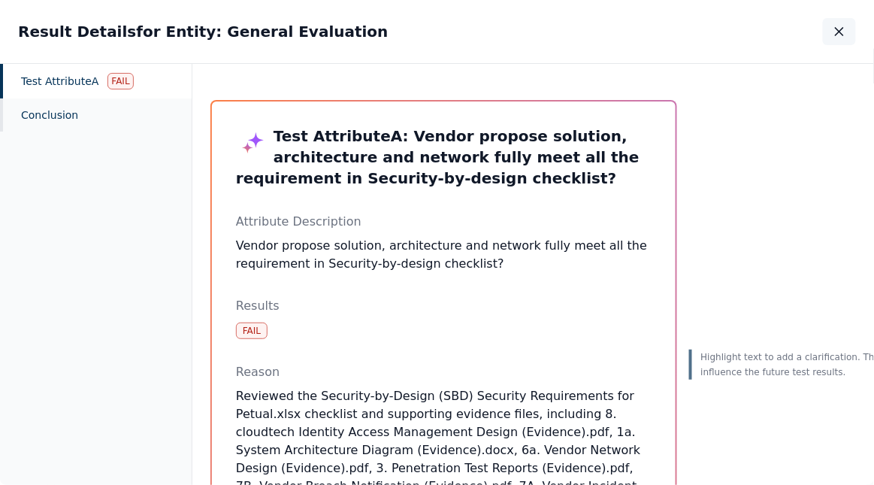
click at [842, 30] on icon "button" at bounding box center [839, 31] width 15 height 15
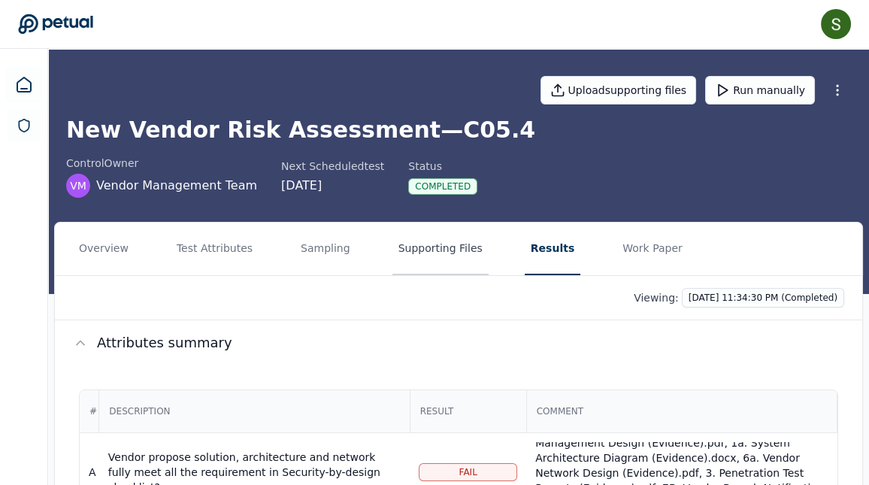
click at [415, 243] on button "Supporting Files" at bounding box center [440, 248] width 96 height 53
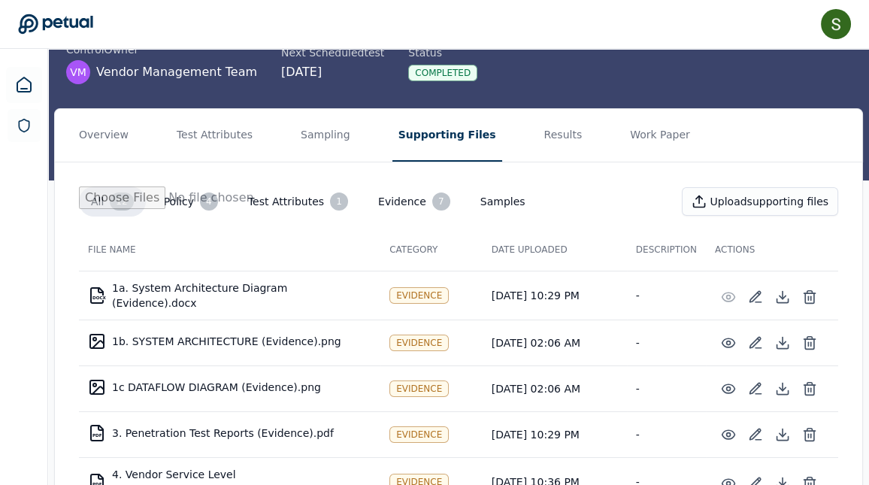
scroll to position [109, 0]
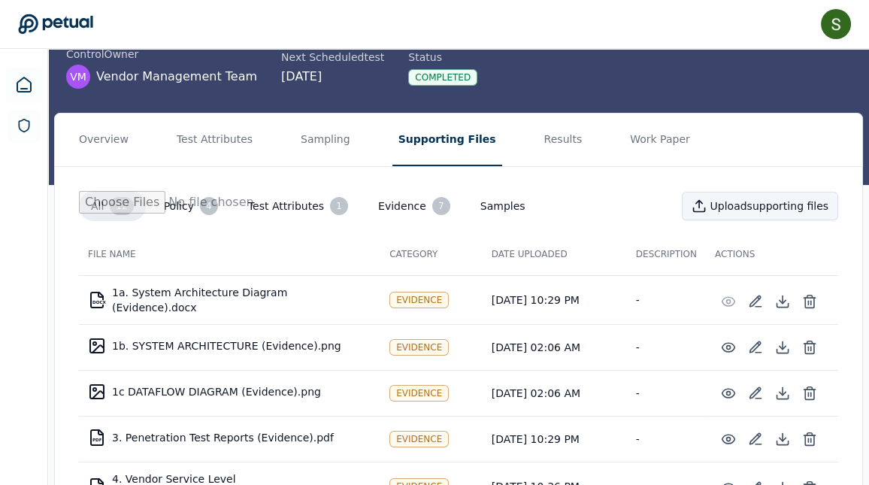
click at [744, 192] on button "Upload supporting files" at bounding box center [760, 206] width 156 height 29
type input "**********"
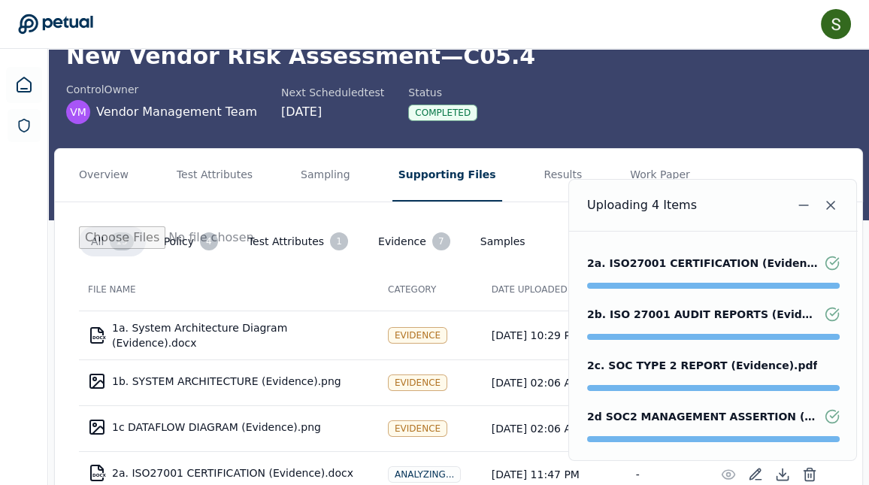
scroll to position [0, 0]
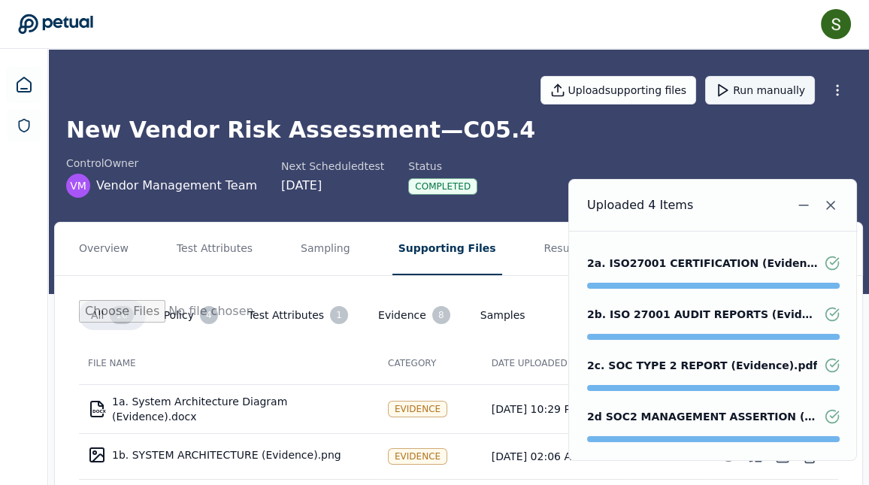
click at [761, 90] on button "Run manually" at bounding box center [760, 90] width 110 height 29
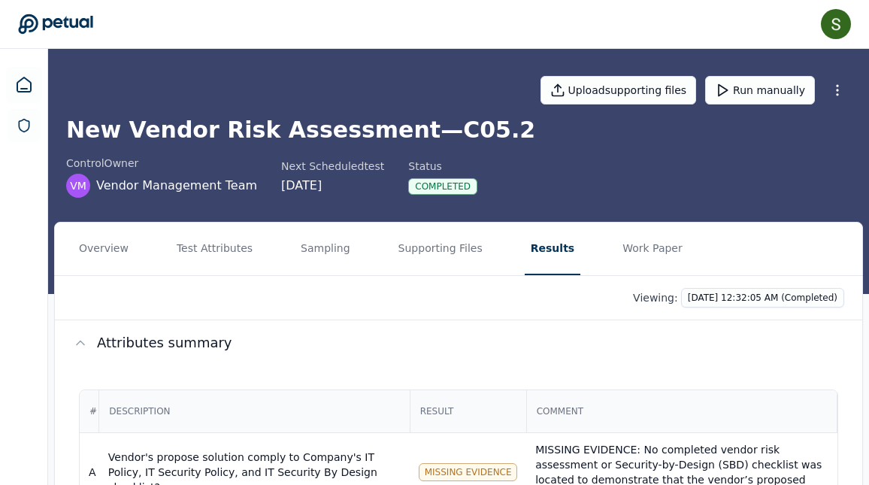
scroll to position [156, 0]
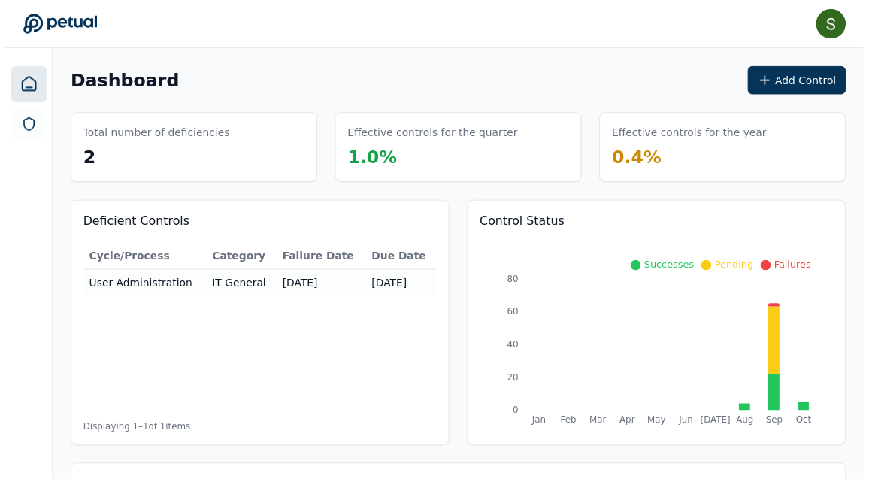
scroll to position [44, 0]
